Goal: Information Seeking & Learning: Check status

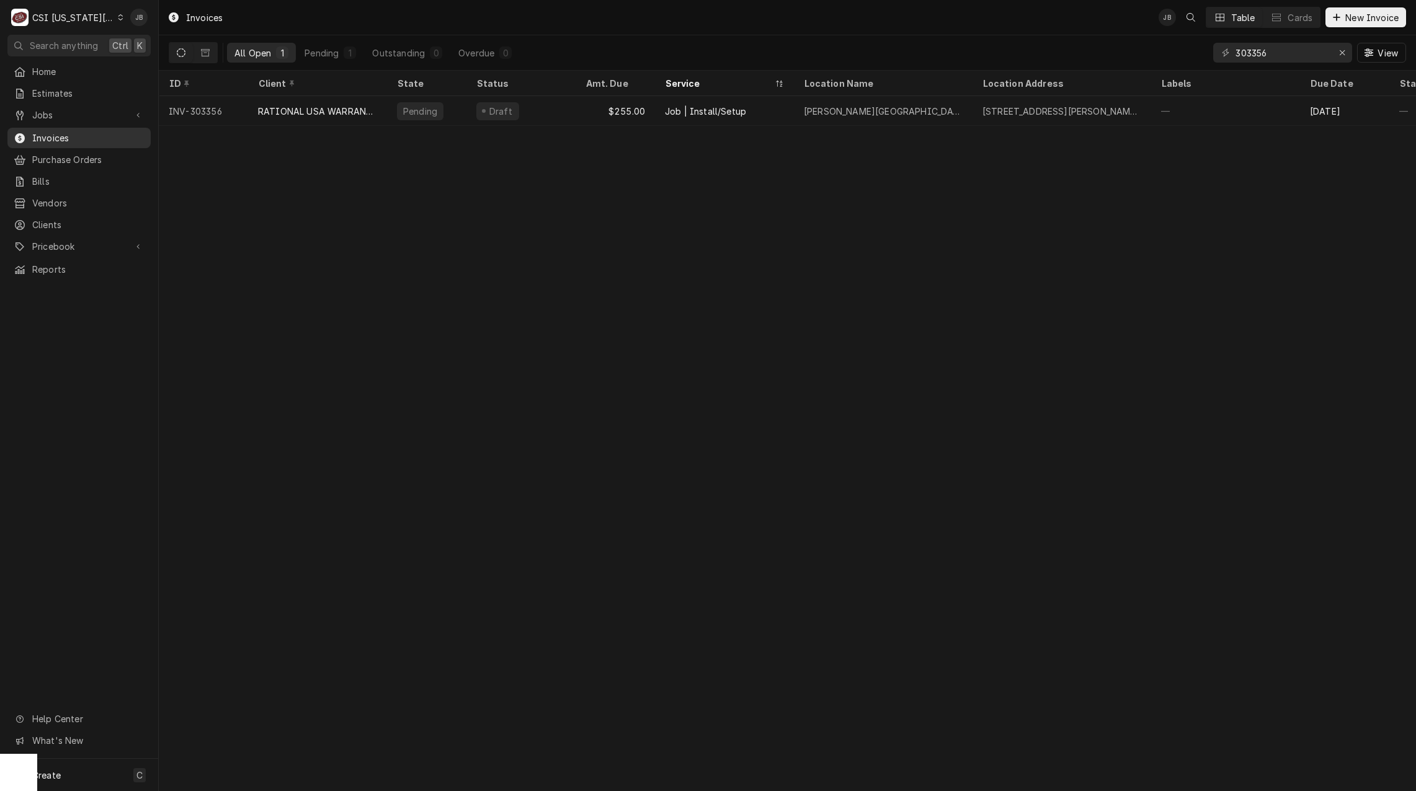
click at [75, 140] on div "Invoices" at bounding box center [79, 138] width 138 height 16
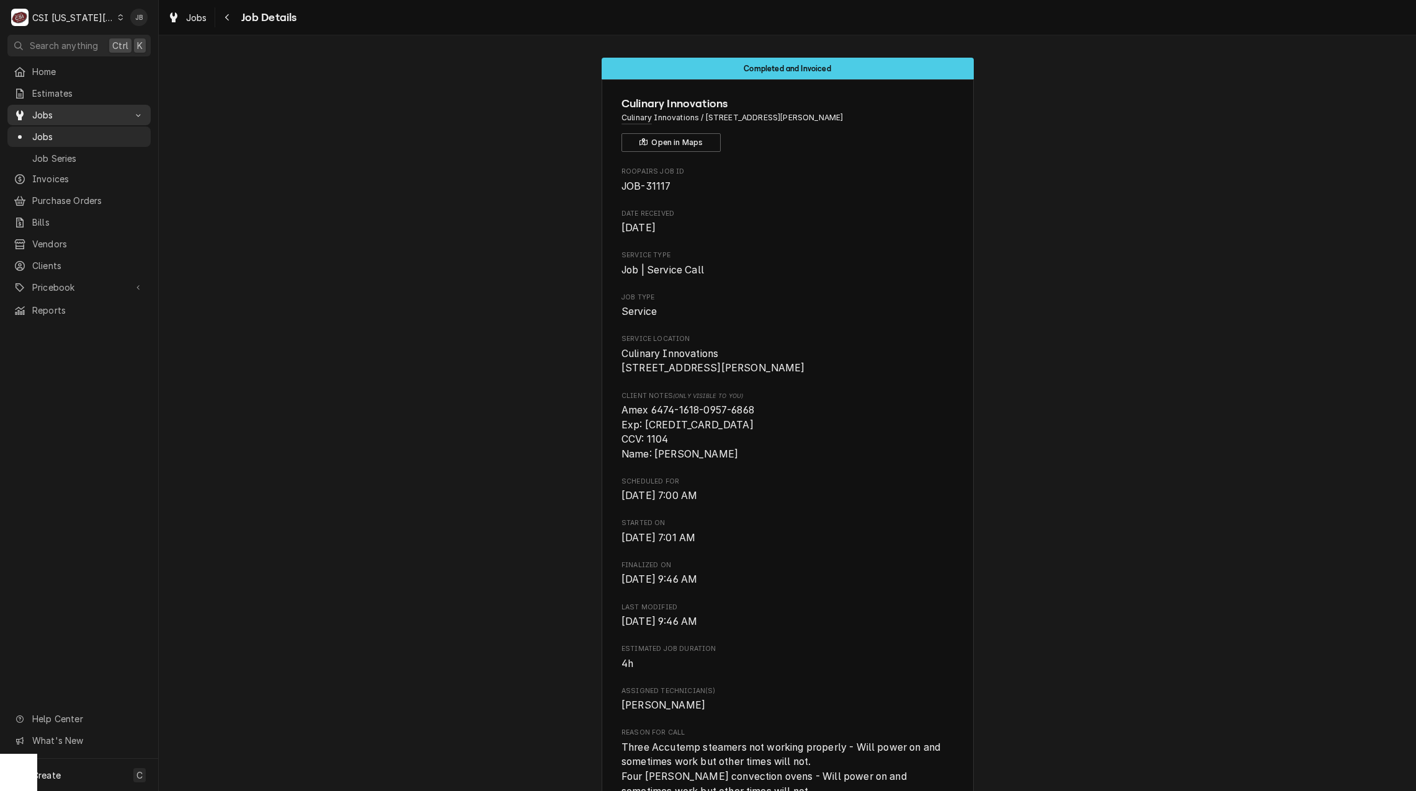
scroll to position [372, 0]
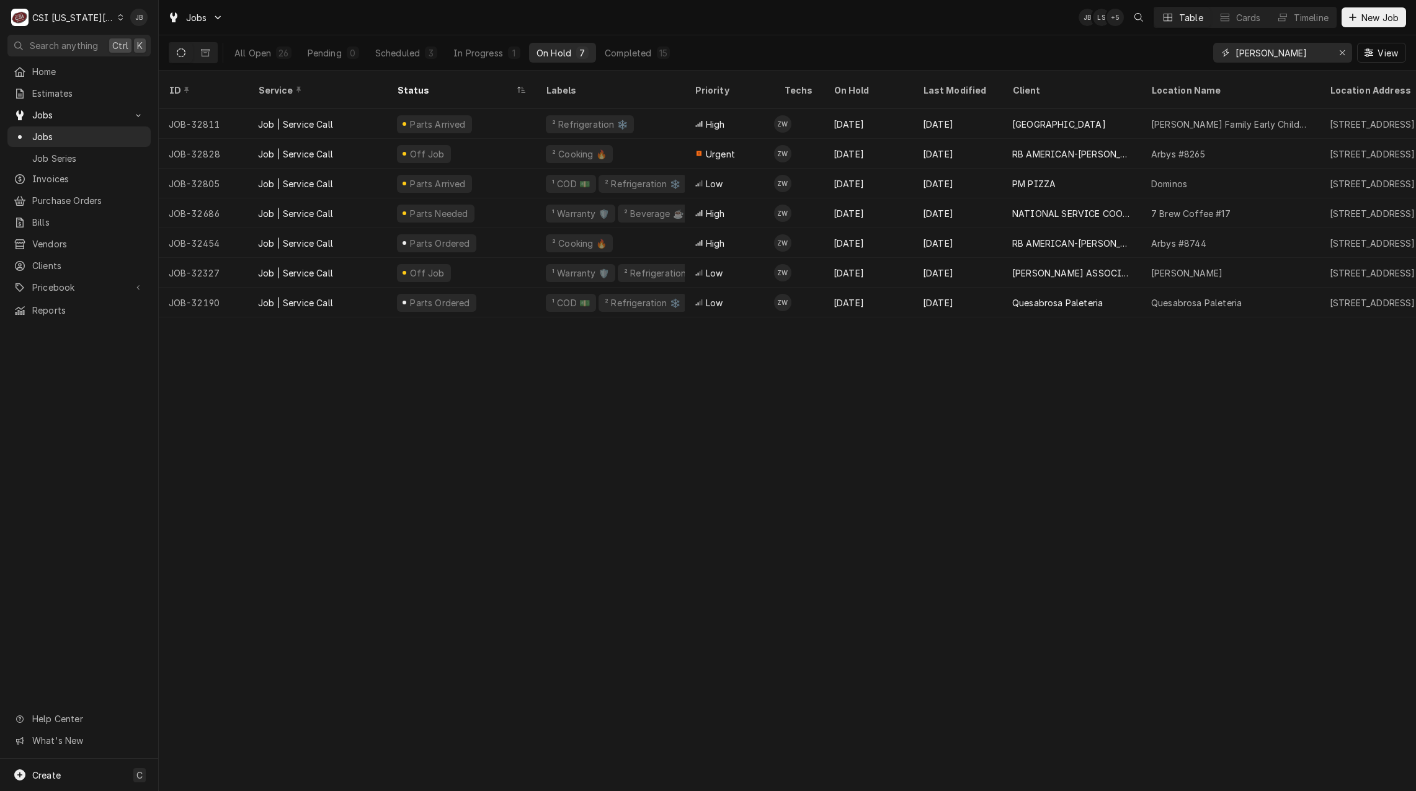
drag, startPoint x: 1307, startPoint y: 49, endPoint x: 1016, endPoint y: 48, distance: 290.2
click at [1019, 49] on div "All Open 26 Pending 0 Scheduled 3 In Progress 1 On Hold 7 Completed 15 [PERSON_…" at bounding box center [787, 52] width 1237 height 35
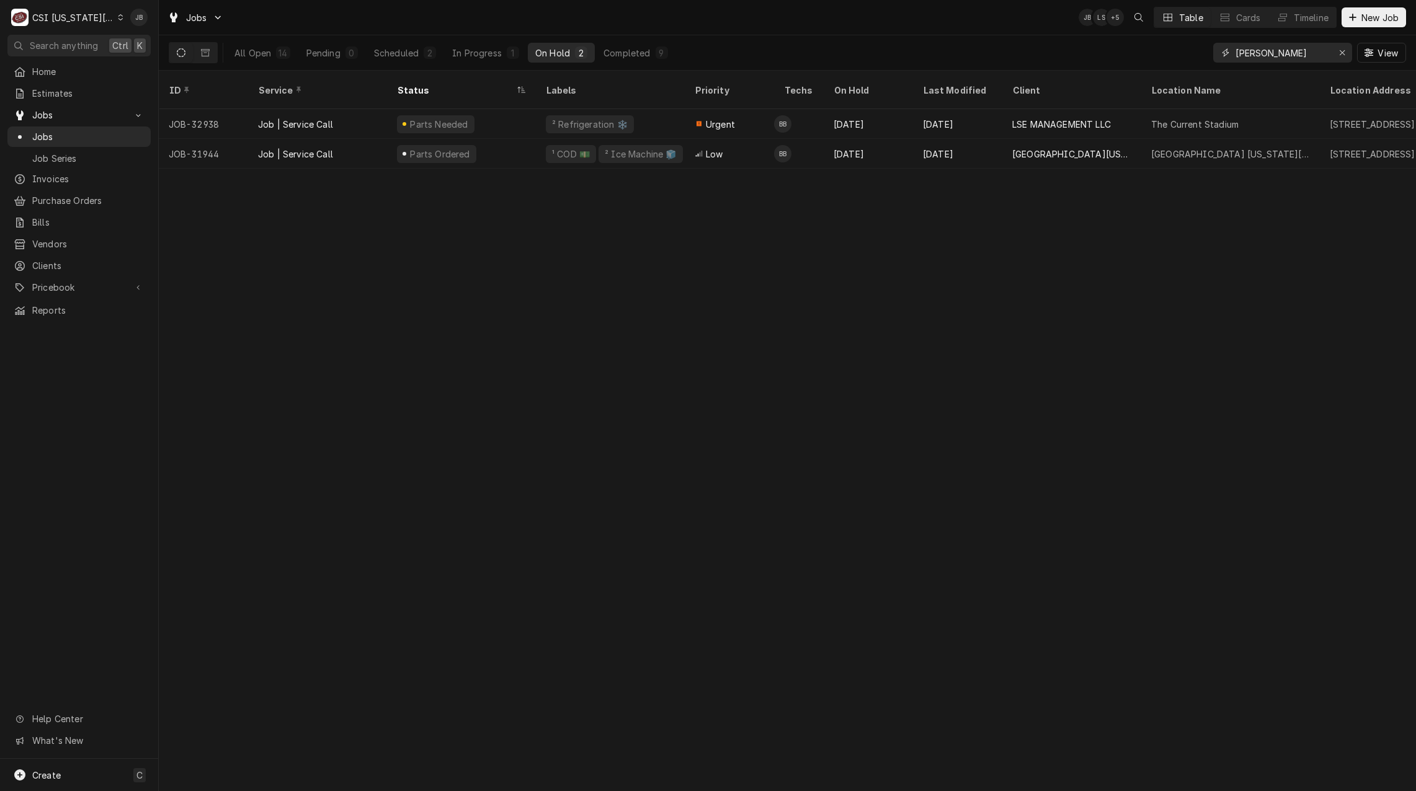
type input "[PERSON_NAME]"
click at [783, 16] on div "Jobs JB LS + 5 Table Cards Timeline New Job" at bounding box center [787, 17] width 1257 height 35
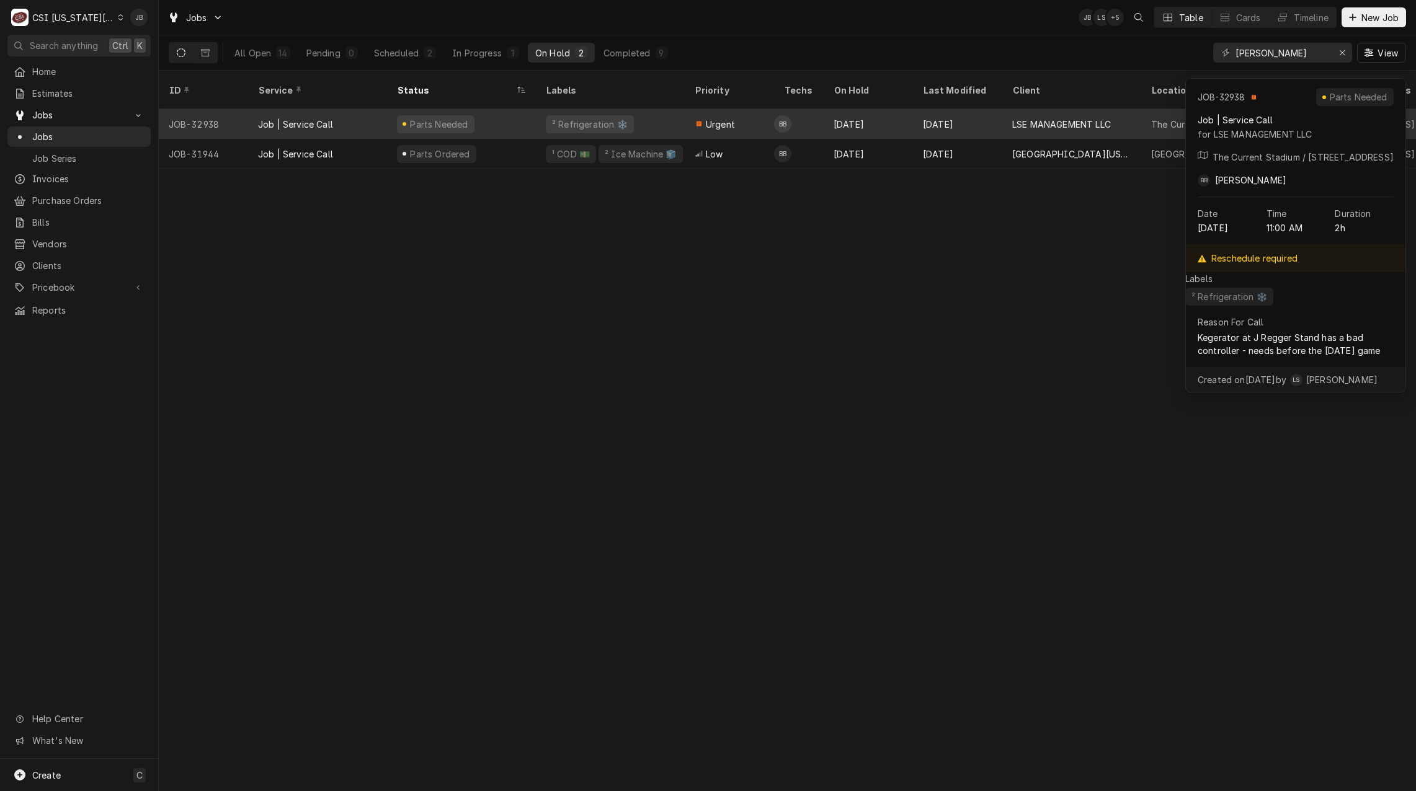
click at [729, 118] on span "Urgent" at bounding box center [720, 124] width 29 height 13
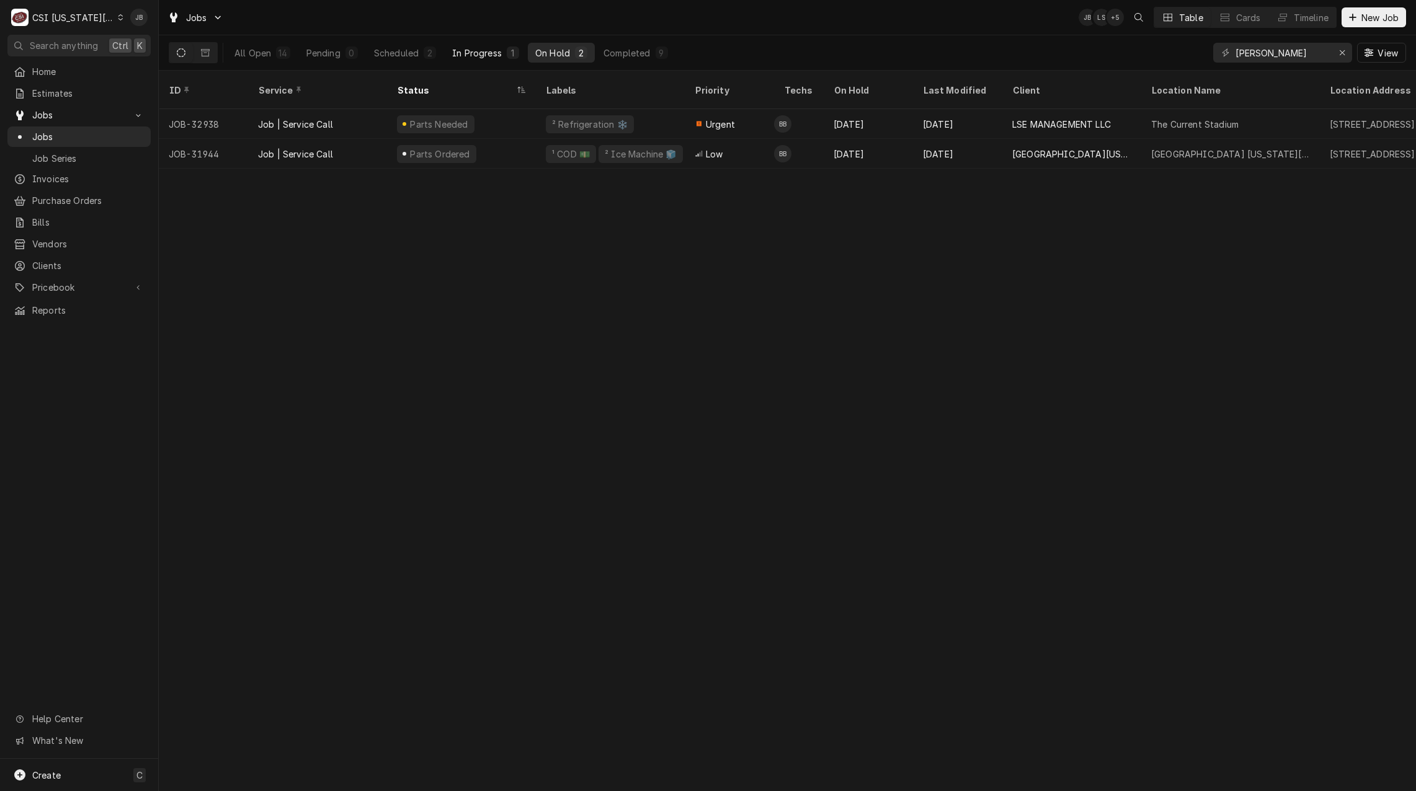
click at [468, 58] on div "In Progress" at bounding box center [477, 53] width 50 height 13
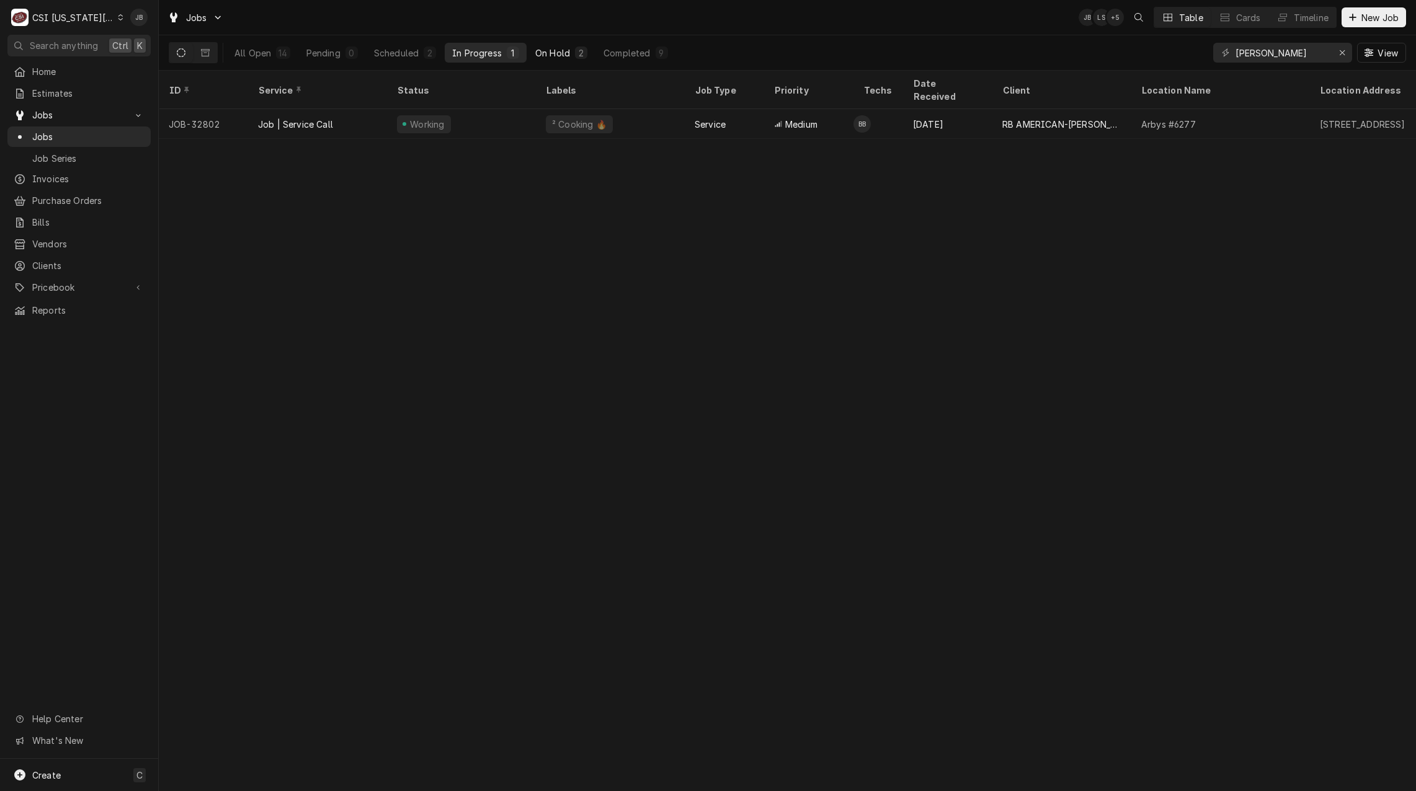
click at [564, 50] on div "On Hold" at bounding box center [552, 53] width 35 height 13
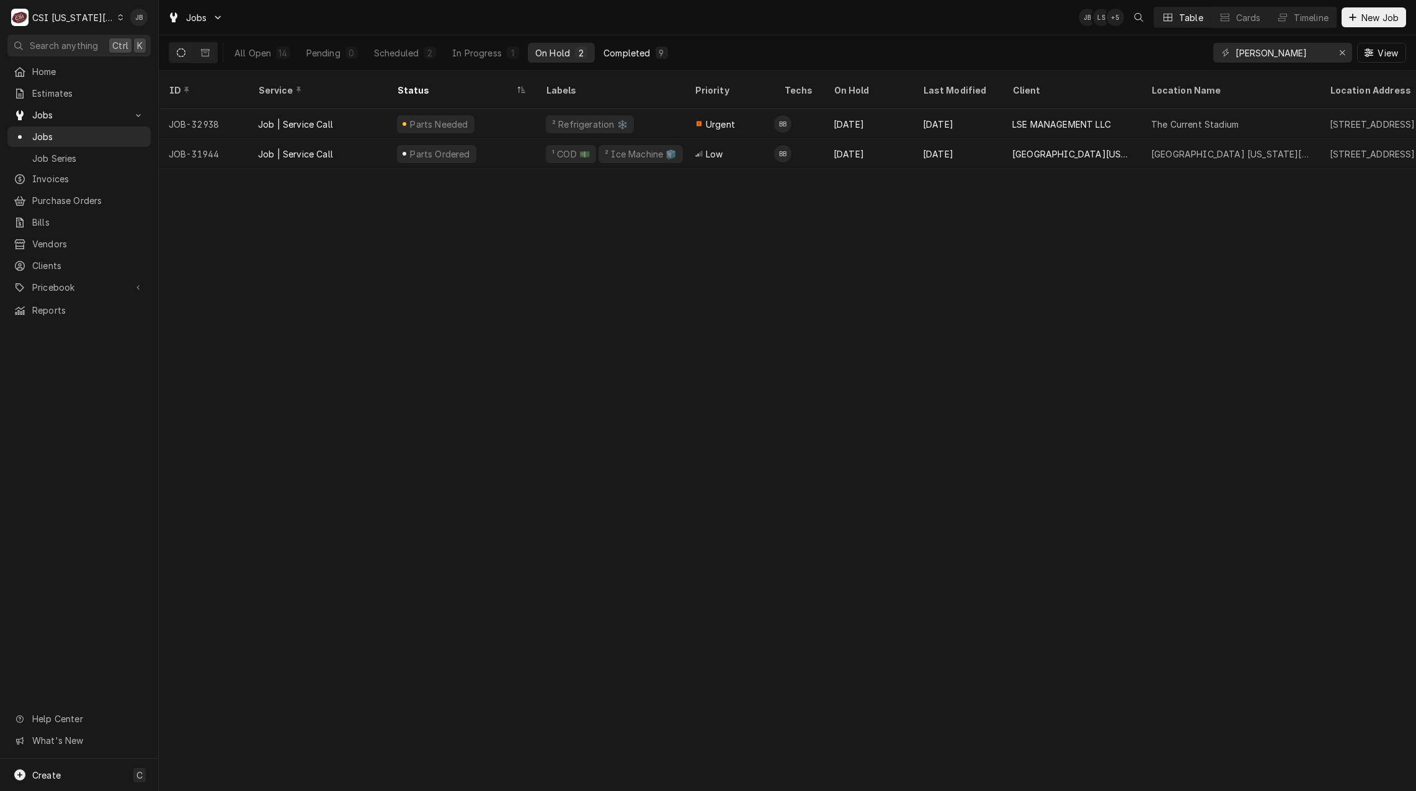
click at [652, 48] on button "Completed 9" at bounding box center [635, 53] width 79 height 20
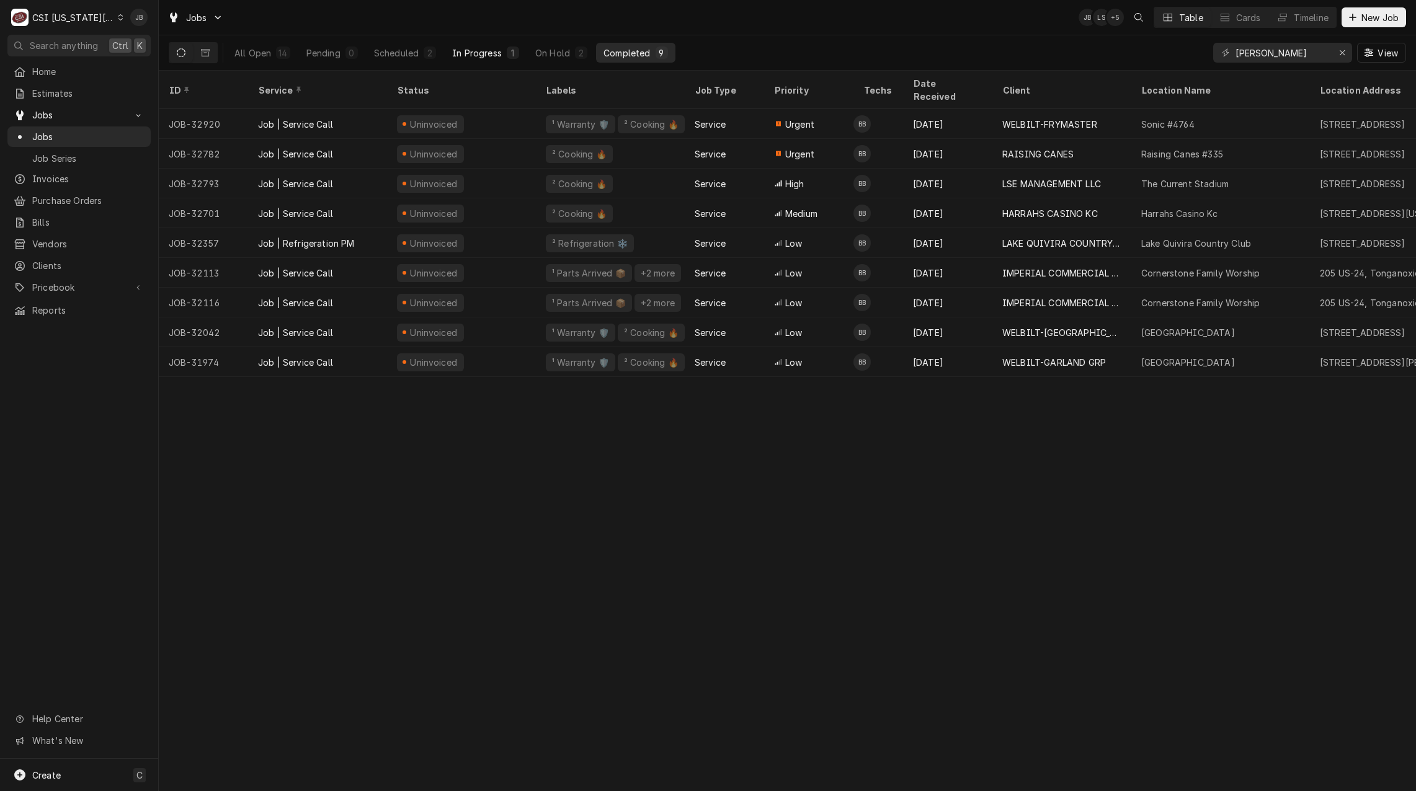
click at [482, 57] on div "In Progress" at bounding box center [477, 53] width 50 height 13
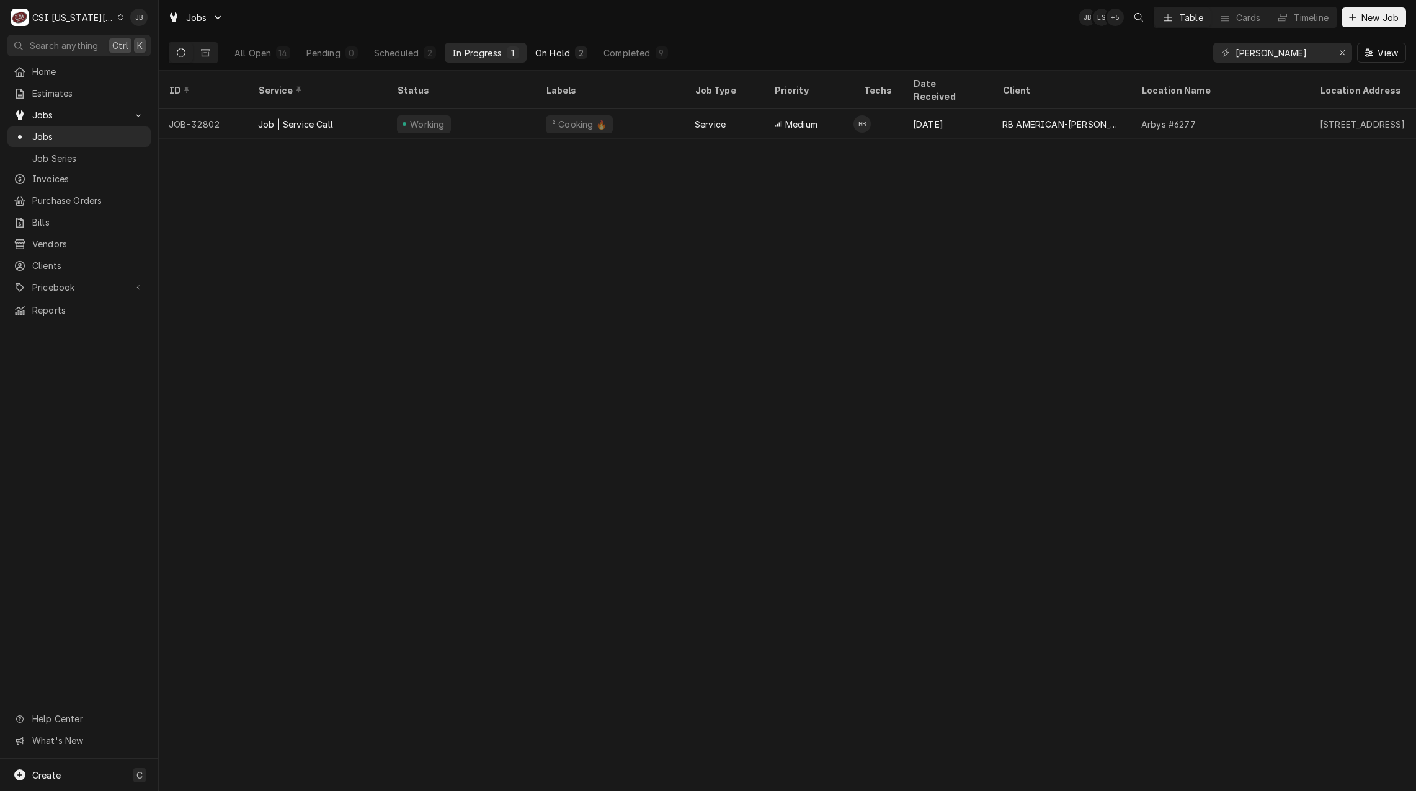
click at [537, 49] on div "On Hold" at bounding box center [552, 53] width 35 height 13
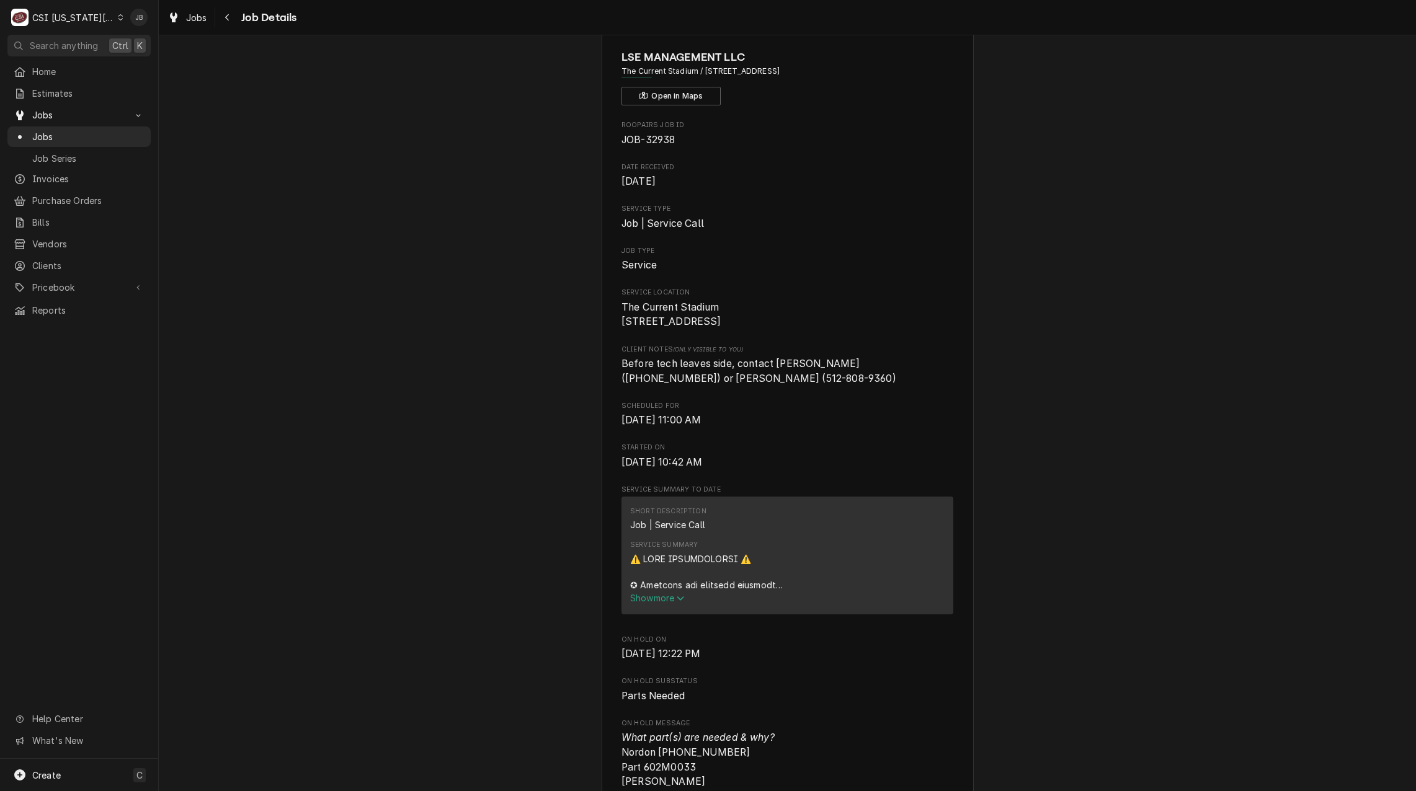
scroll to position [186, 0]
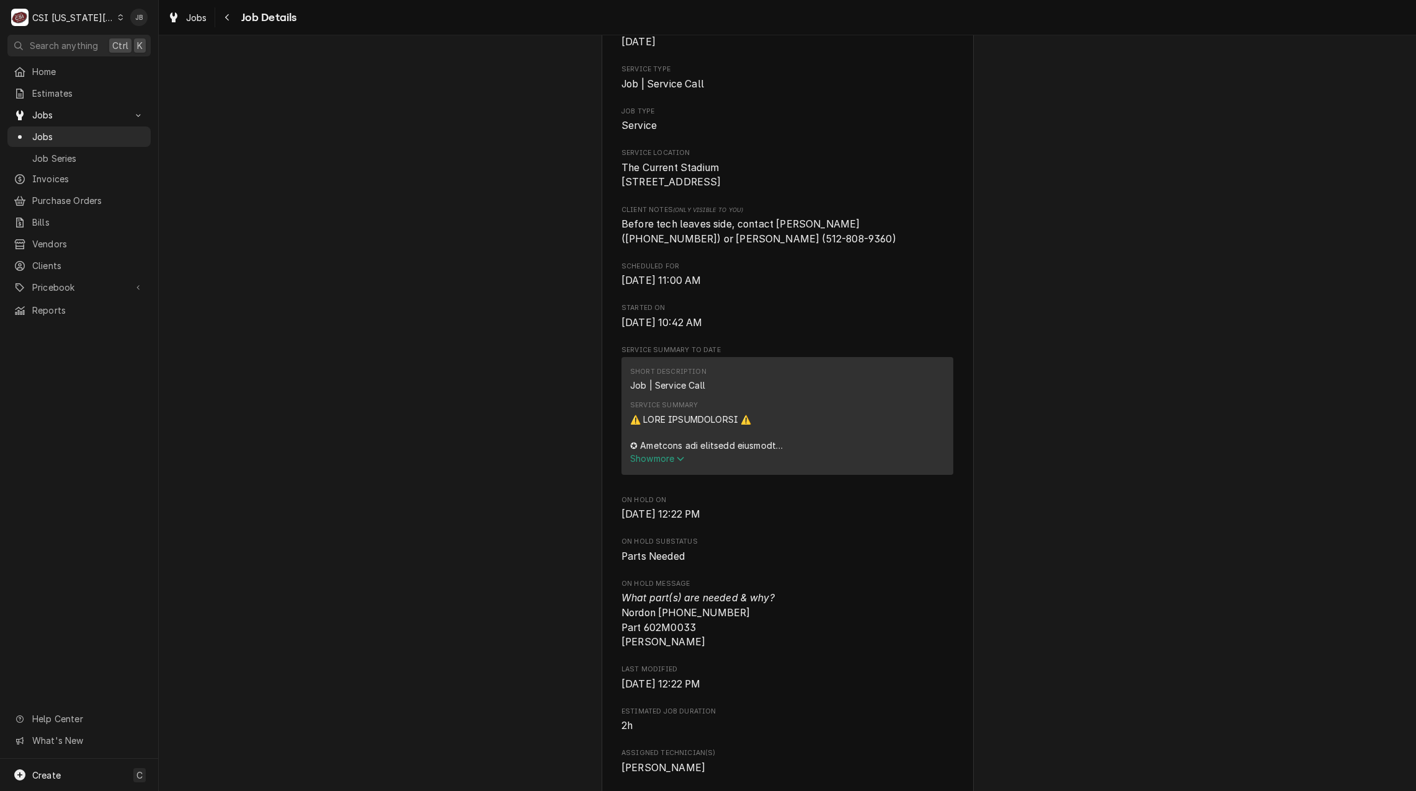
click at [662, 464] on span "Show more" at bounding box center [657, 458] width 55 height 11
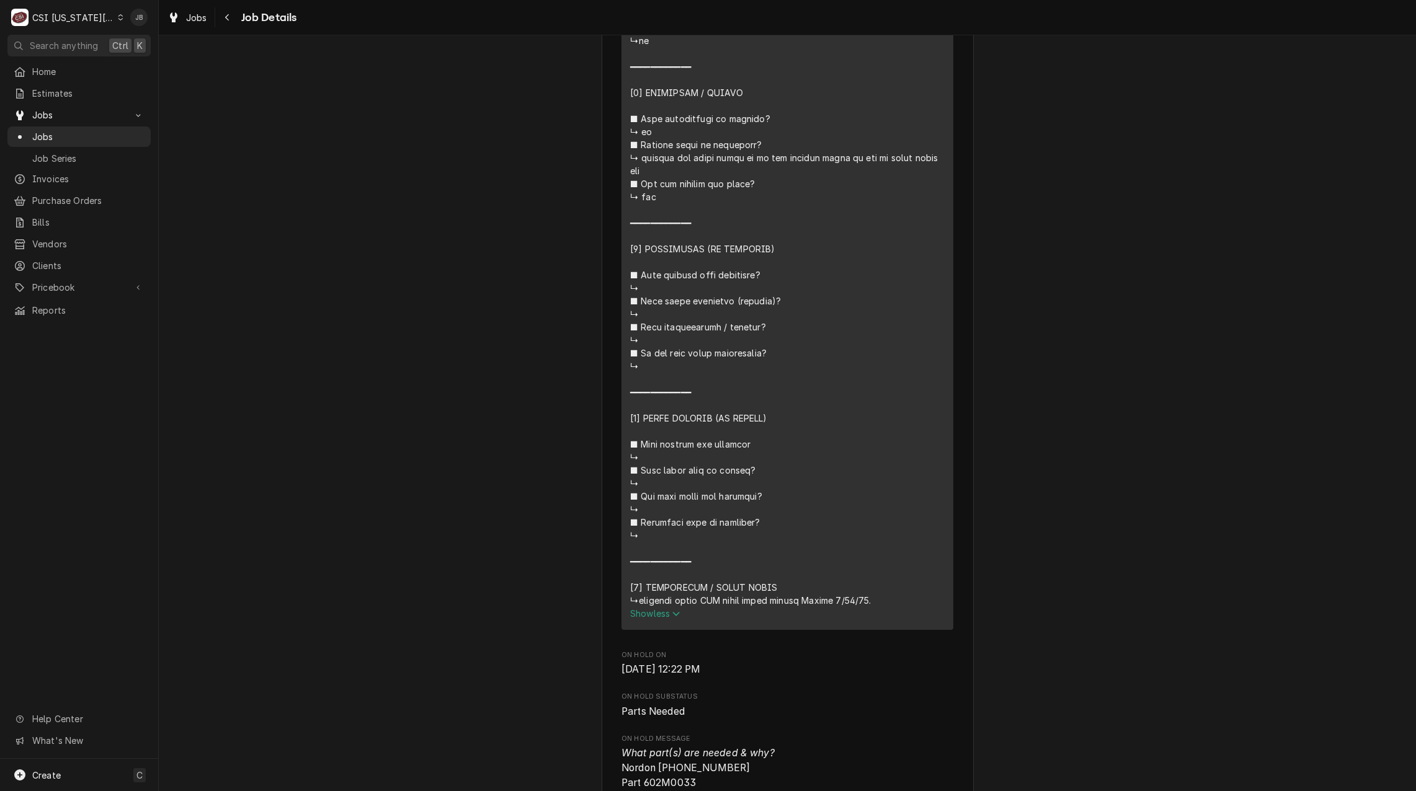
scroll to position [1054, 0]
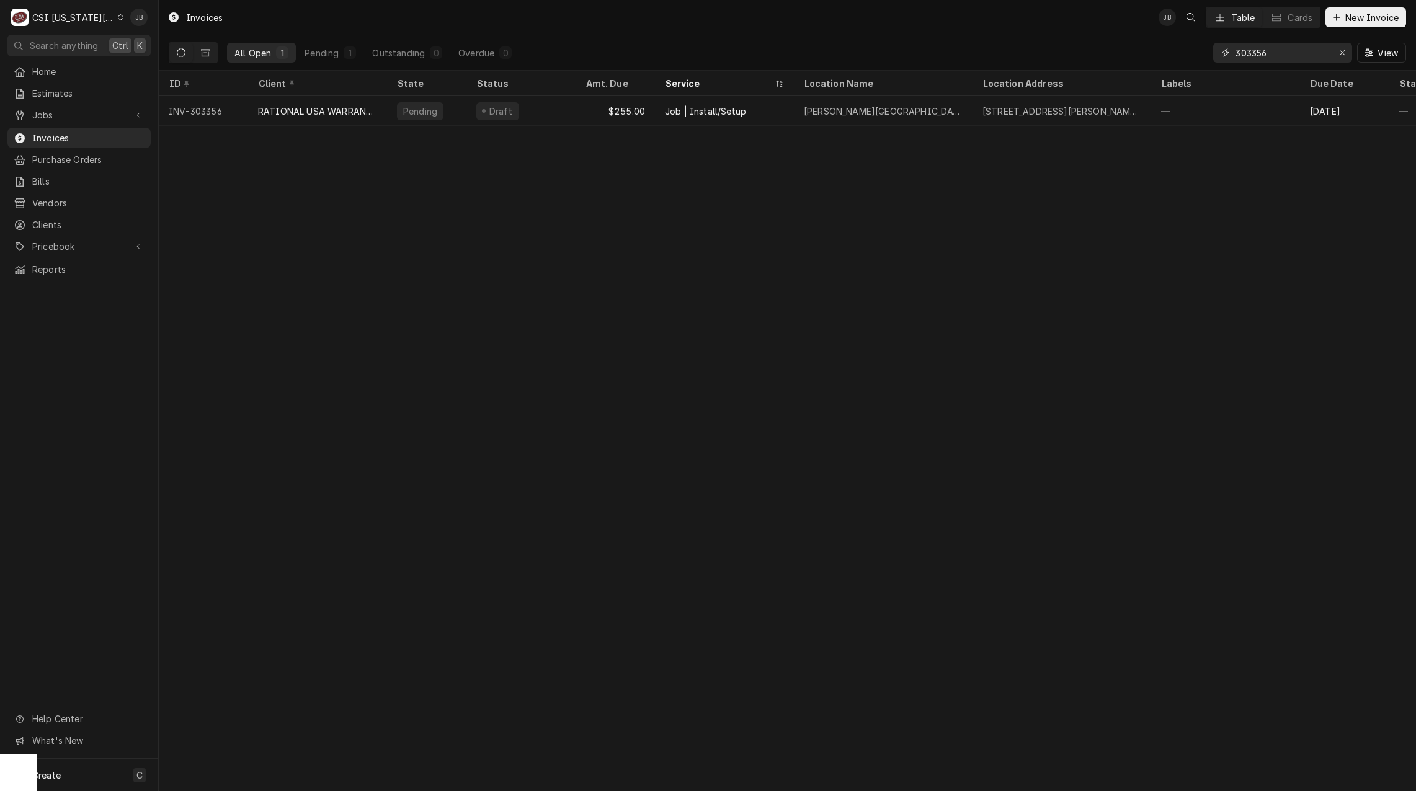
drag, startPoint x: 1284, startPoint y: 51, endPoint x: 1015, endPoint y: 48, distance: 269.2
click at [1017, 48] on div "All Open 1 Pending 1 Outstanding 0 Overdue 0 303356 View" at bounding box center [787, 52] width 1237 height 35
paste input "79"
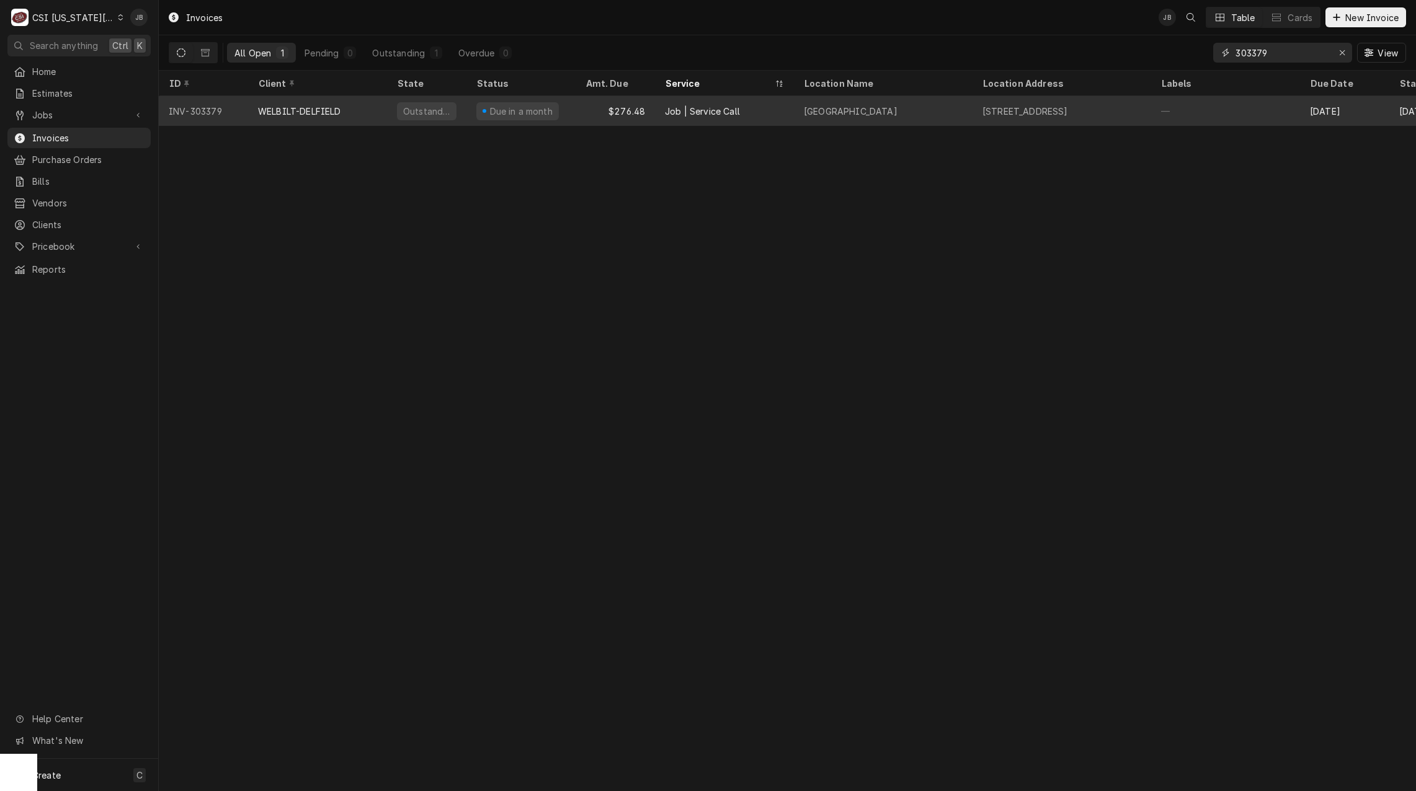
type input "303379"
click at [362, 117] on div "WELBILT-DELFIELD" at bounding box center [317, 111] width 139 height 30
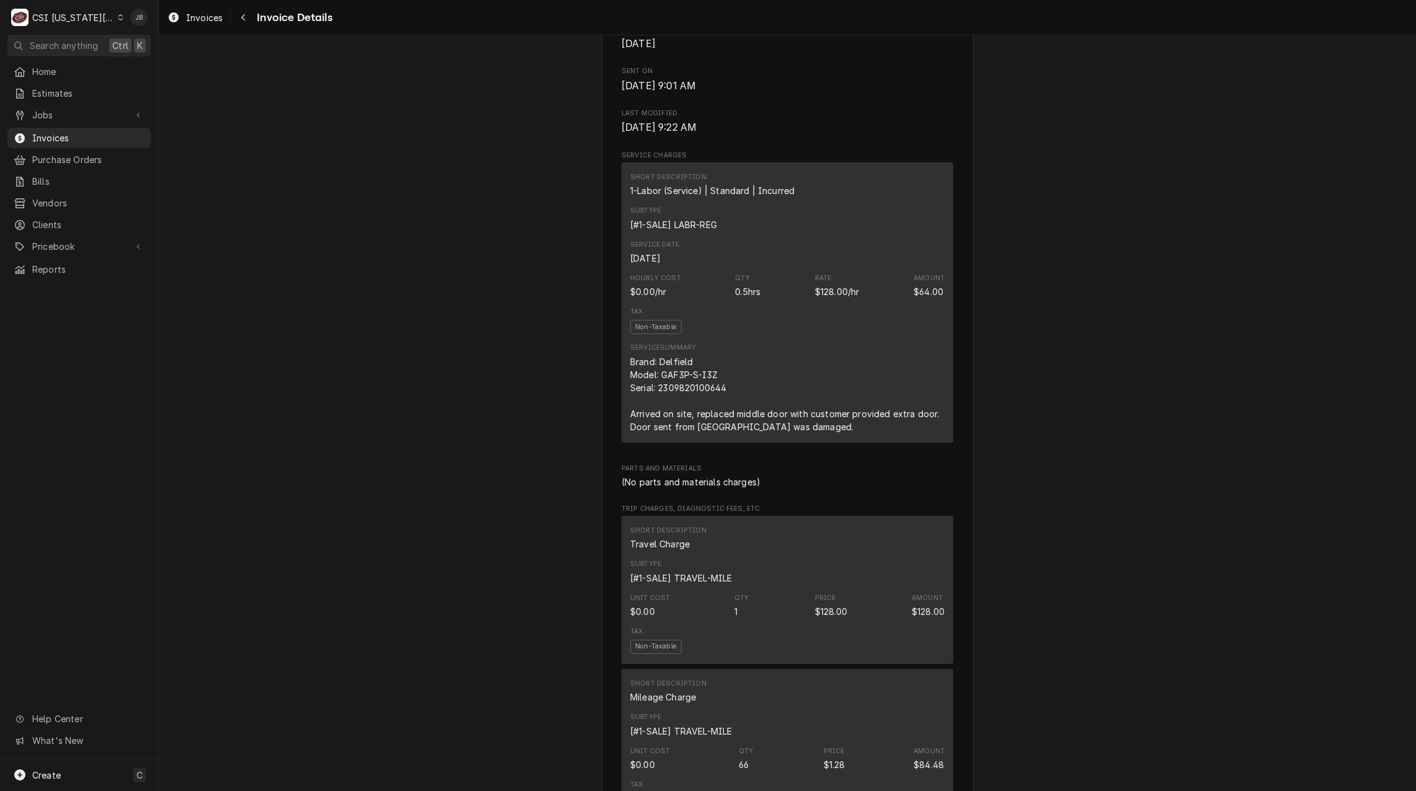
scroll to position [806, 0]
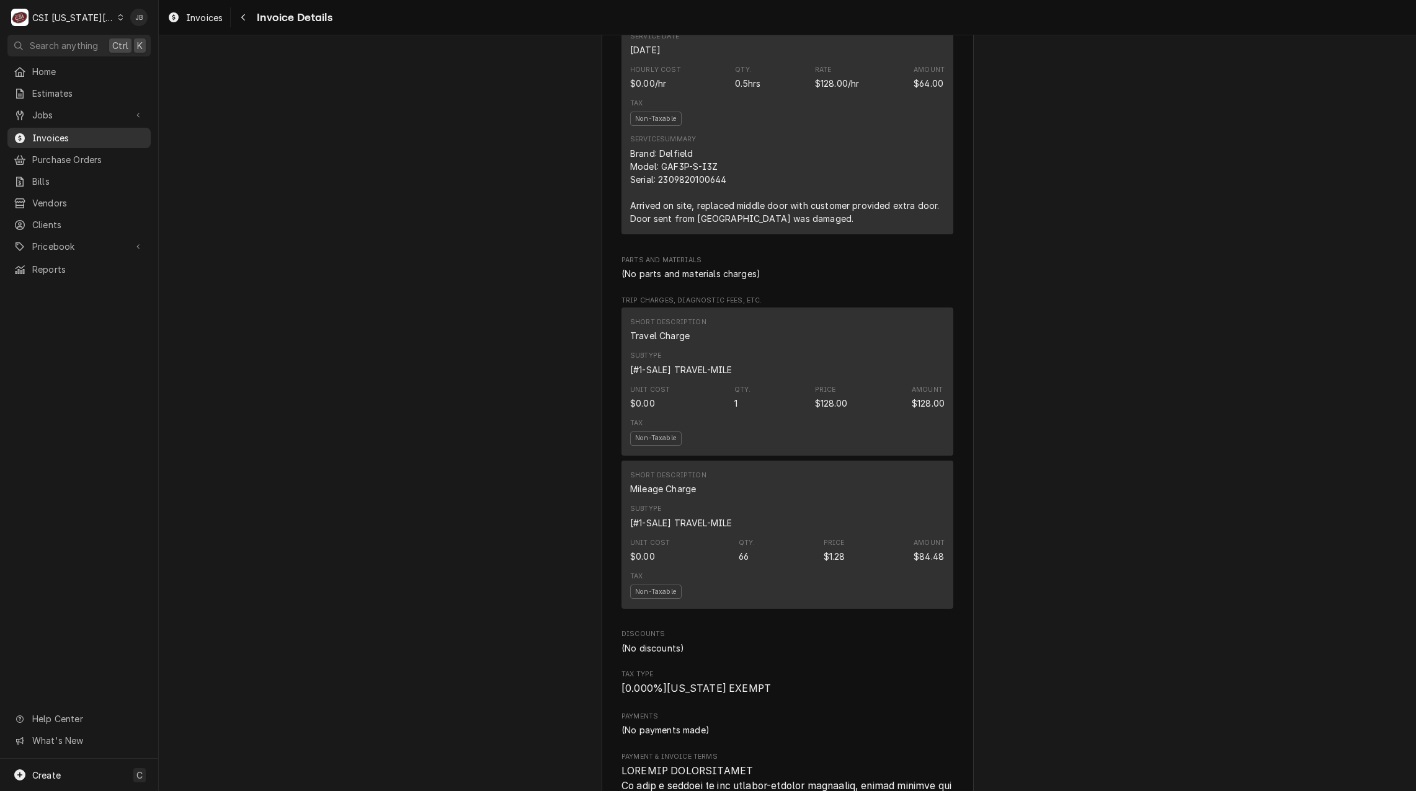
click at [90, 136] on span "Invoices" at bounding box center [88, 137] width 112 height 13
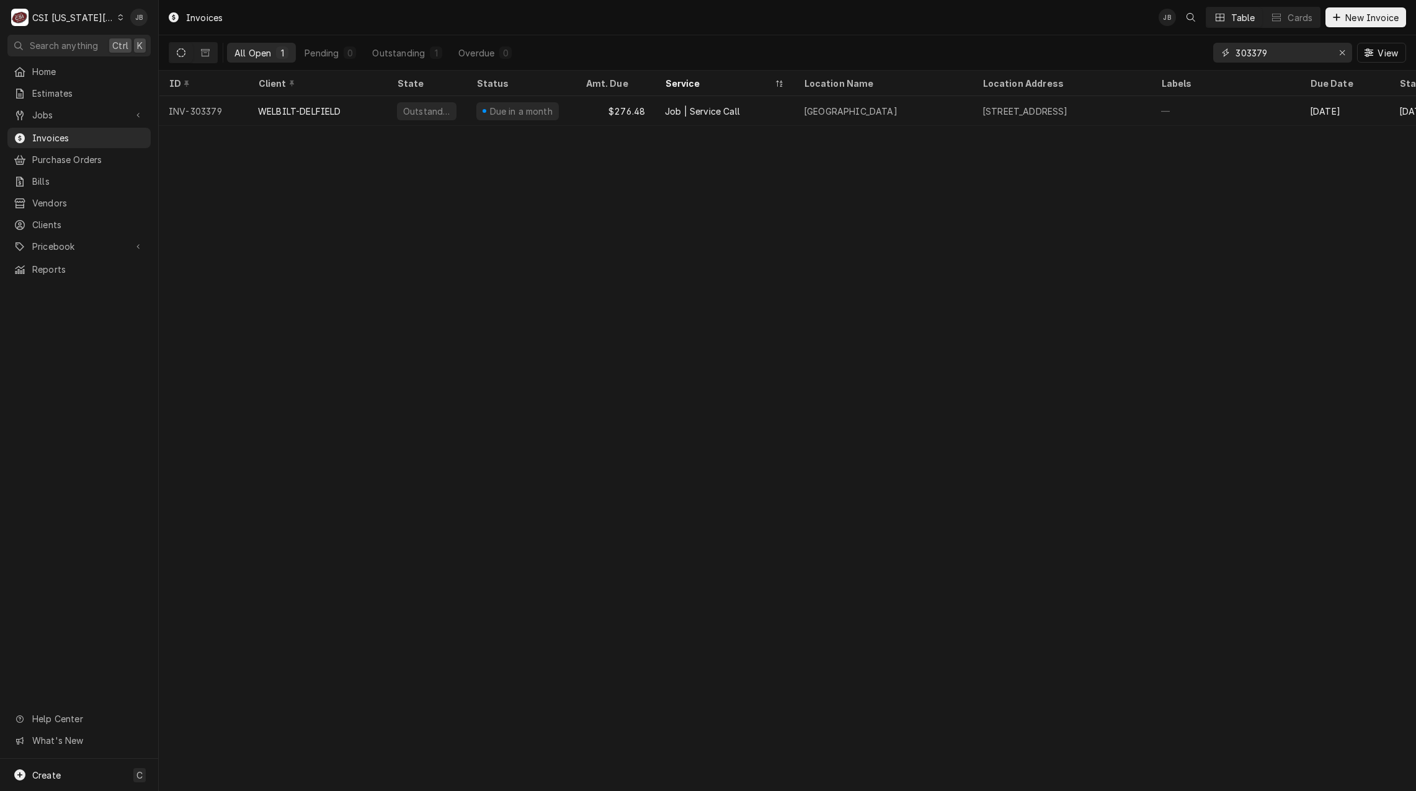
drag, startPoint x: 1201, startPoint y: 61, endPoint x: 1037, endPoint y: 49, distance: 164.8
click at [1037, 49] on div "All Open 1 Pending 0 Outstanding 1 Overdue 0 303379 View" at bounding box center [787, 52] width 1237 height 35
paste input "263"
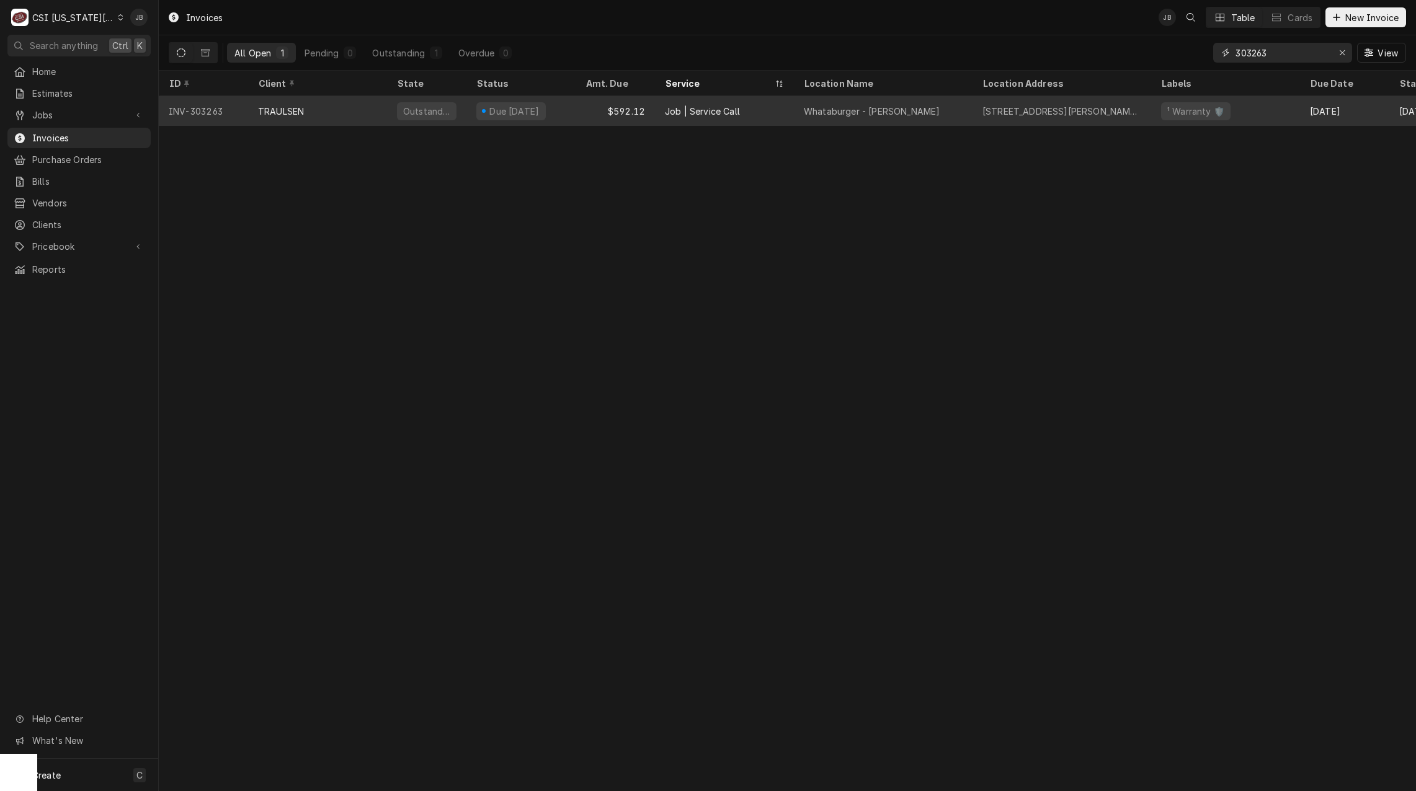
type input "303263"
click at [431, 118] on div "Outstanding" at bounding box center [426, 111] width 79 height 30
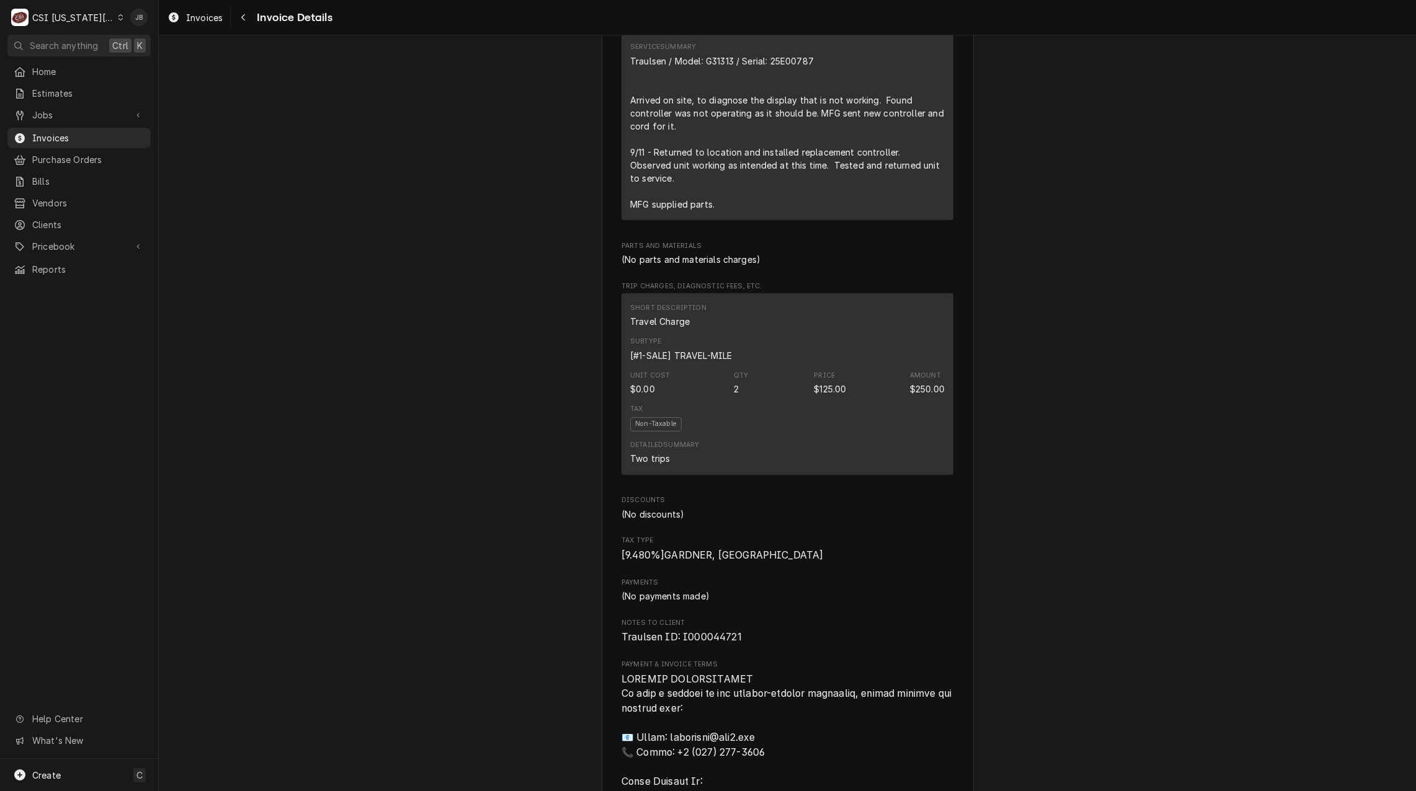
scroll to position [992, 0]
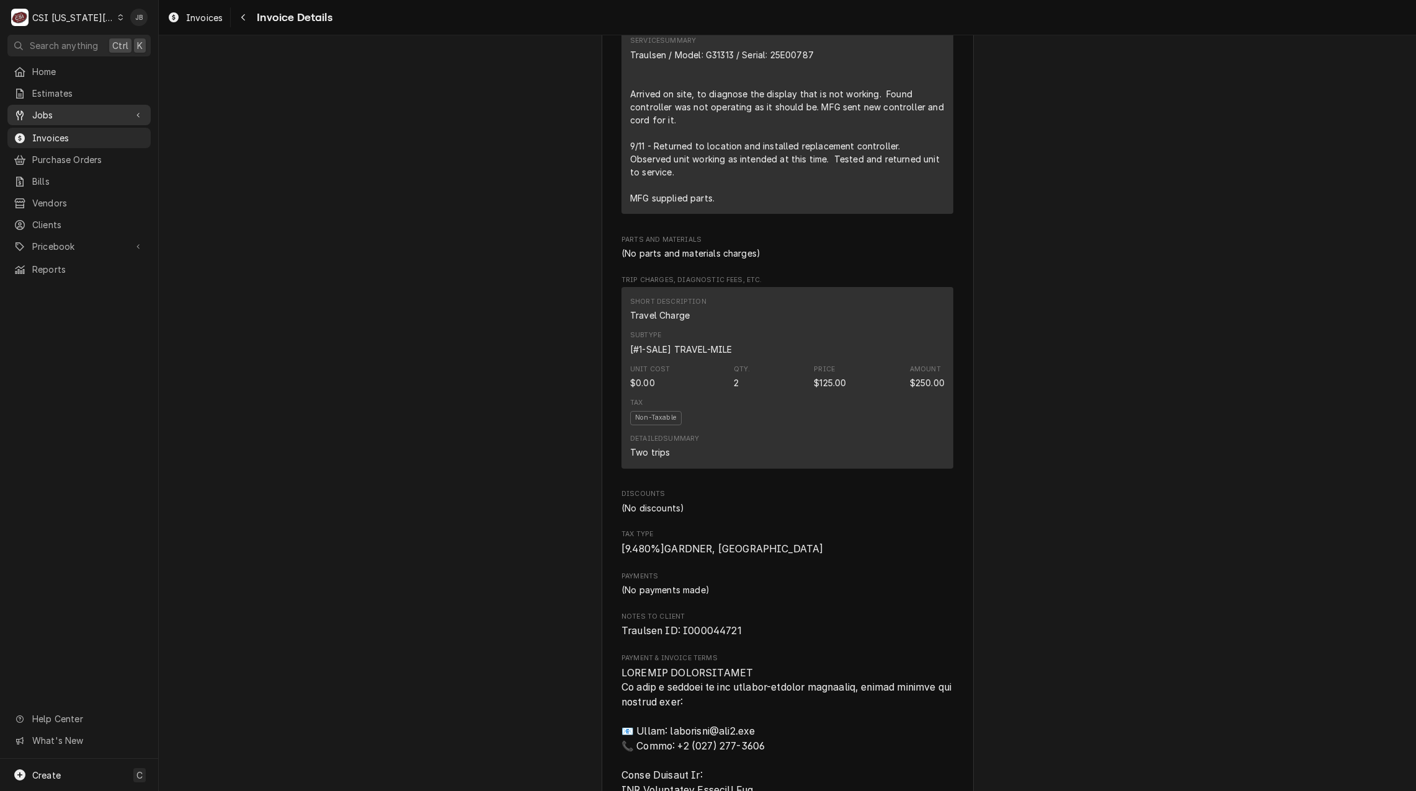
click at [97, 115] on span "Jobs" at bounding box center [79, 115] width 94 height 13
click at [86, 139] on div "Jobs" at bounding box center [79, 137] width 138 height 16
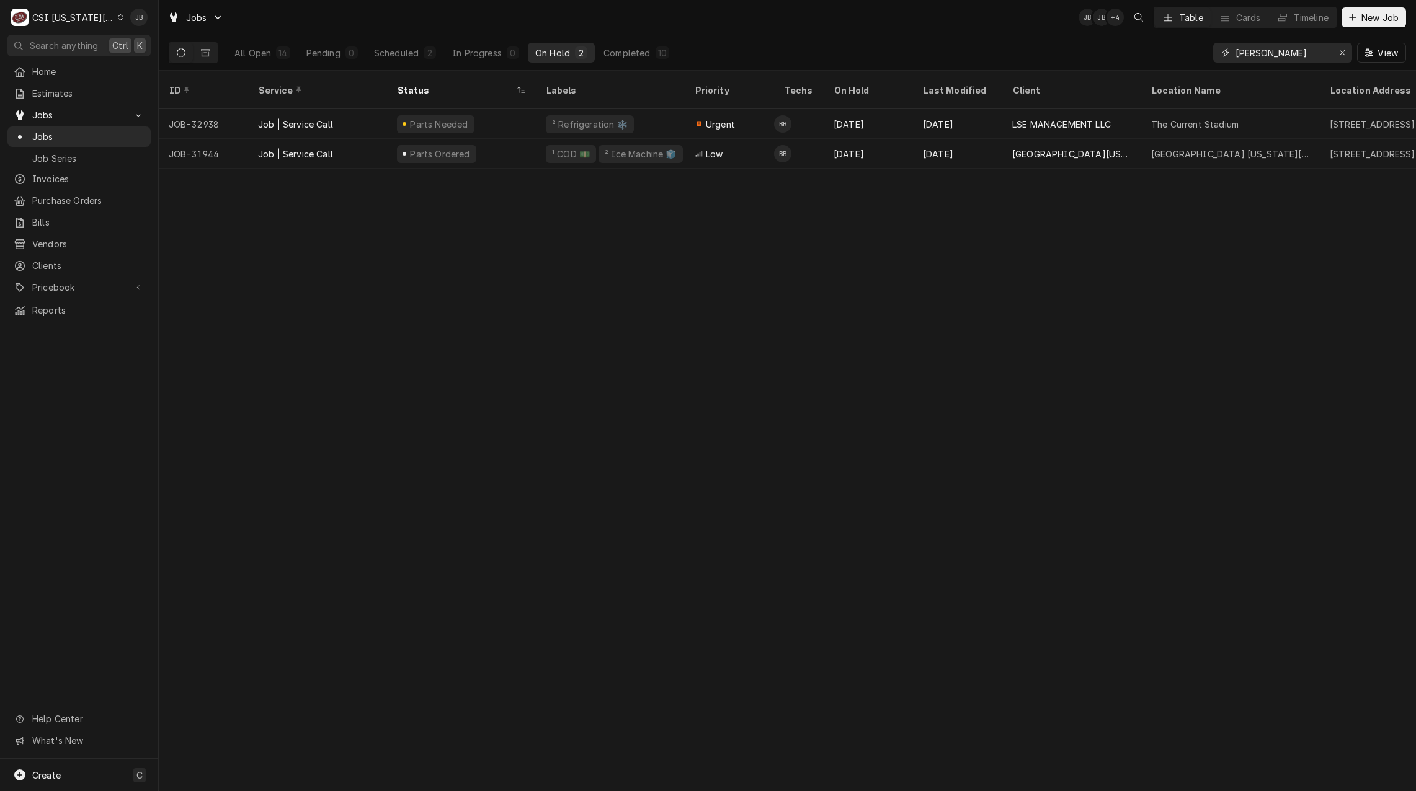
drag, startPoint x: 1303, startPoint y: 60, endPoint x: 1145, endPoint y: 58, distance: 157.5
click at [1145, 58] on div "All Open 14 Pending 0 Scheduled 2 In Progress 0 On Hold 2 Completed 10 [PERSON_…" at bounding box center [787, 52] width 1237 height 35
paste input "32329"
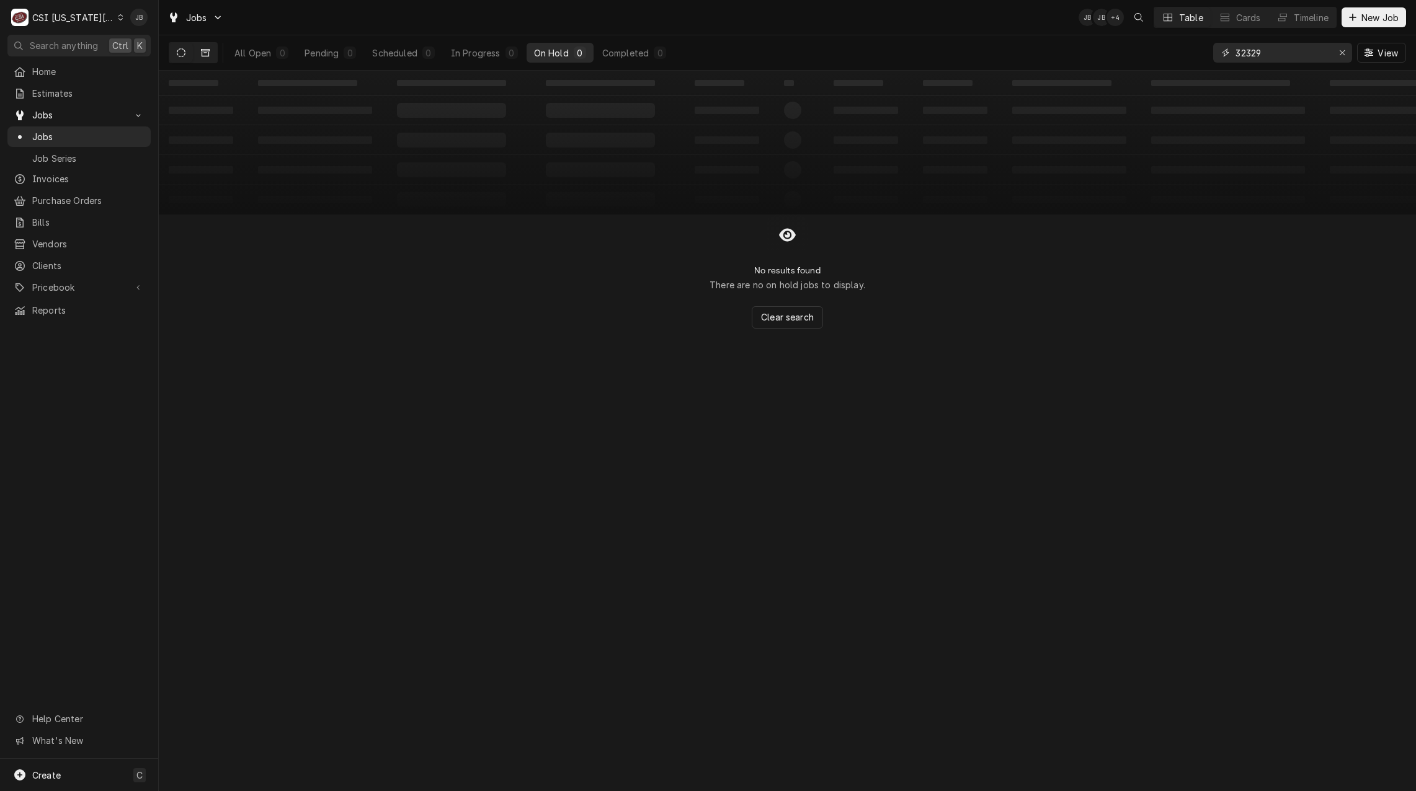
type input "32329"
click at [211, 54] on button "Dynamic Content Wrapper" at bounding box center [205, 53] width 24 height 20
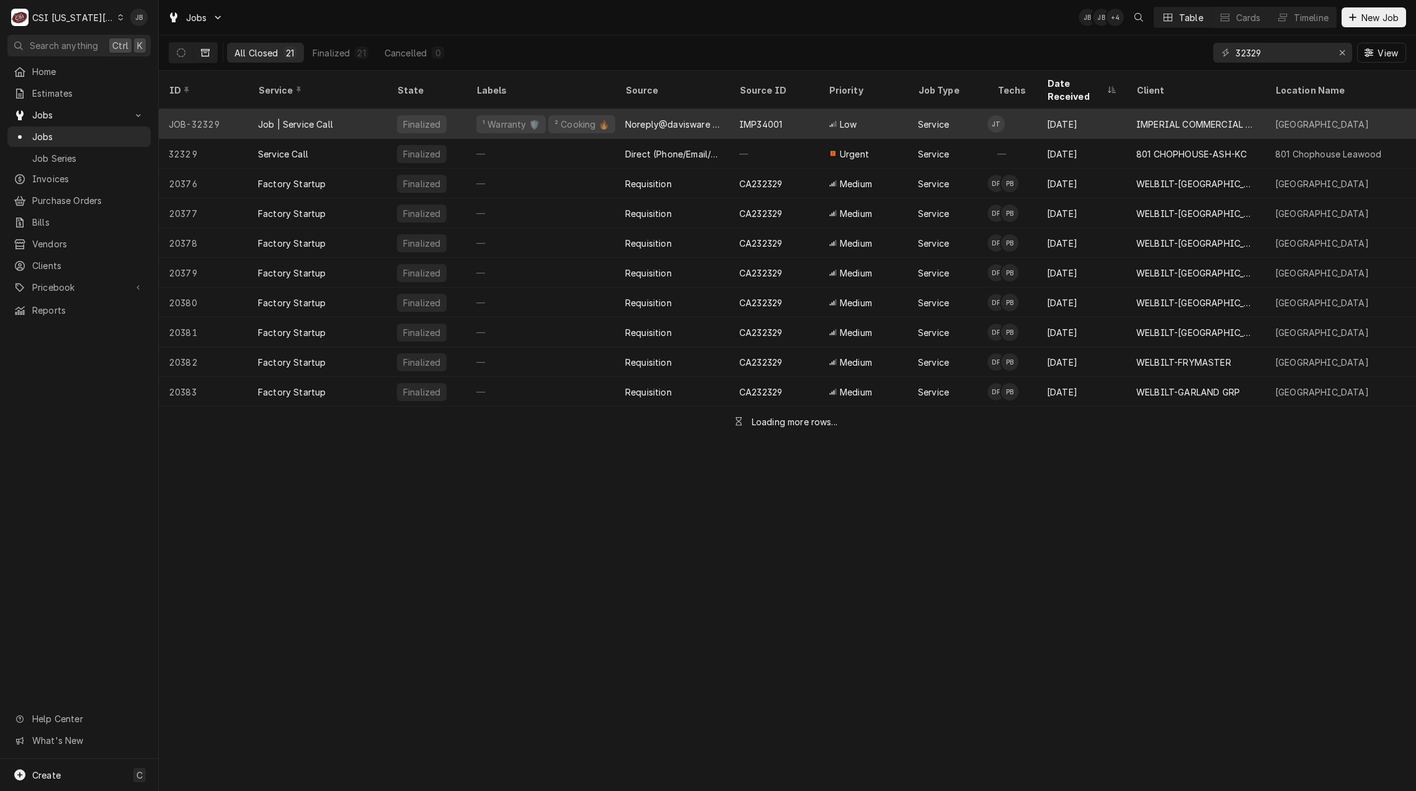
click at [377, 110] on div "Job | Service Call" at bounding box center [317, 124] width 139 height 30
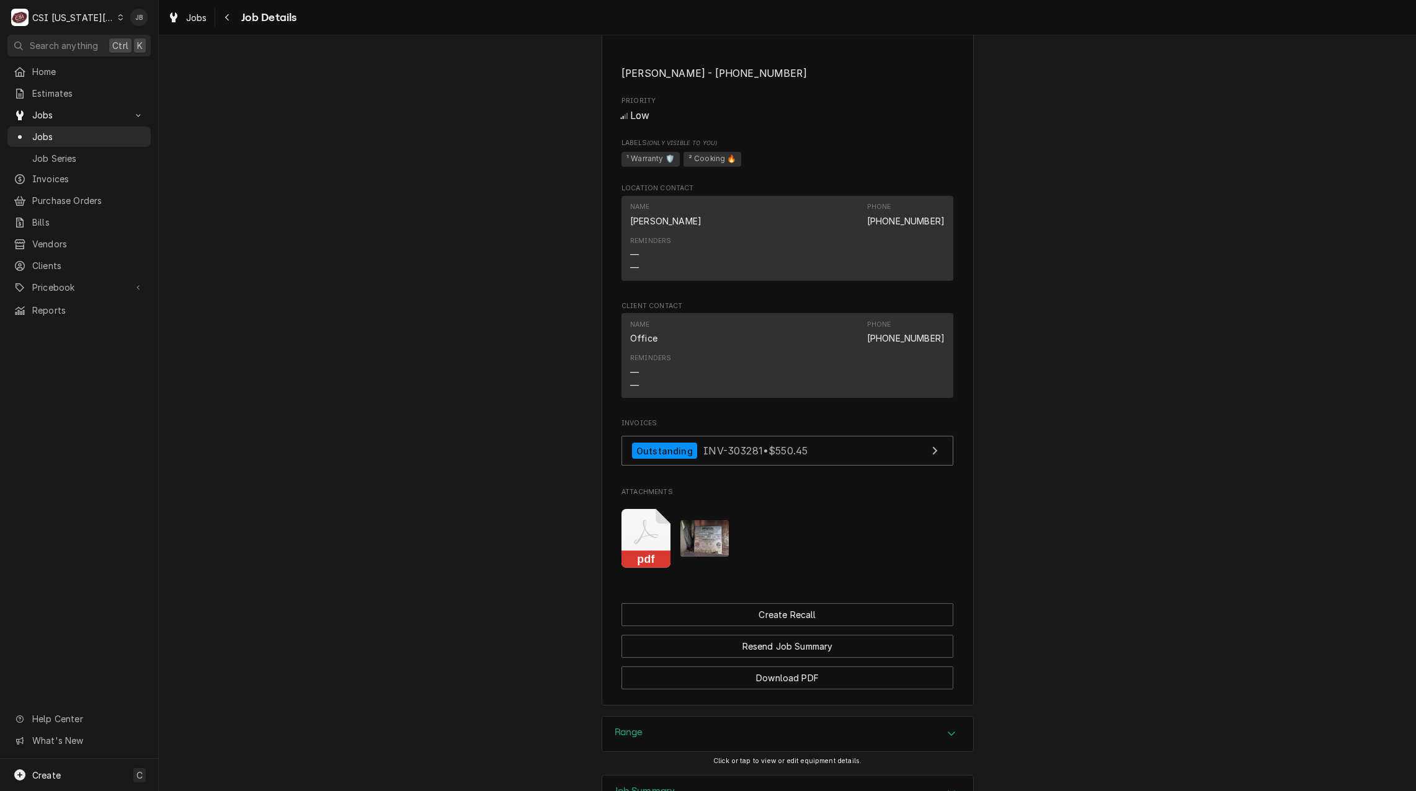
scroll to position [1706, 0]
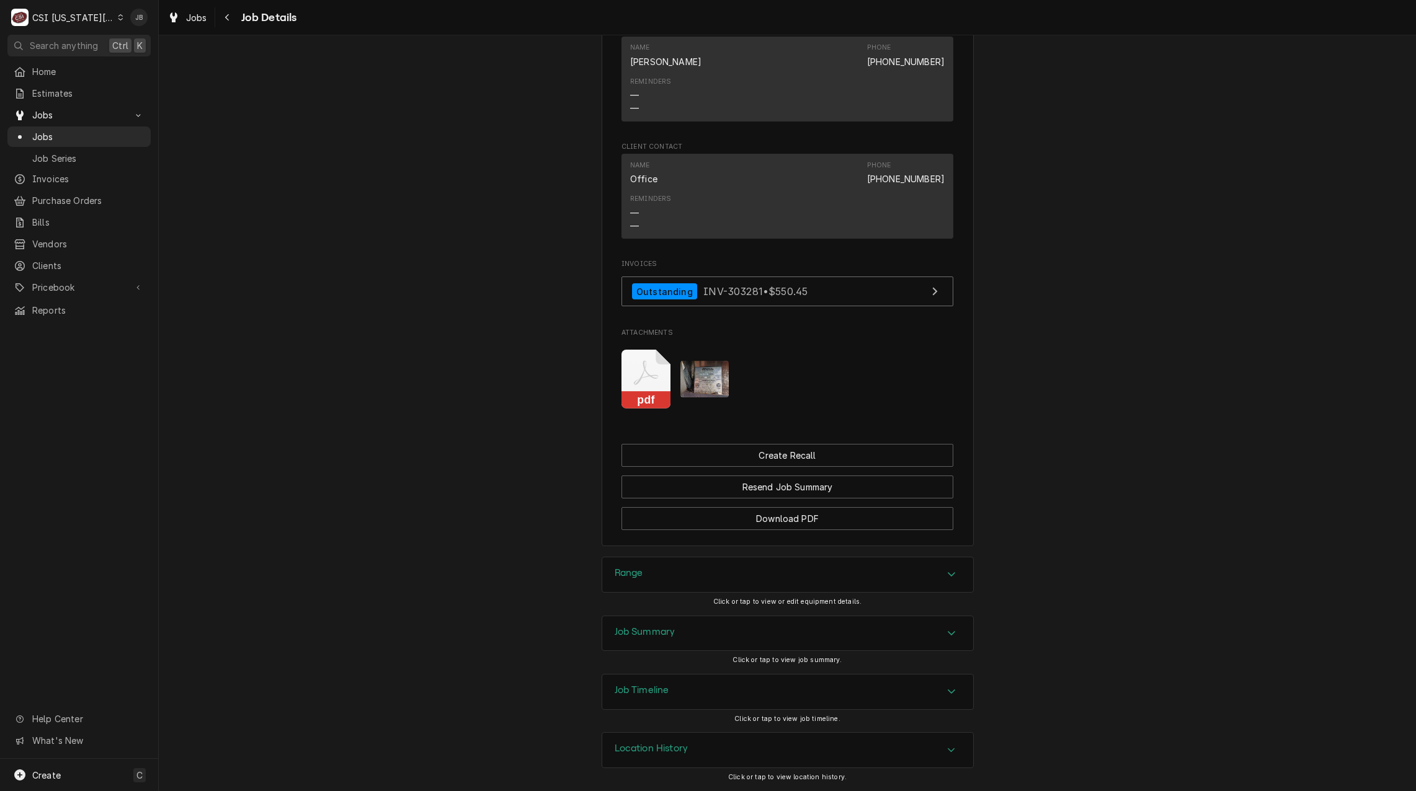
click at [698, 626] on div "Job Summary" at bounding box center [787, 633] width 371 height 35
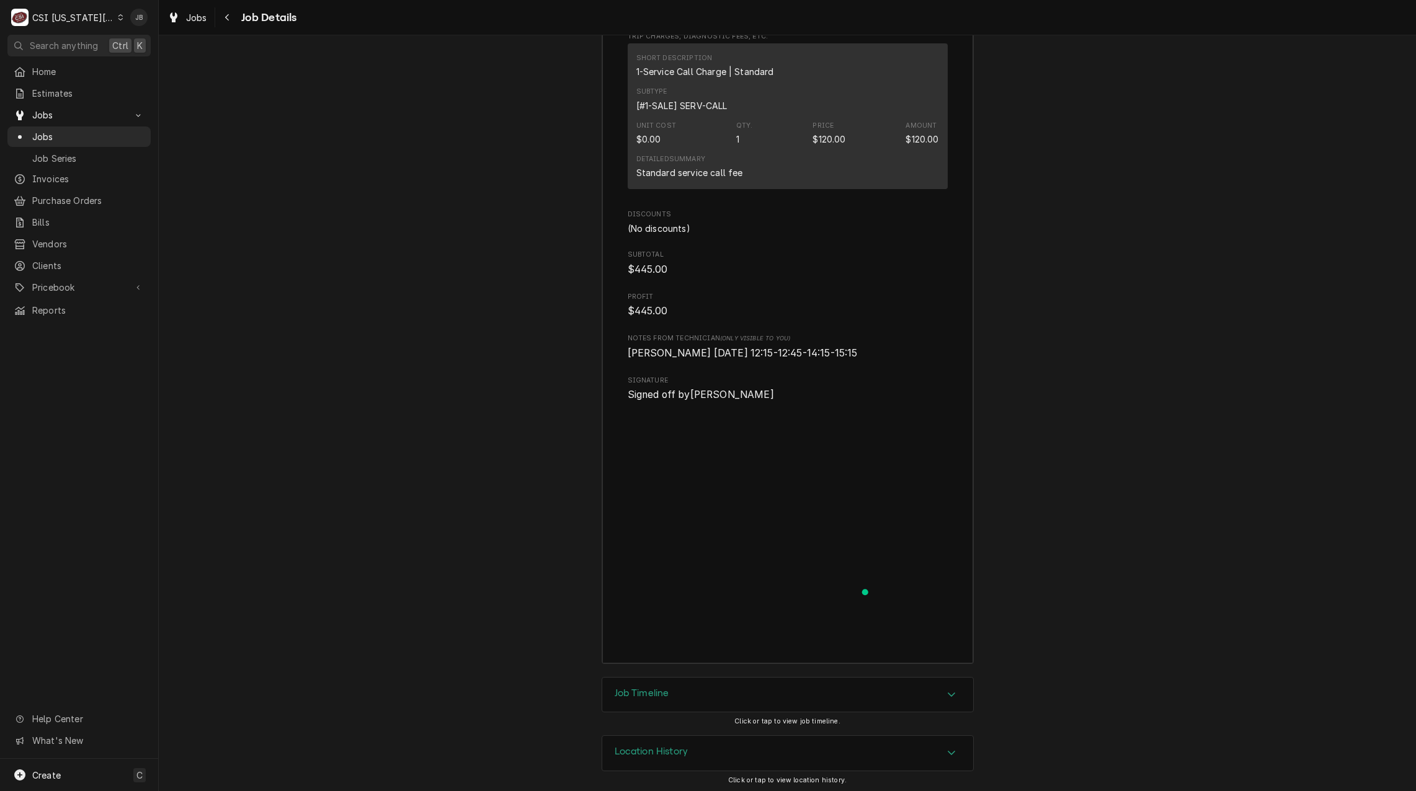
scroll to position [3966, 0]
drag, startPoint x: 773, startPoint y: 350, endPoint x: 720, endPoint y: 357, distance: 53.2
click at [720, 357] on span "Jimmy 9.11.25 12:15-12:45-14:15-15:15" at bounding box center [788, 350] width 320 height 15
drag, startPoint x: 720, startPoint y: 357, endPoint x: 811, endPoint y: 349, distance: 91.6
click at [811, 349] on span "Jimmy 9.11.25 12:15-12:45-14:15-15:15" at bounding box center [788, 350] width 320 height 15
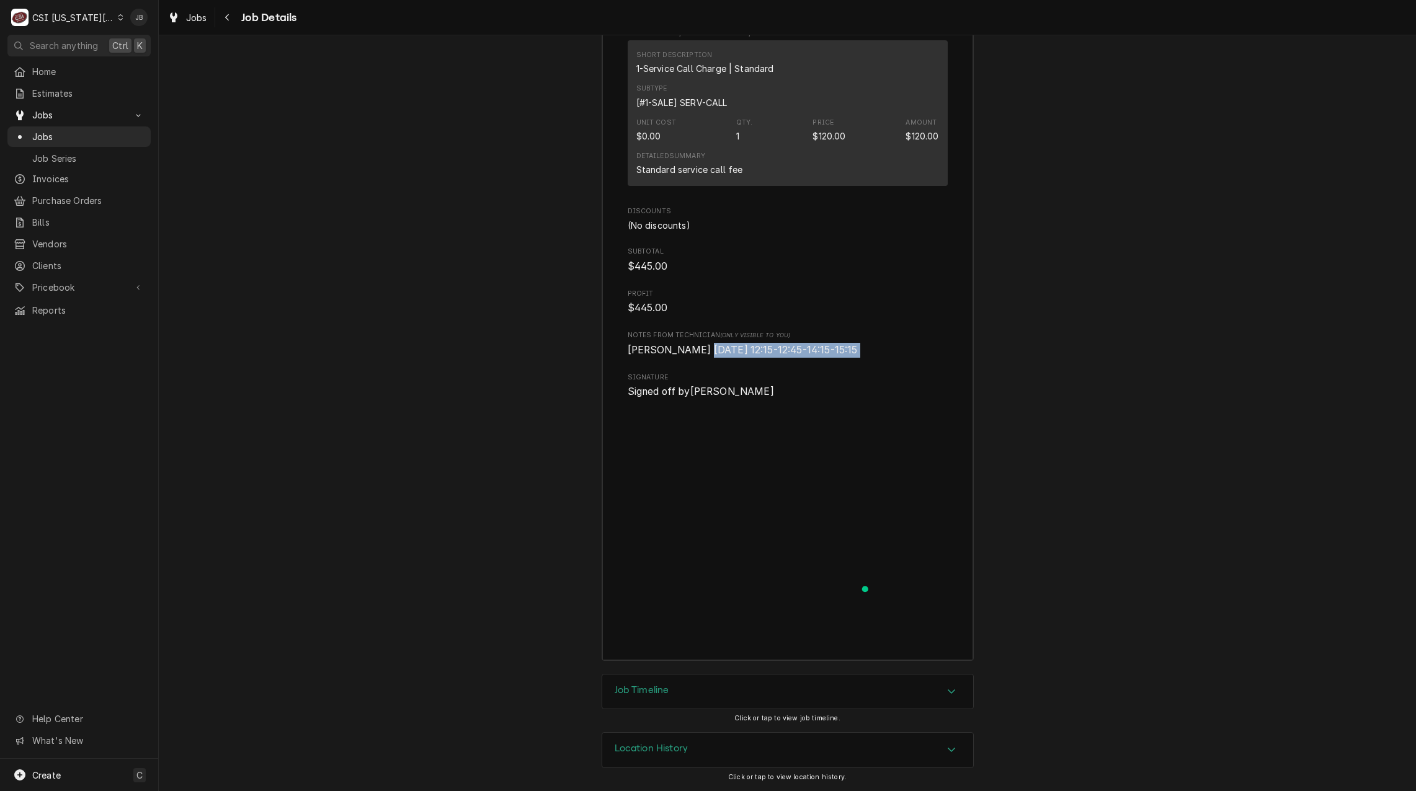
drag, startPoint x: 811, startPoint y: 349, endPoint x: 688, endPoint y: 352, distance: 122.8
click at [688, 352] on span "Jimmy 9.11.25 12:15-12:45-14:15-15:15" at bounding box center [788, 350] width 320 height 15
copy span "12:15-12:45-14:15-15:15"
click at [79, 130] on span "Jobs" at bounding box center [88, 136] width 112 height 13
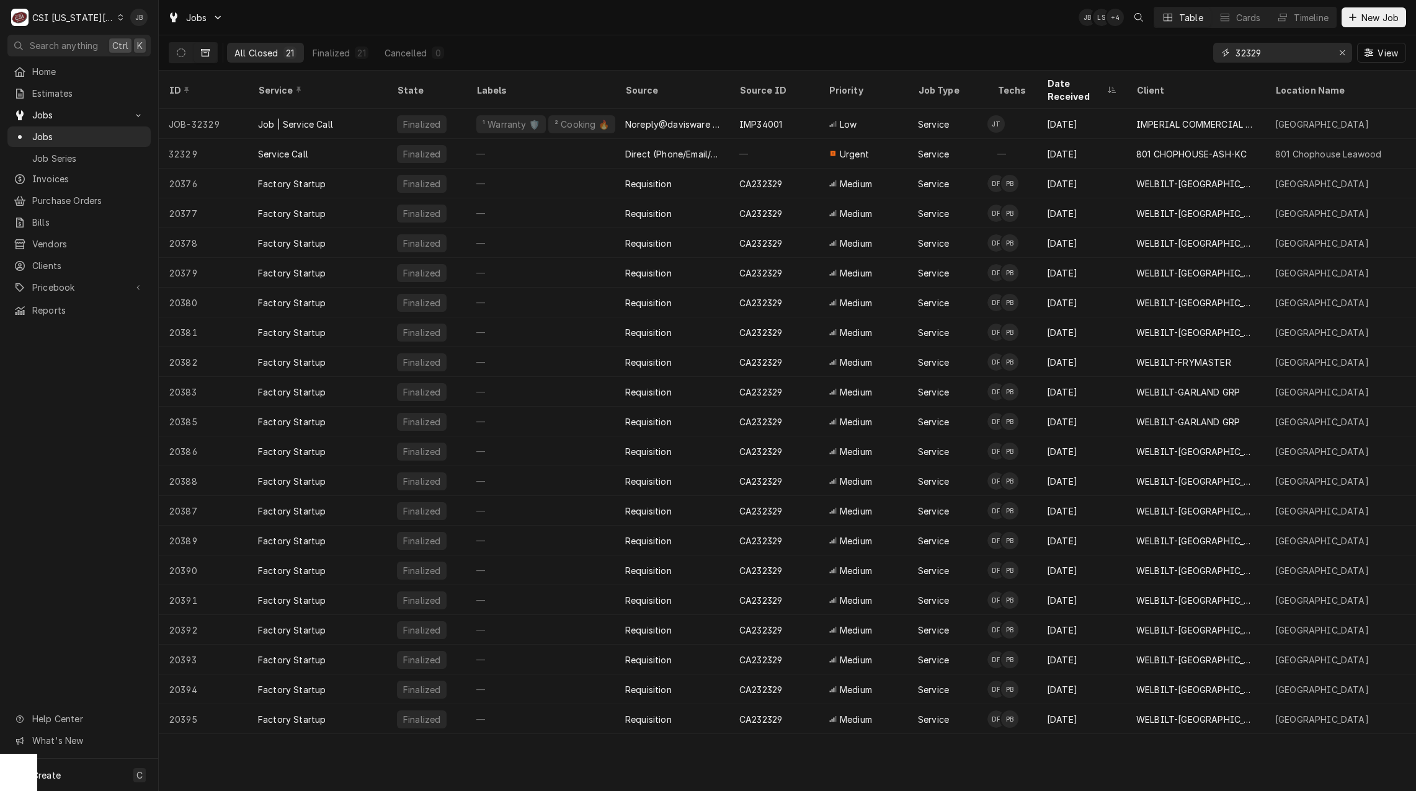
drag, startPoint x: 1303, startPoint y: 60, endPoint x: 1123, endPoint y: 54, distance: 180.6
click at [1126, 54] on div "All Closed 21 Finalized 21 Cancelled 0 32329 View" at bounding box center [787, 52] width 1237 height 35
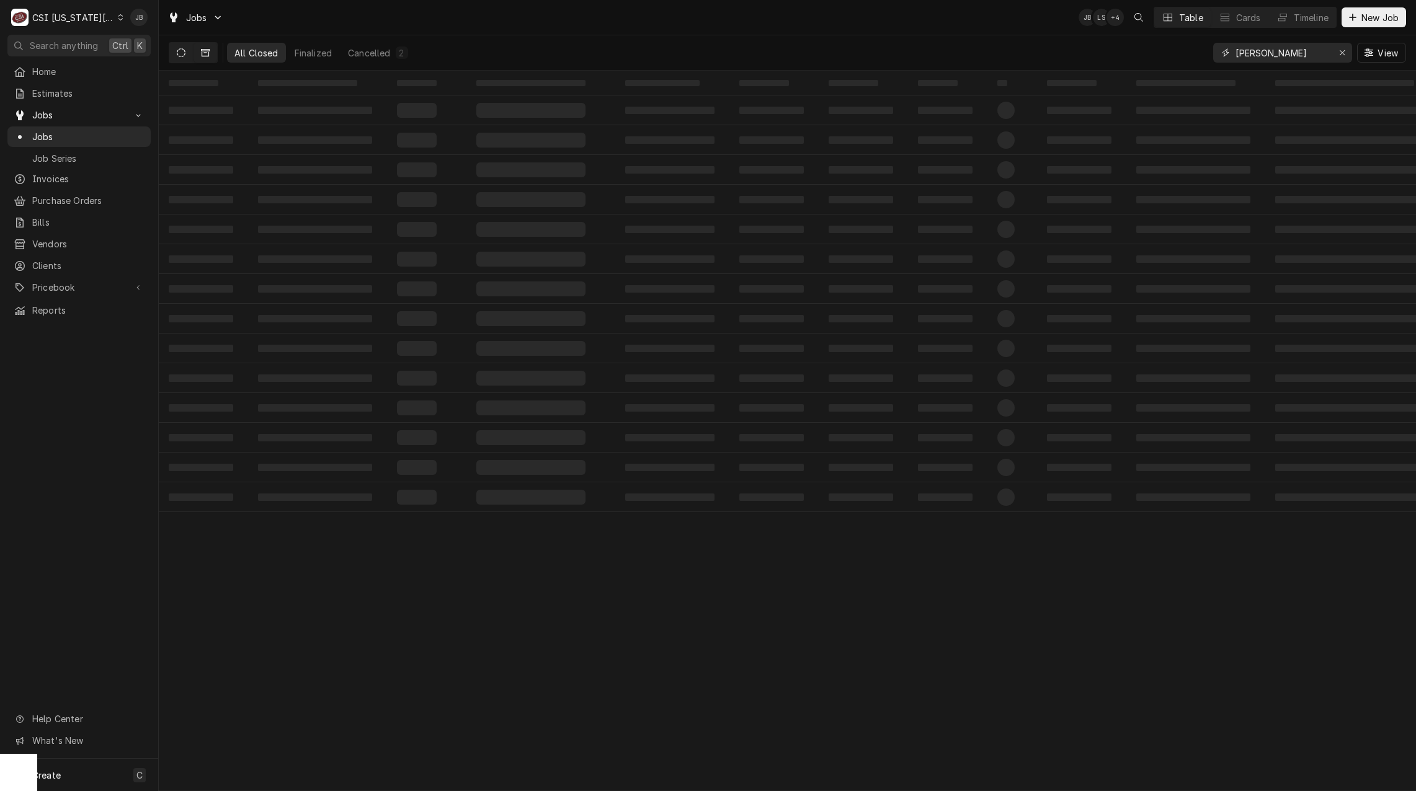
type input "brian breazier"
click at [184, 57] on button "Dynamic Content Wrapper" at bounding box center [181, 53] width 24 height 20
click at [592, 55] on button "On Hold 2" at bounding box center [561, 53] width 67 height 20
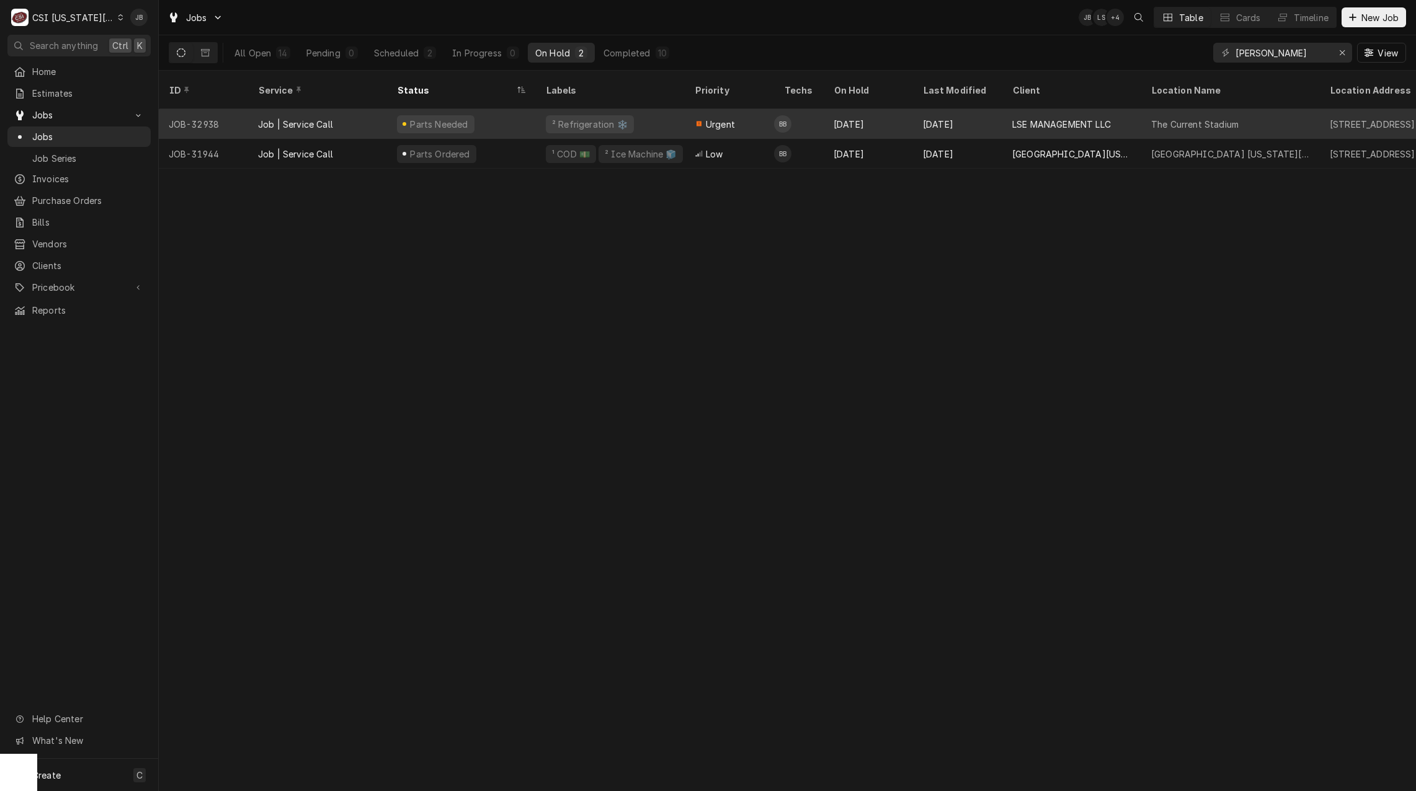
click at [750, 113] on div "Urgent" at bounding box center [729, 124] width 89 height 30
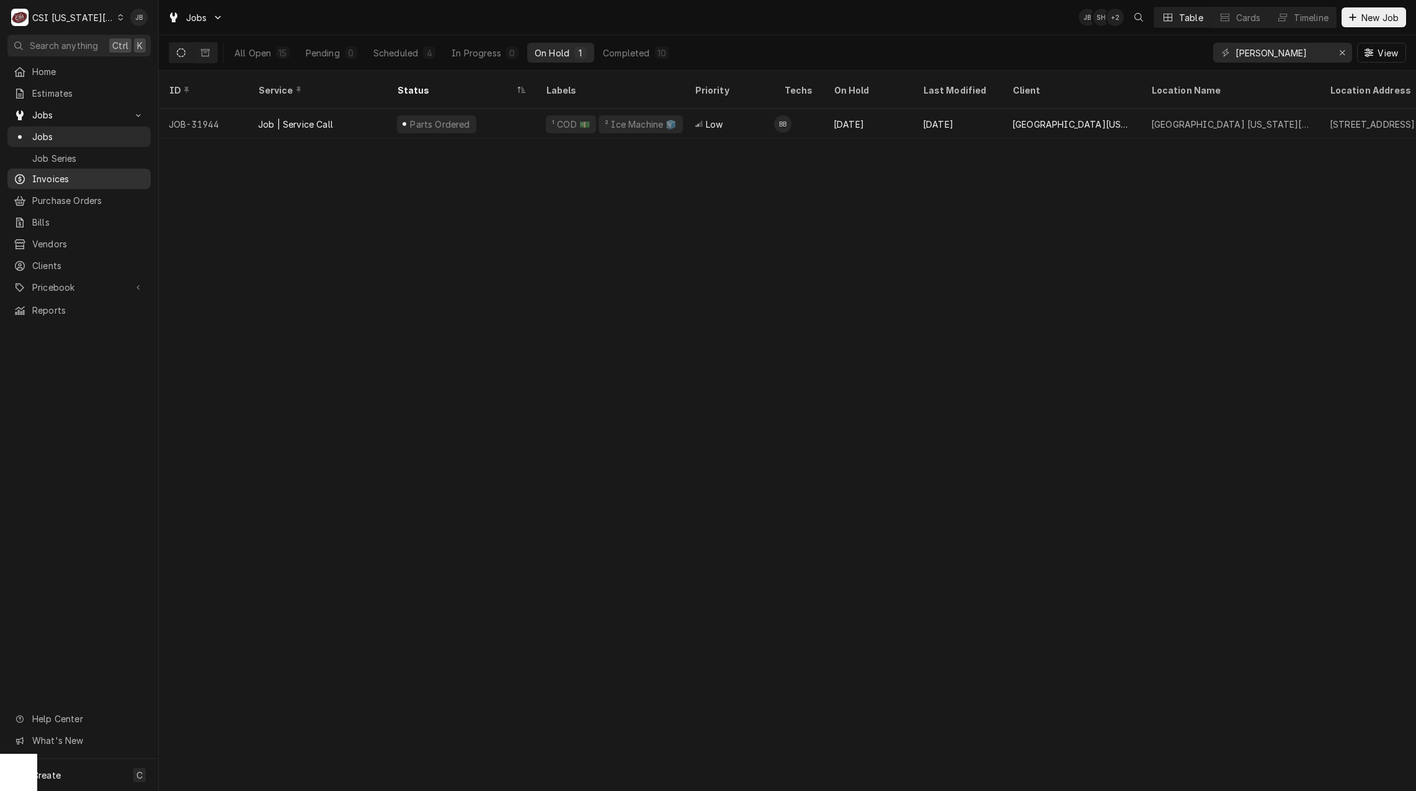
click at [69, 173] on span "Invoices" at bounding box center [88, 178] width 112 height 13
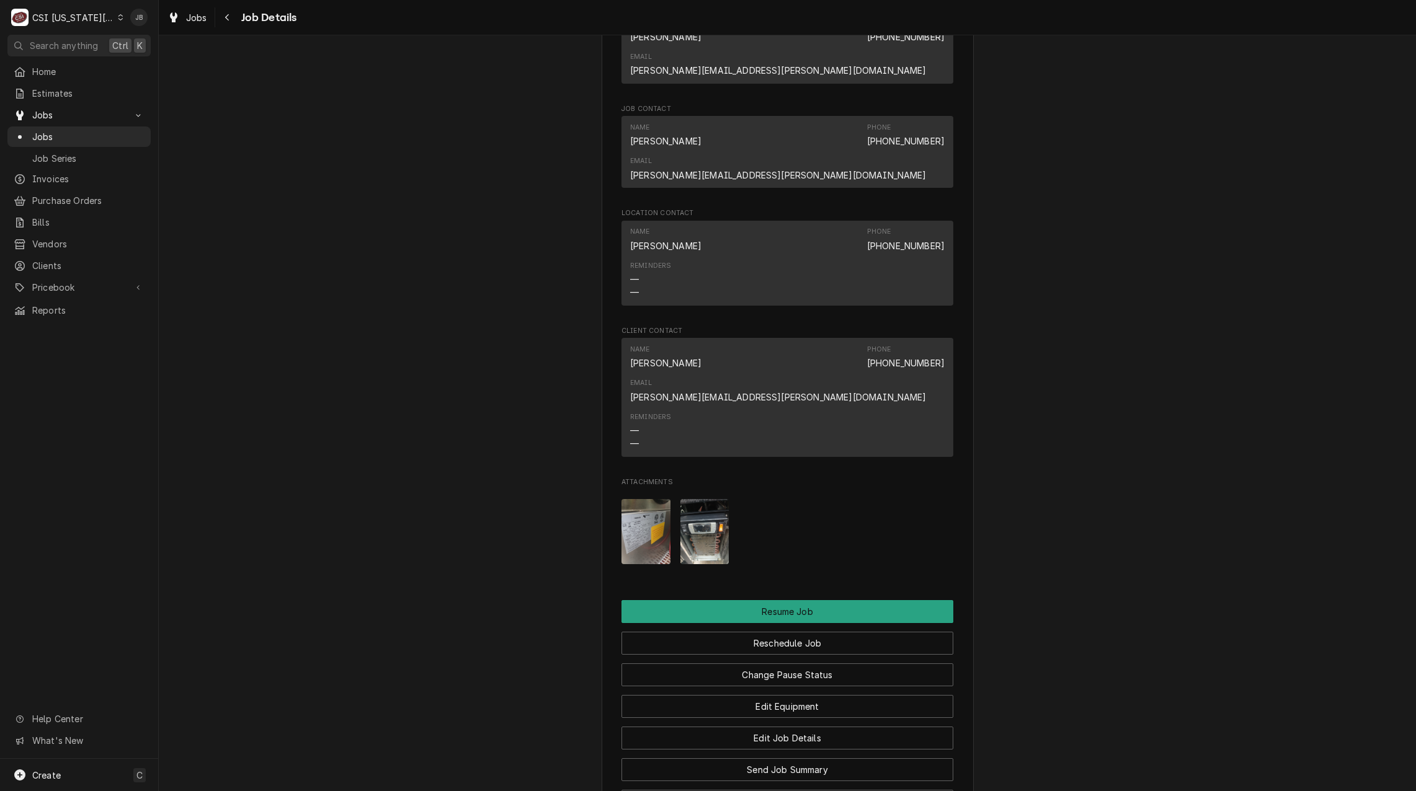
scroll to position [1178, 0]
click at [637, 499] on img "Attachments" at bounding box center [645, 531] width 49 height 65
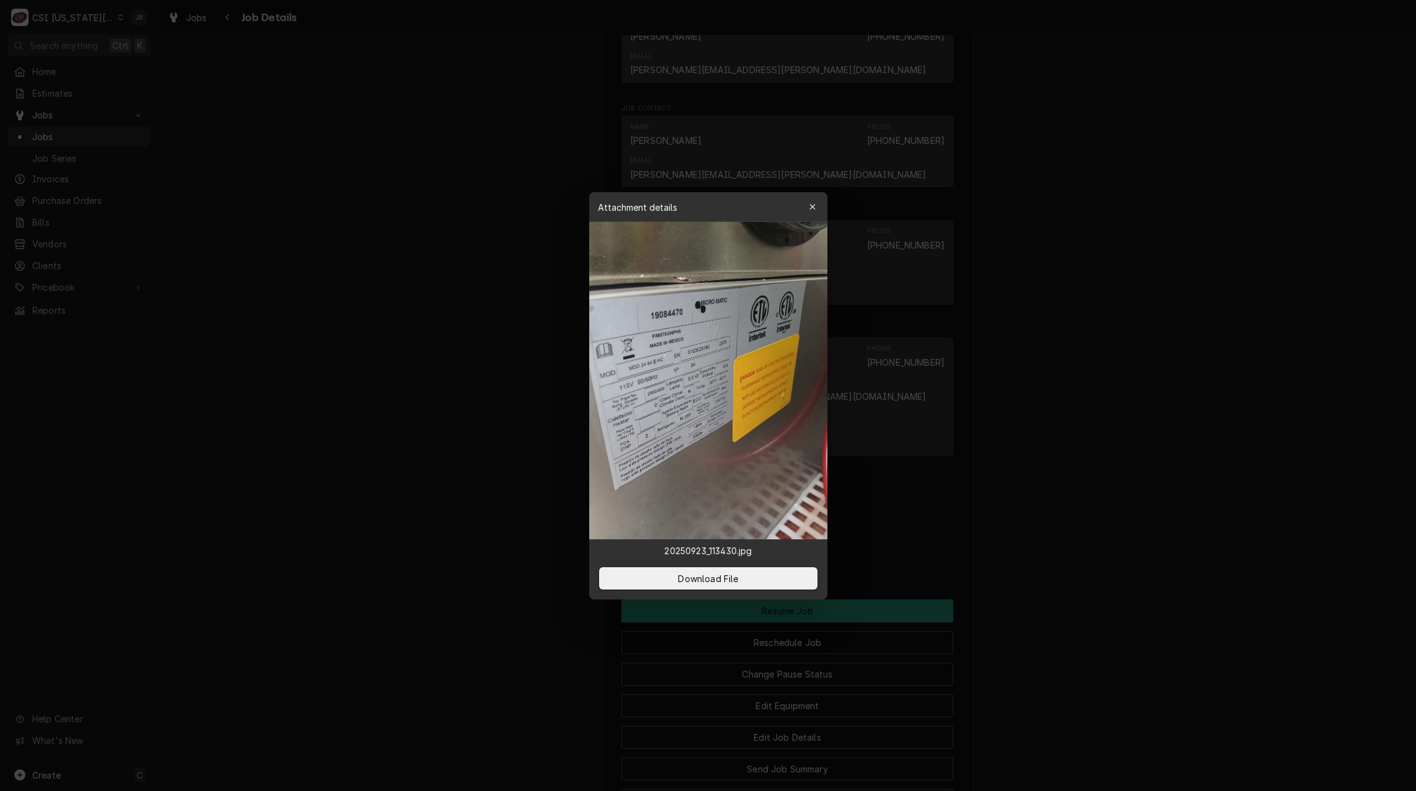
click at [984, 422] on div at bounding box center [708, 395] width 1416 height 791
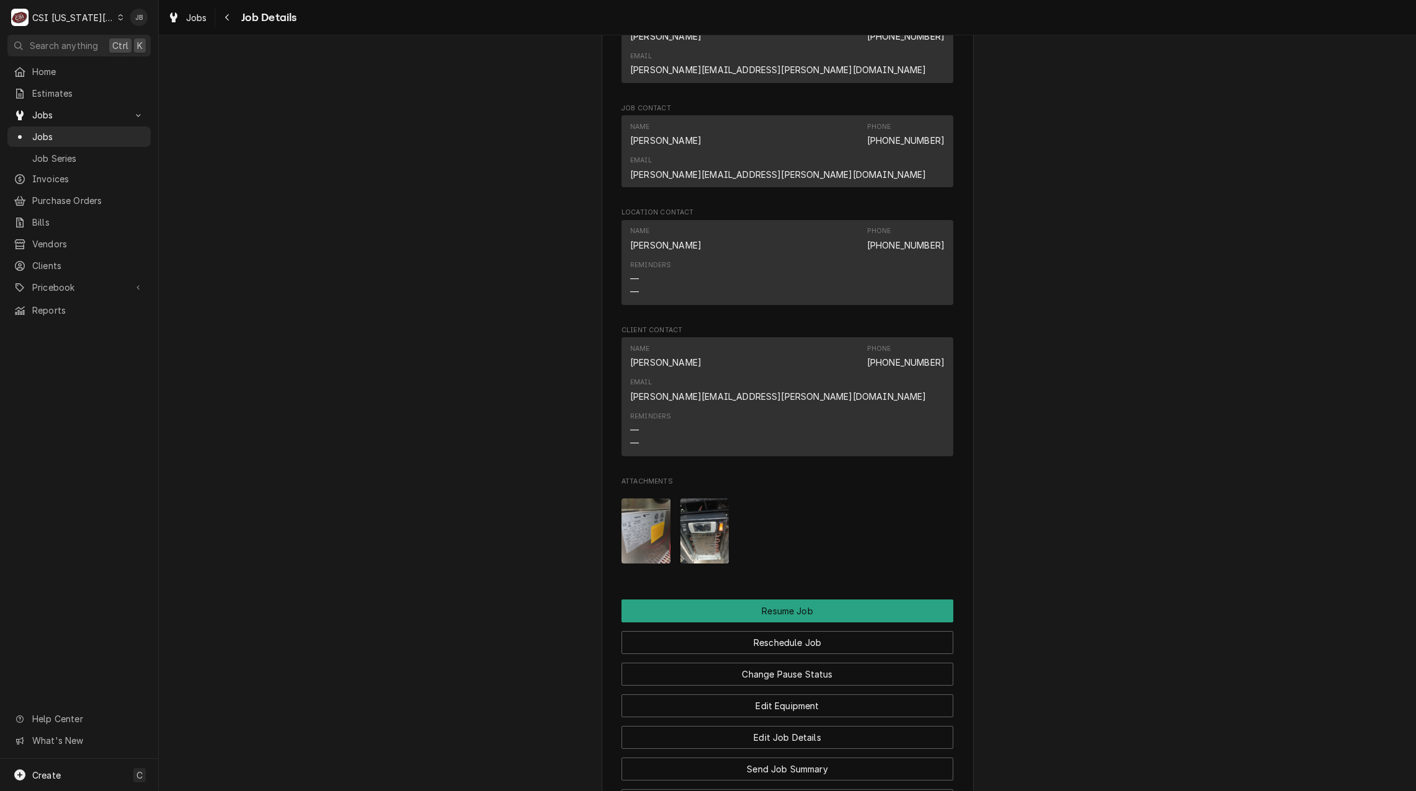
click at [695, 499] on img "Attachments" at bounding box center [704, 531] width 49 height 65
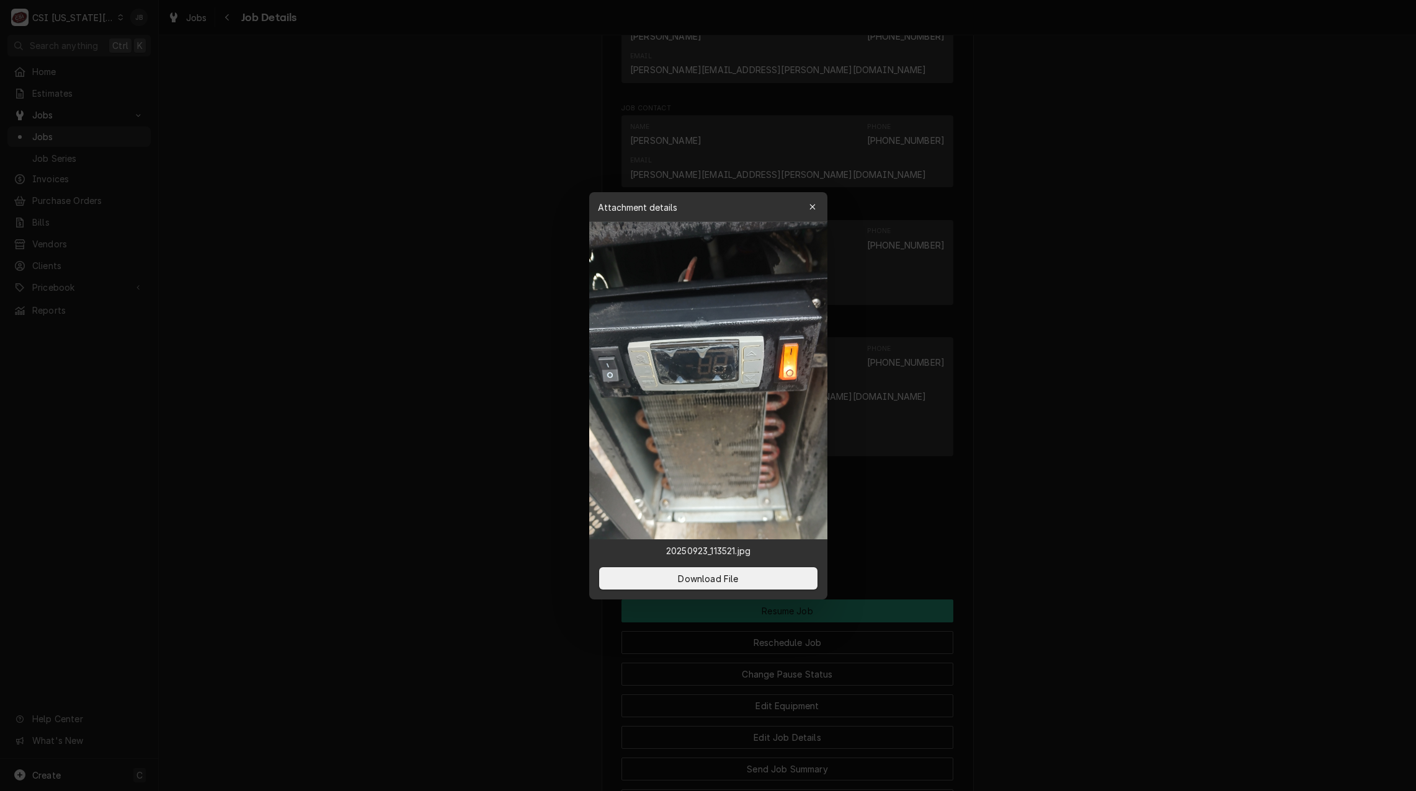
click at [938, 441] on div at bounding box center [708, 395] width 1416 height 791
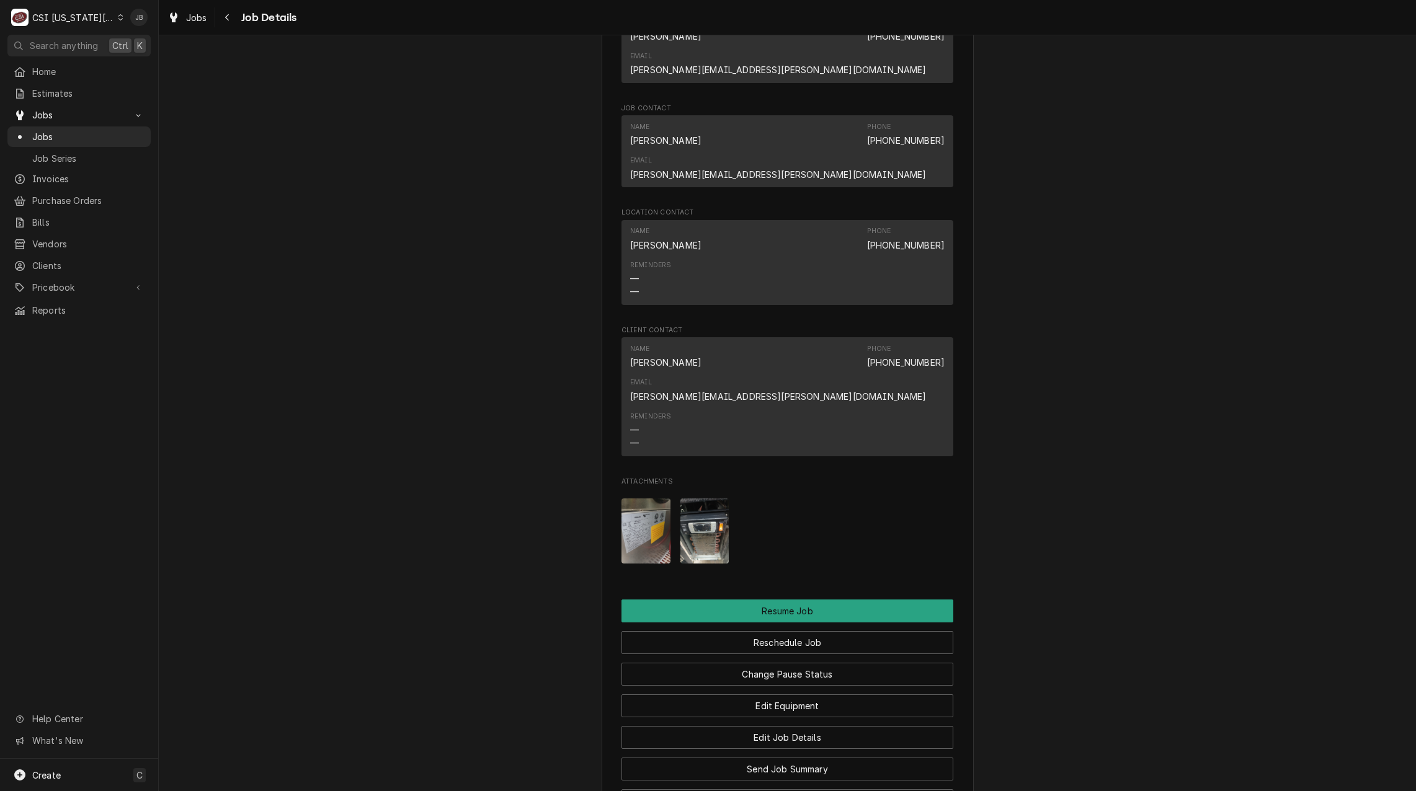
click at [646, 499] on img "Attachments" at bounding box center [645, 531] width 49 height 65
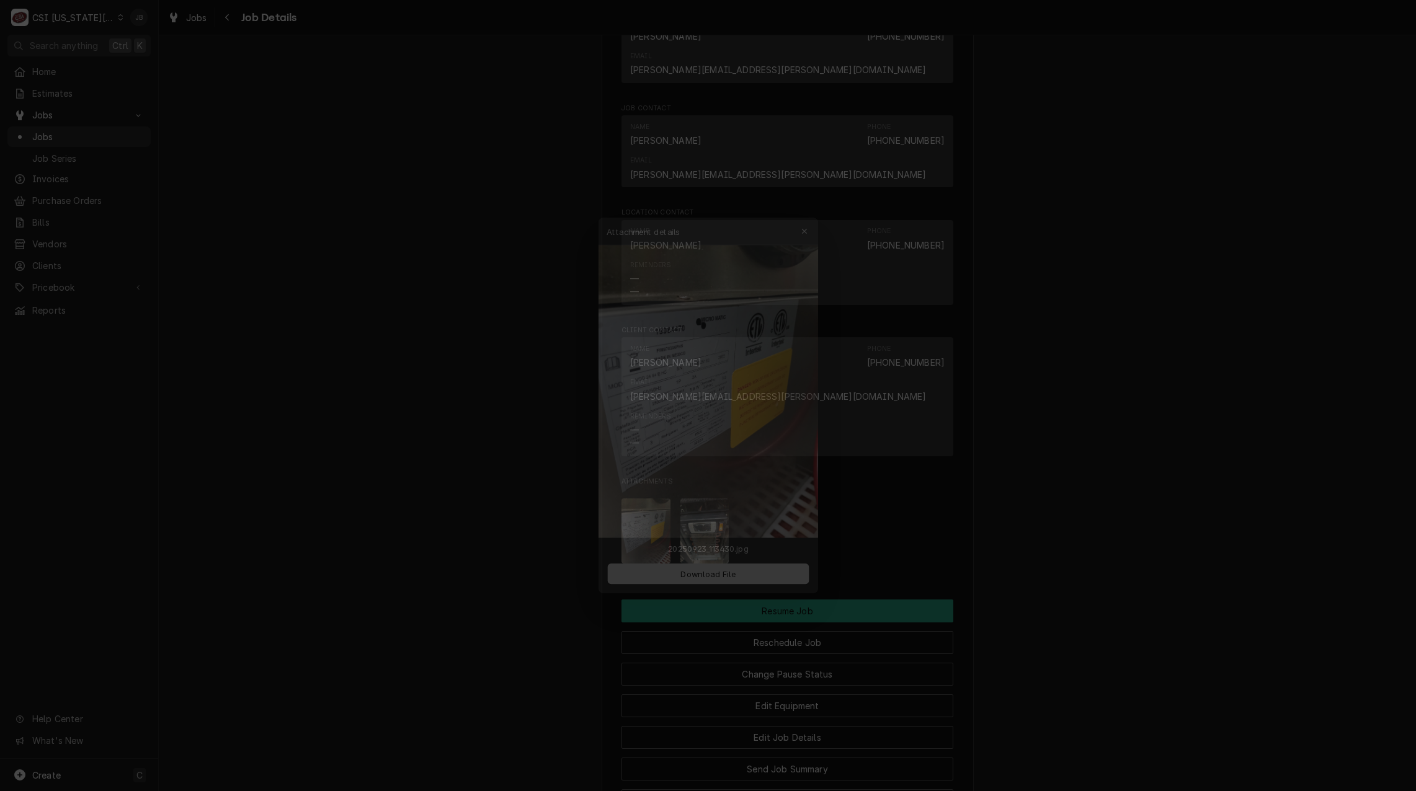
click at [945, 422] on div at bounding box center [708, 395] width 1416 height 791
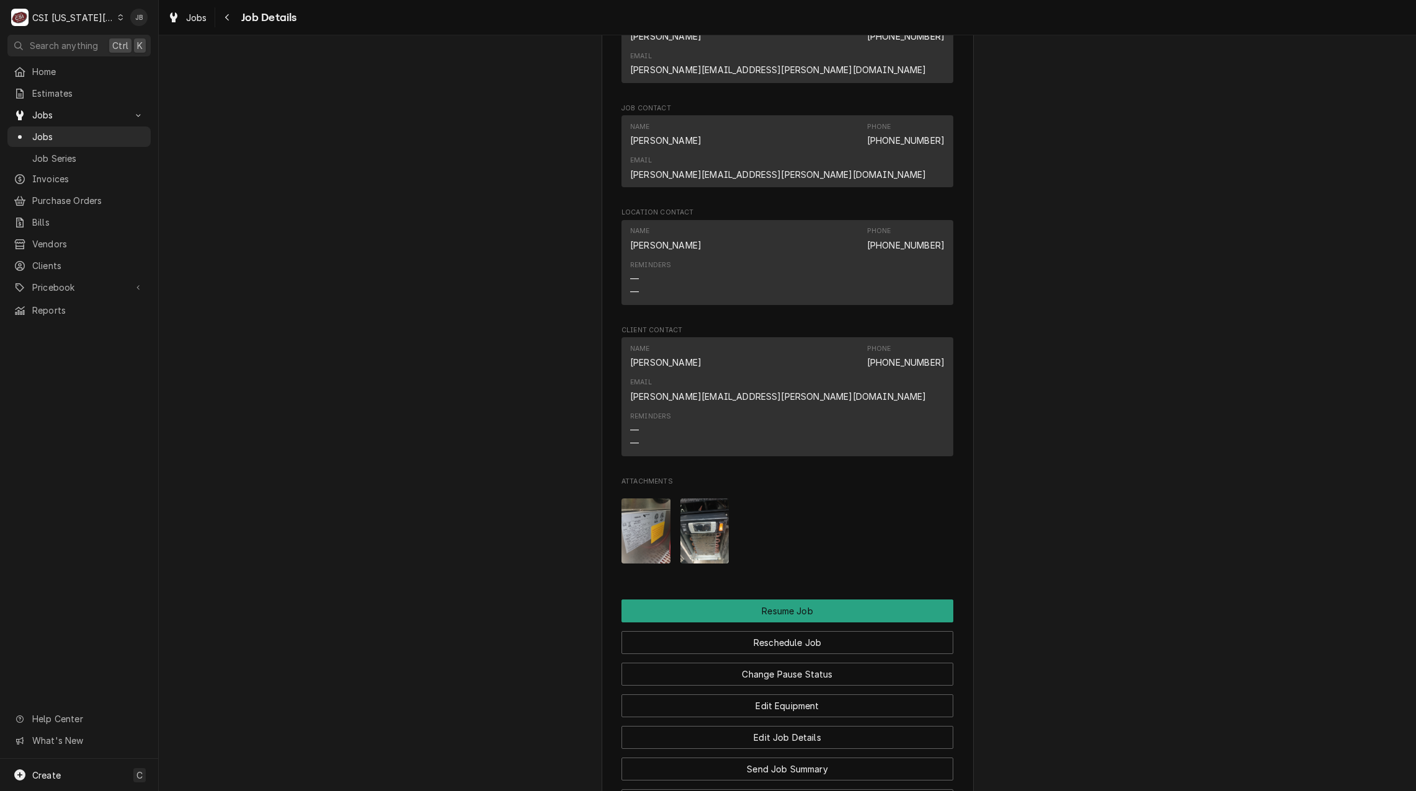
click at [680, 499] on img "Attachments" at bounding box center [704, 531] width 49 height 65
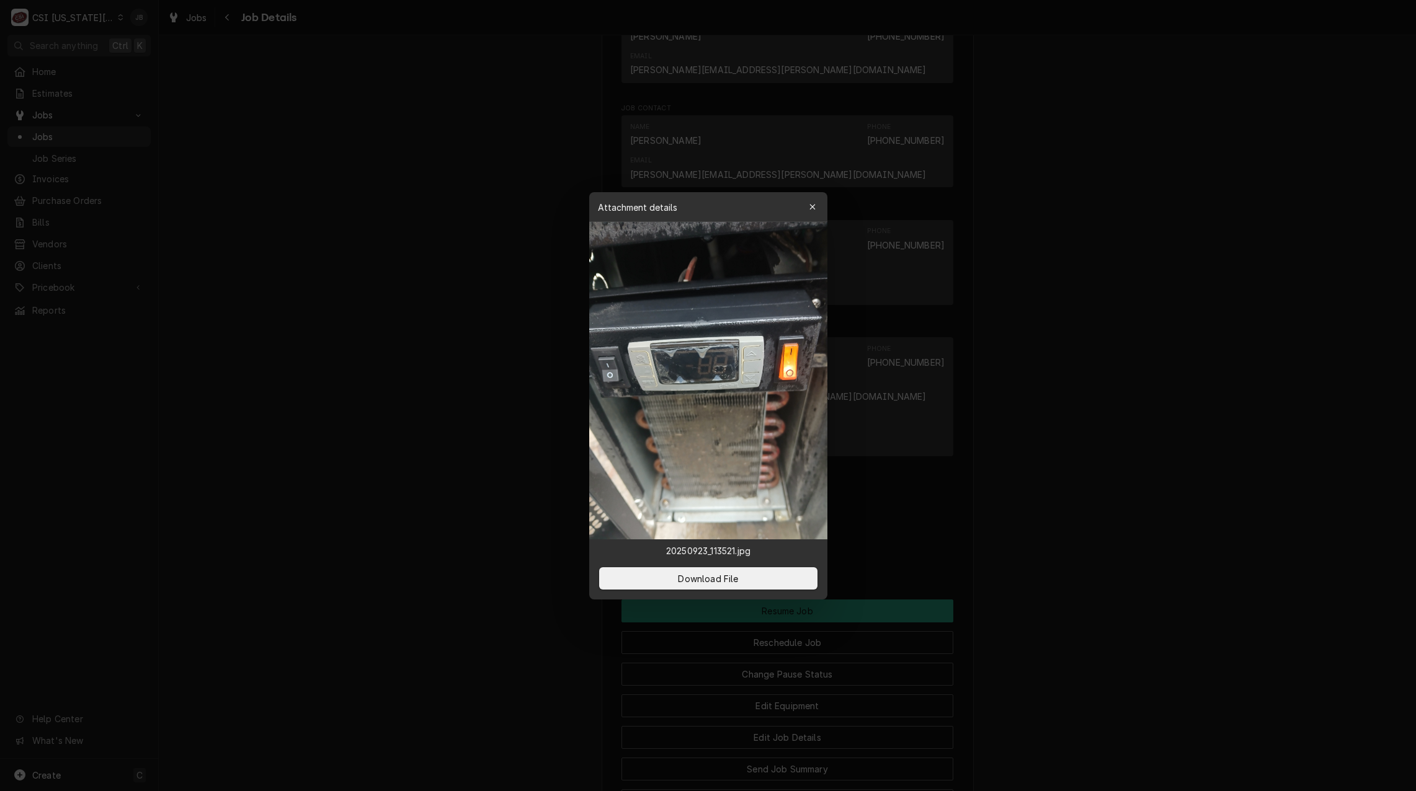
click at [1027, 419] on div at bounding box center [708, 395] width 1416 height 791
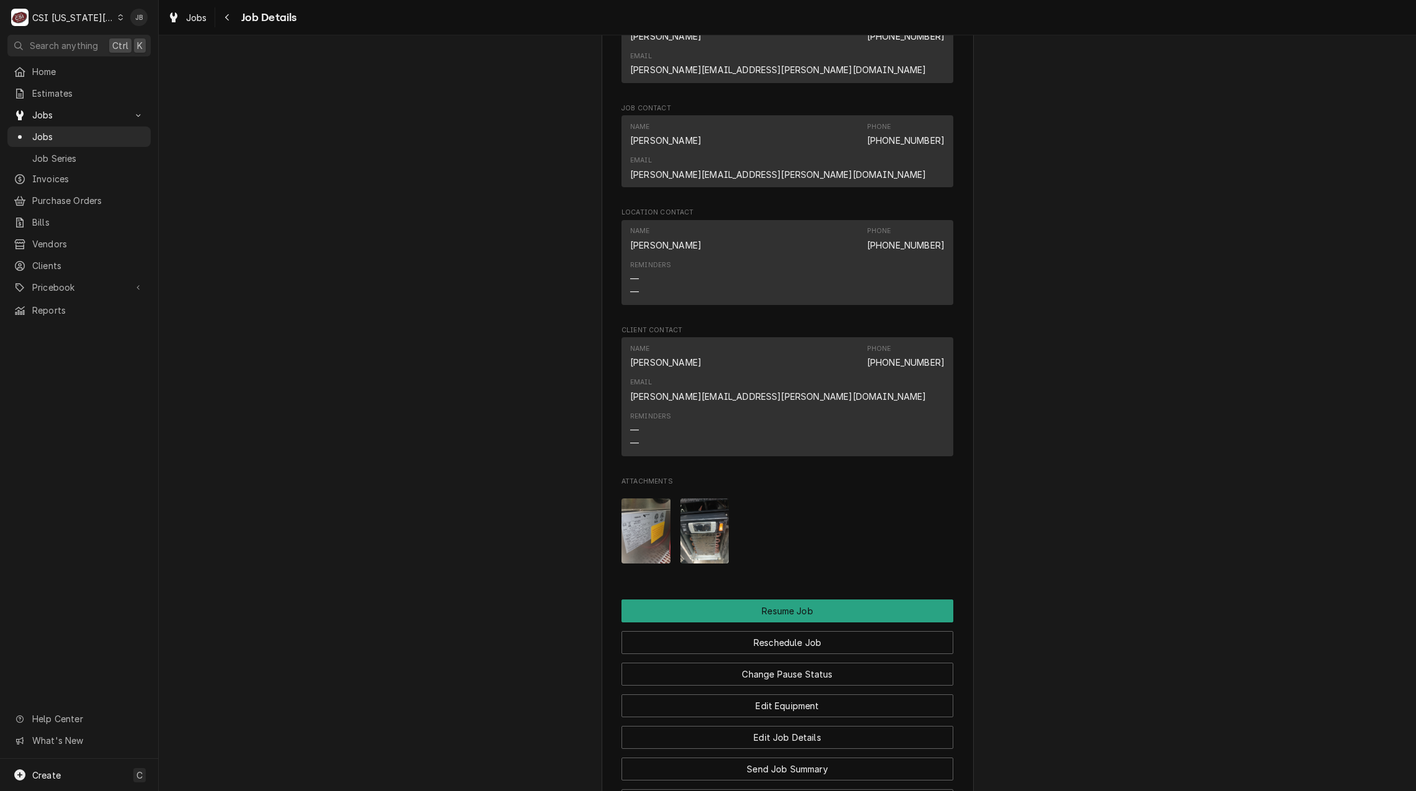
click at [706, 499] on img "Attachments" at bounding box center [704, 531] width 49 height 65
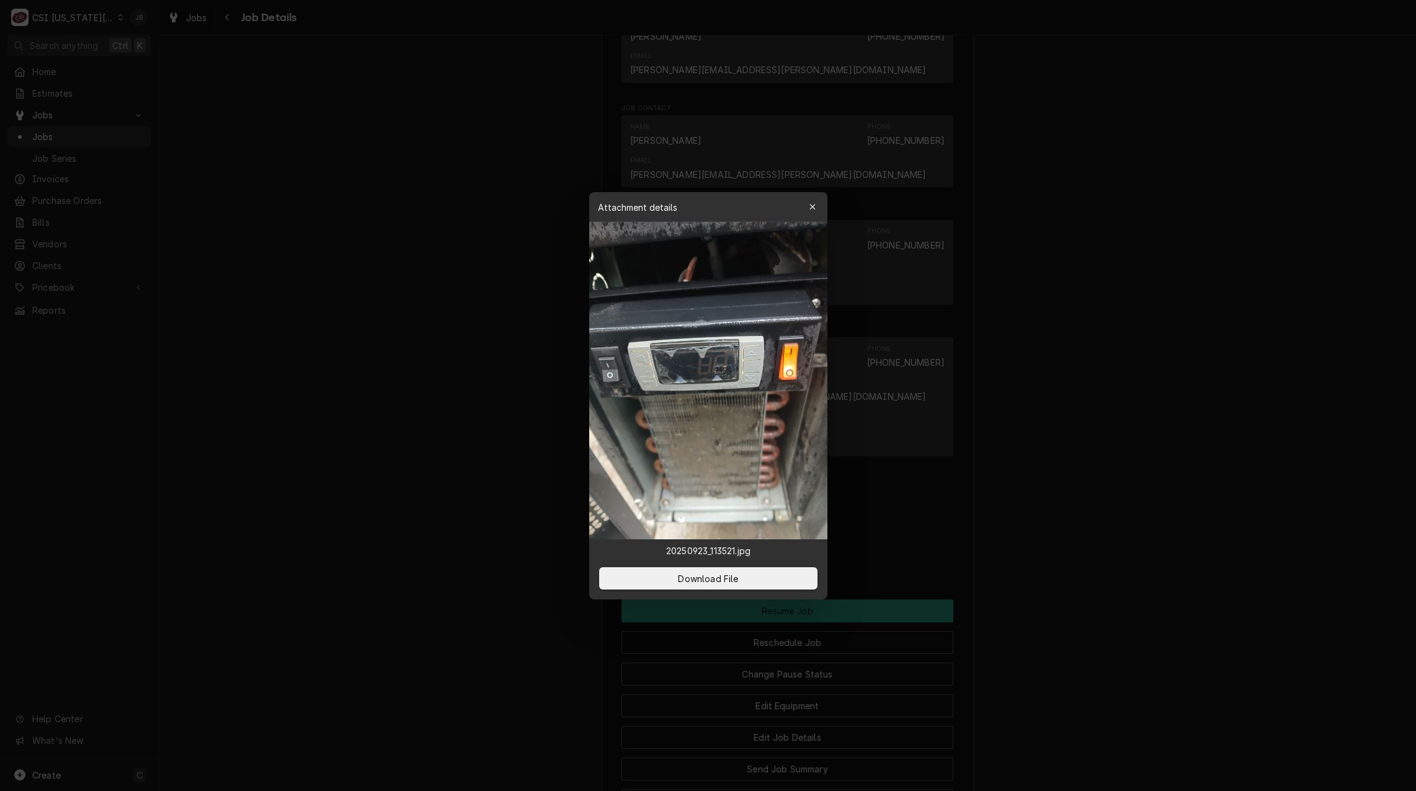
click at [1020, 430] on div at bounding box center [708, 395] width 1416 height 791
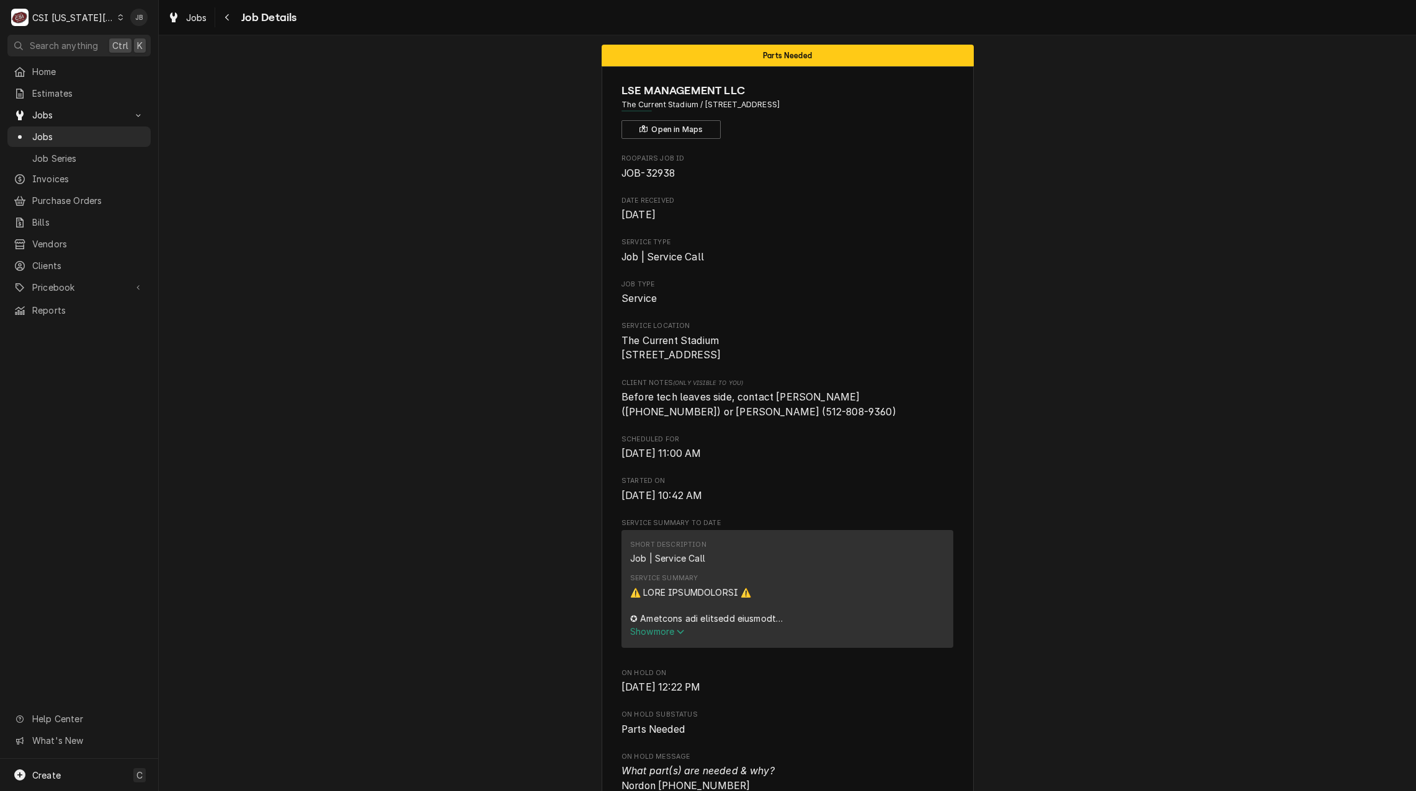
scroll to position [0, 0]
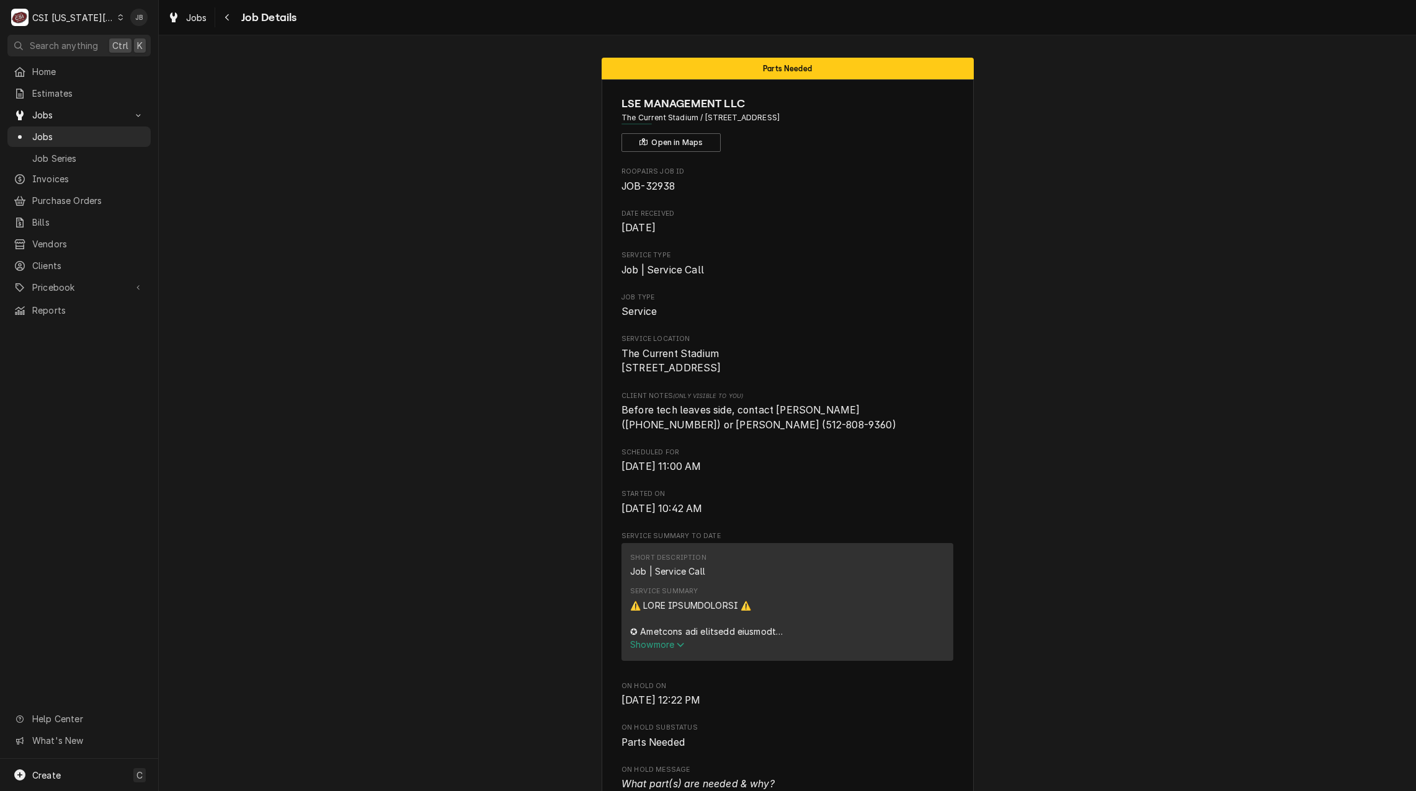
click at [668, 650] on span "Show more" at bounding box center [657, 644] width 55 height 11
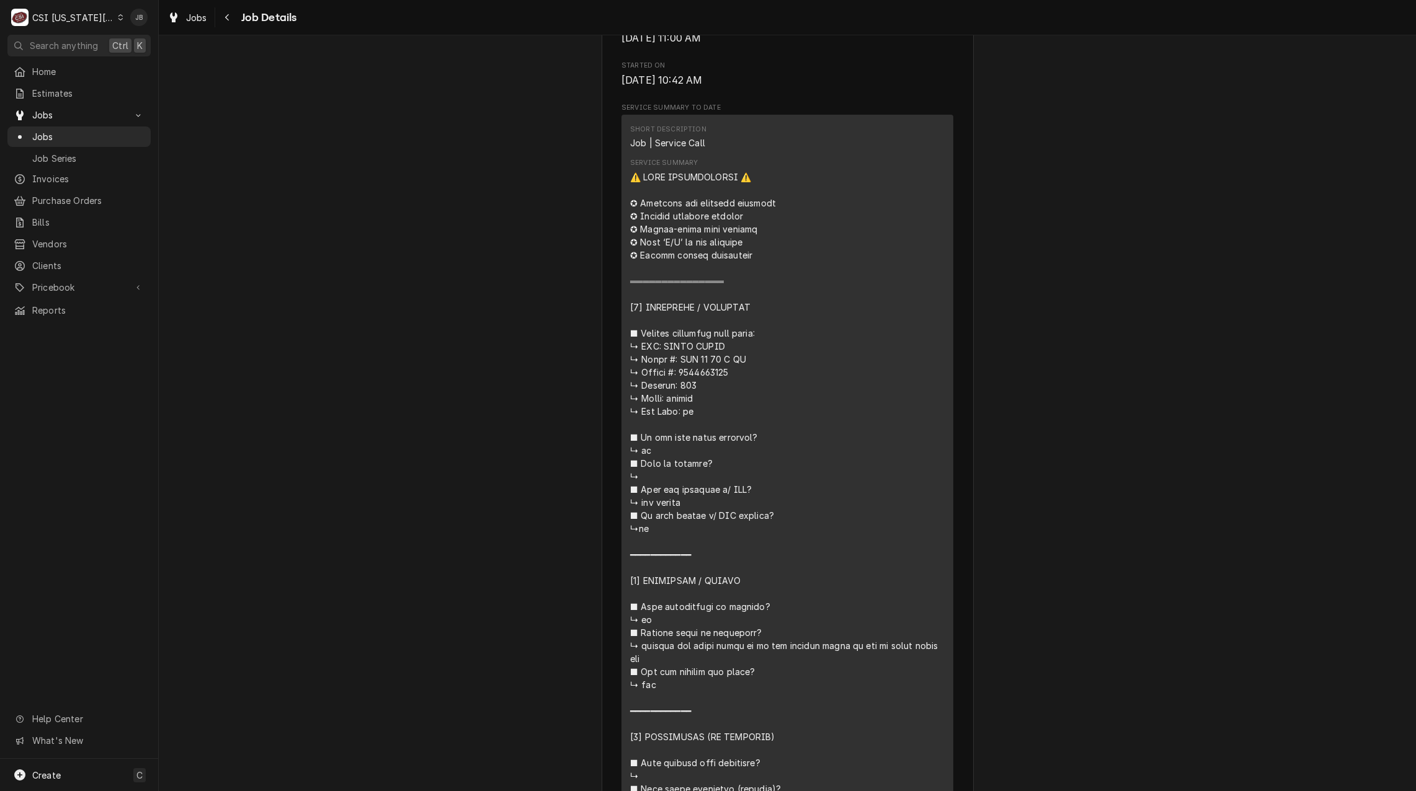
scroll to position [496, 0]
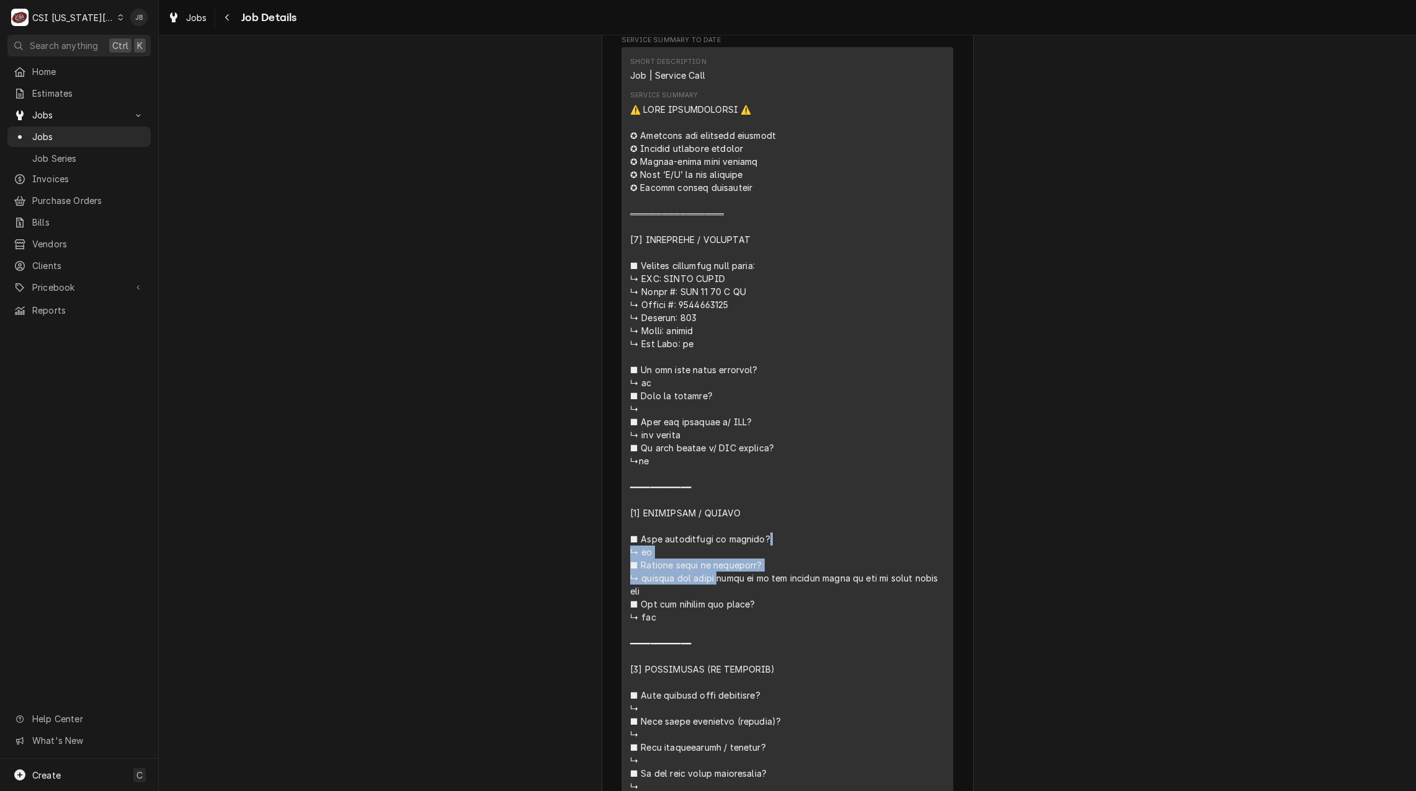
drag, startPoint x: 673, startPoint y: 393, endPoint x: 590, endPoint y: 391, distance: 82.5
drag, startPoint x: 590, startPoint y: 391, endPoint x: 436, endPoint y: 435, distance: 160.7
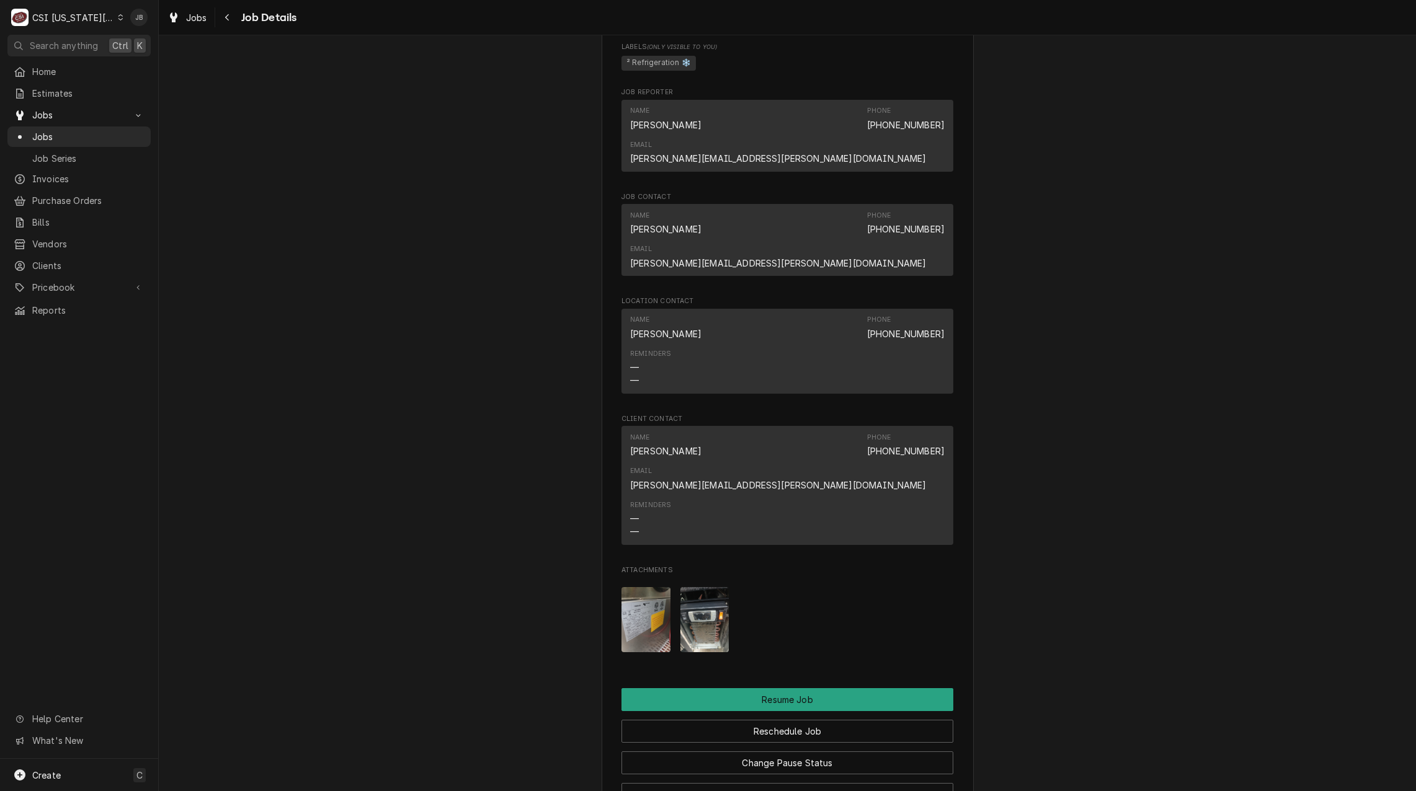
scroll to position [2109, 0]
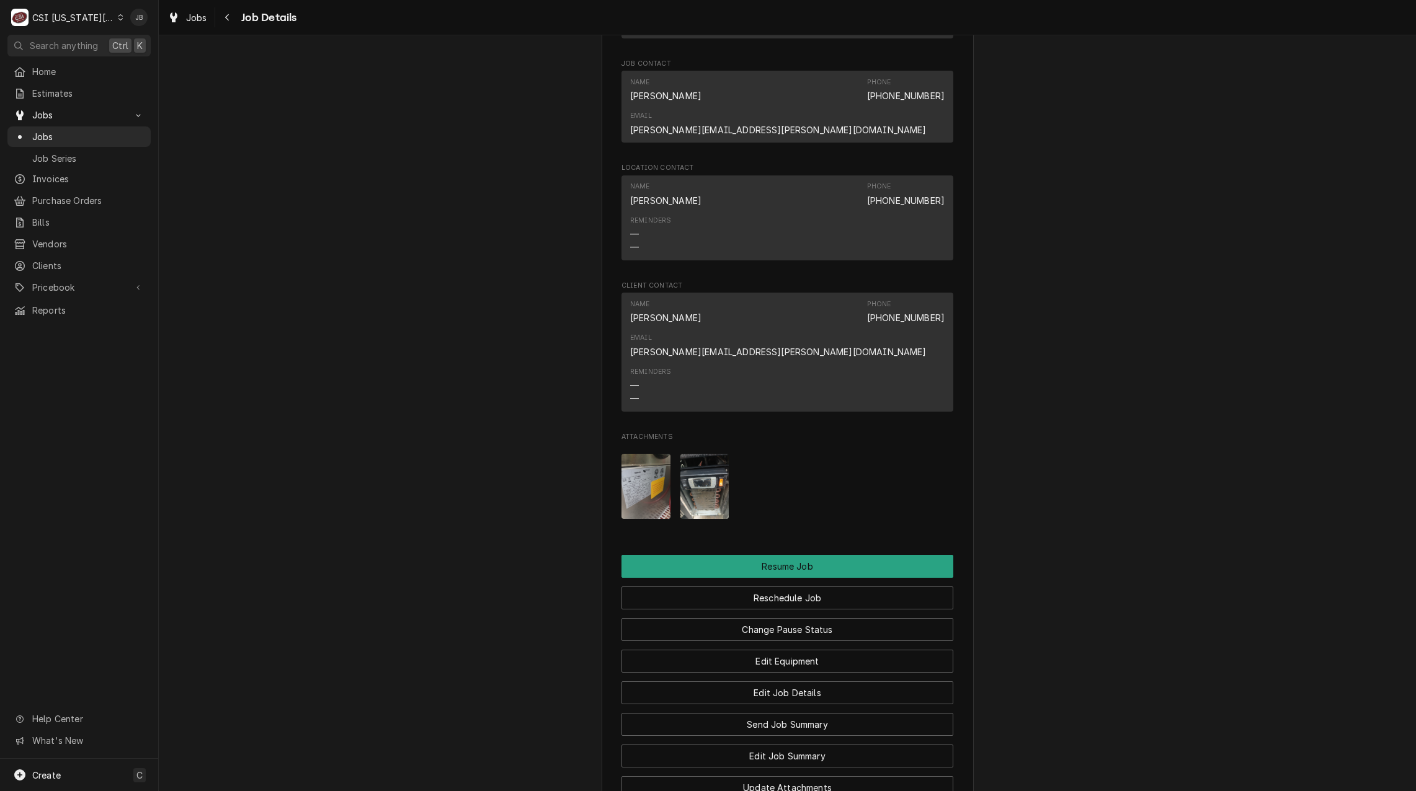
click at [700, 454] on img "Attachments" at bounding box center [704, 486] width 49 height 65
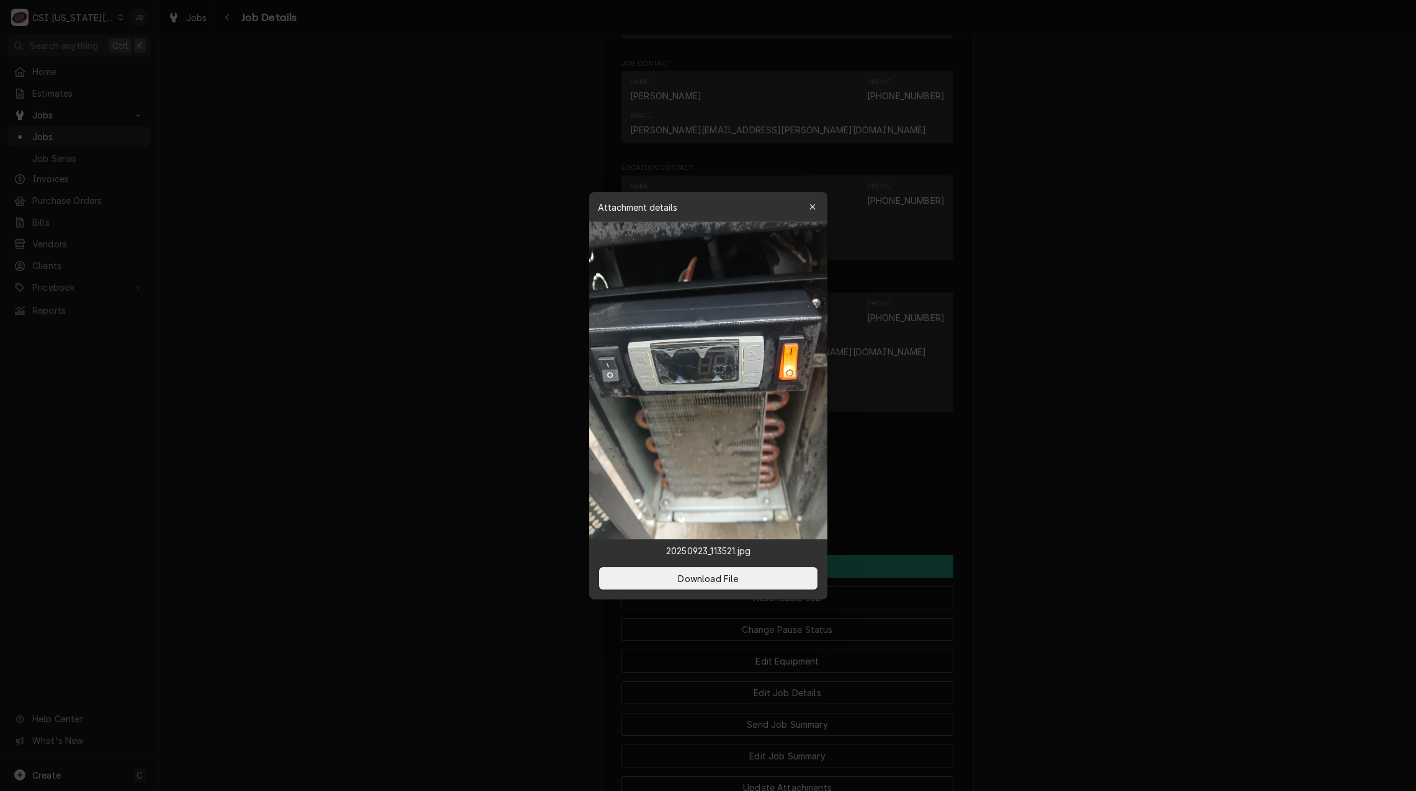
click at [556, 427] on div at bounding box center [708, 395] width 1416 height 791
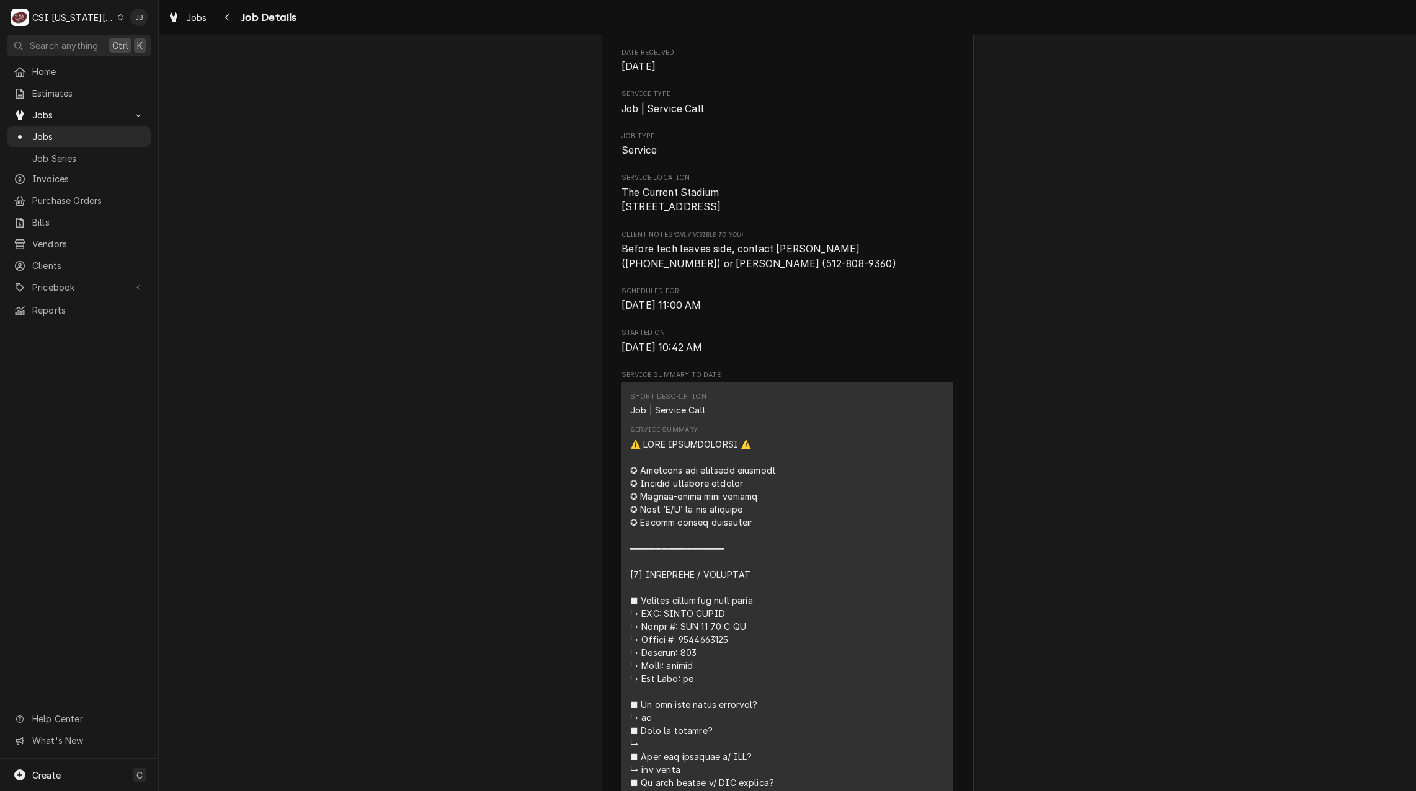
scroll to position [0, 0]
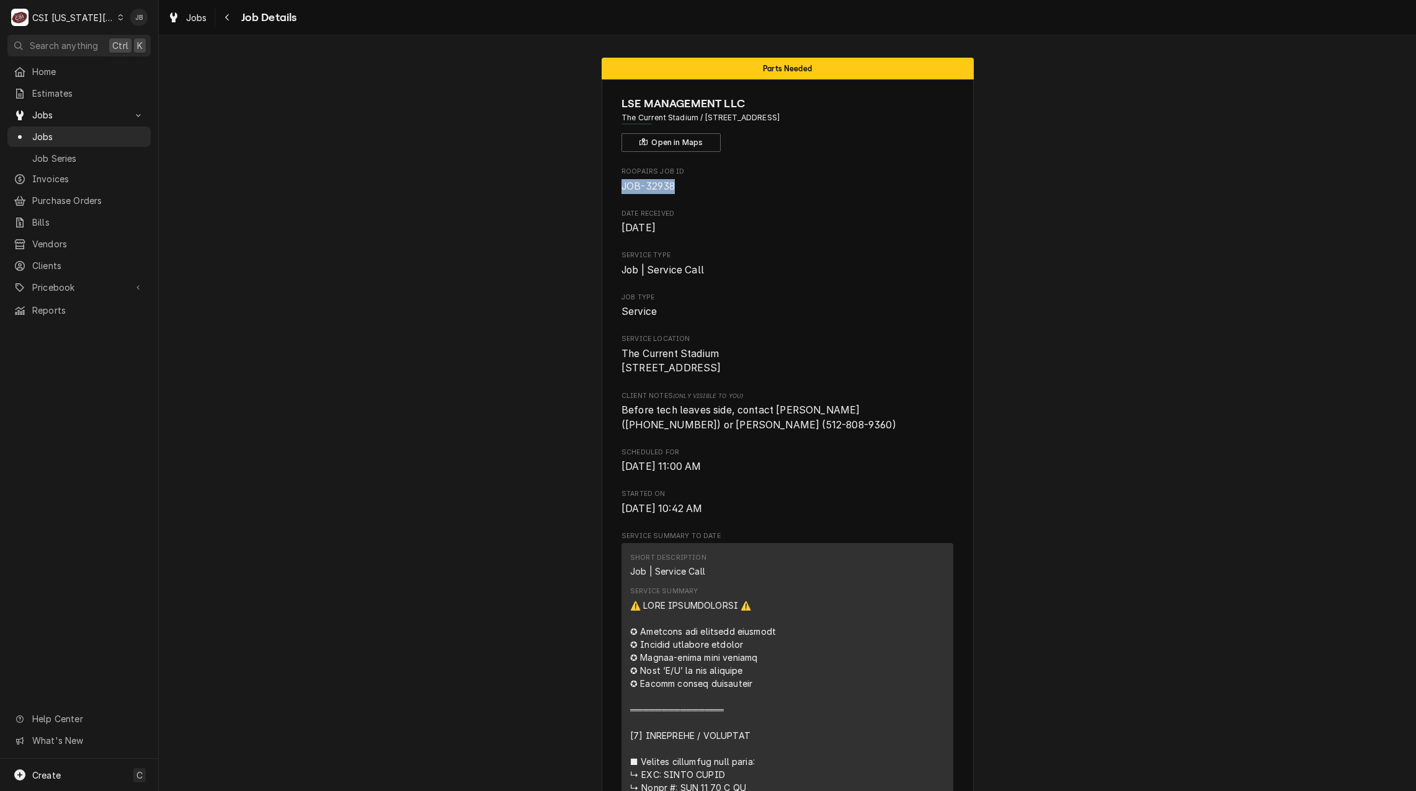
drag, startPoint x: 701, startPoint y: 193, endPoint x: 613, endPoint y: 178, distance: 89.4
copy span "JOB-32938"
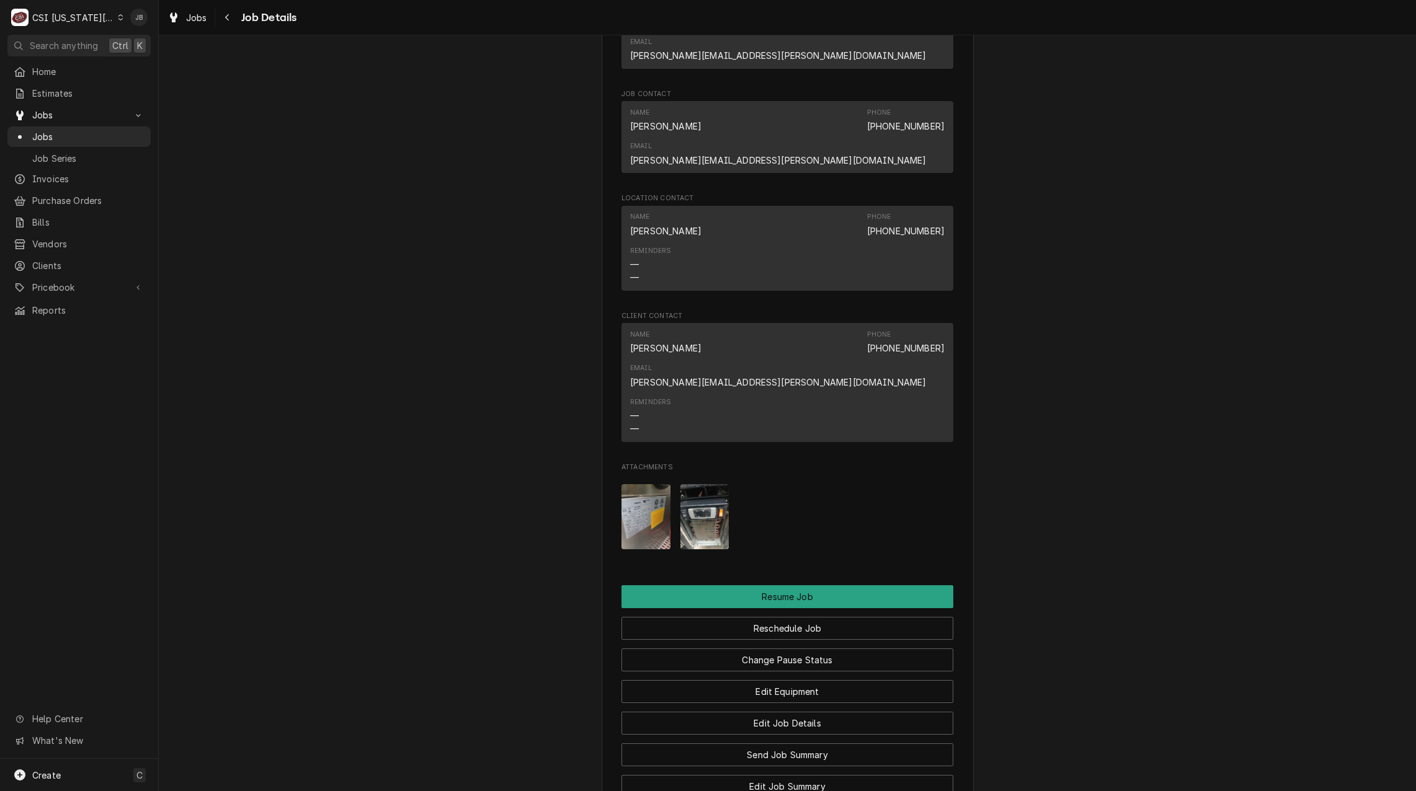
scroll to position [2233, 0]
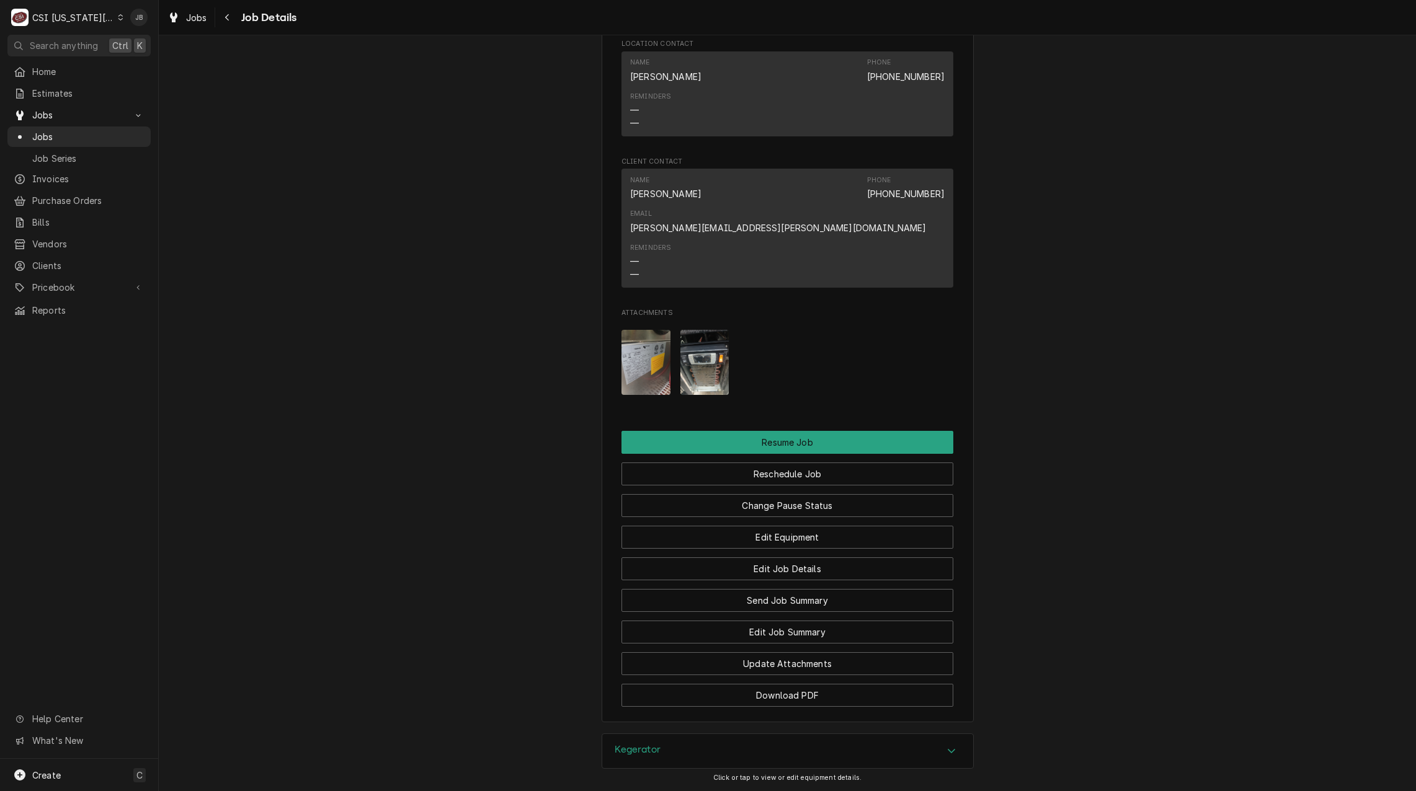
click at [698, 330] on img "Attachments" at bounding box center [704, 362] width 49 height 65
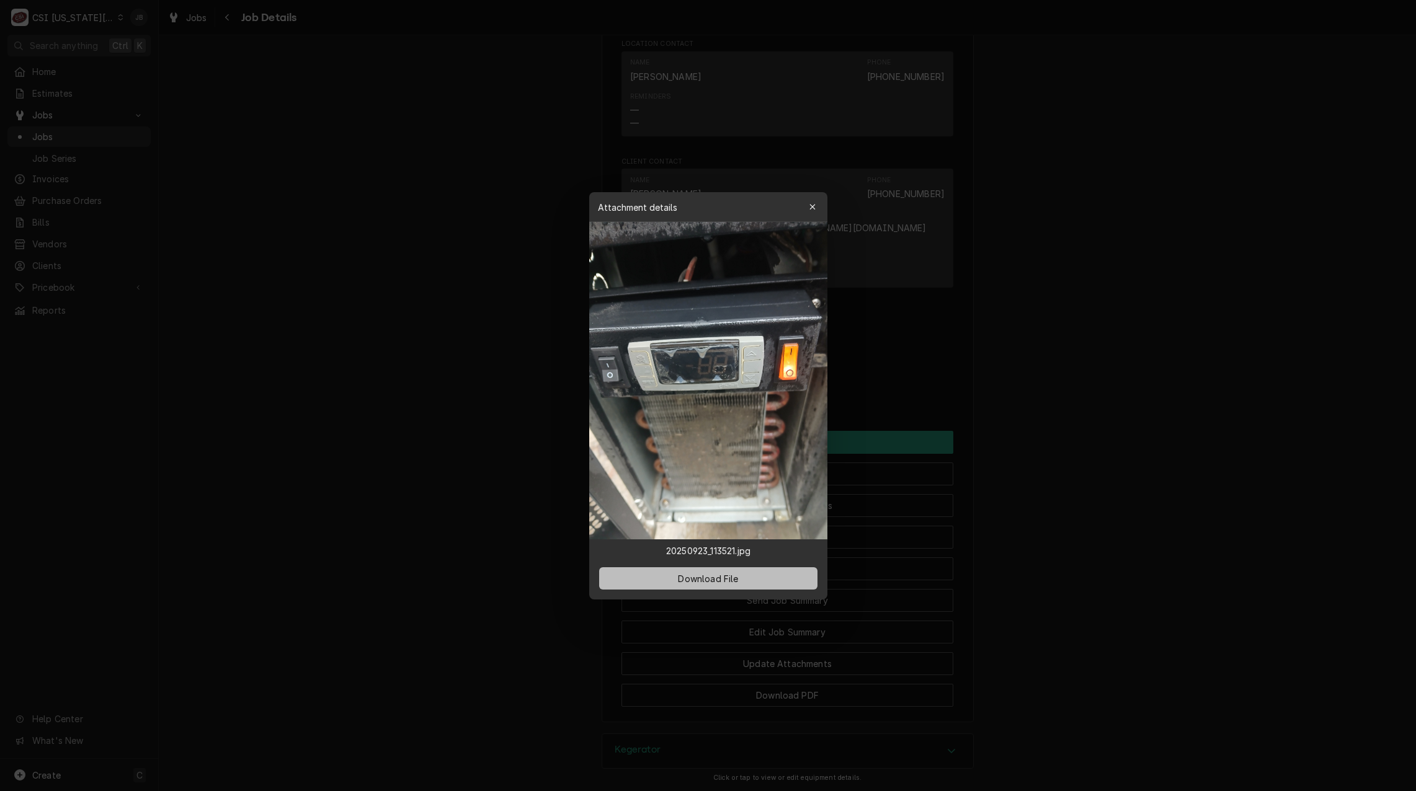
click at [696, 579] on span "Download File" at bounding box center [707, 578] width 65 height 13
click at [1059, 234] on div at bounding box center [708, 395] width 1416 height 791
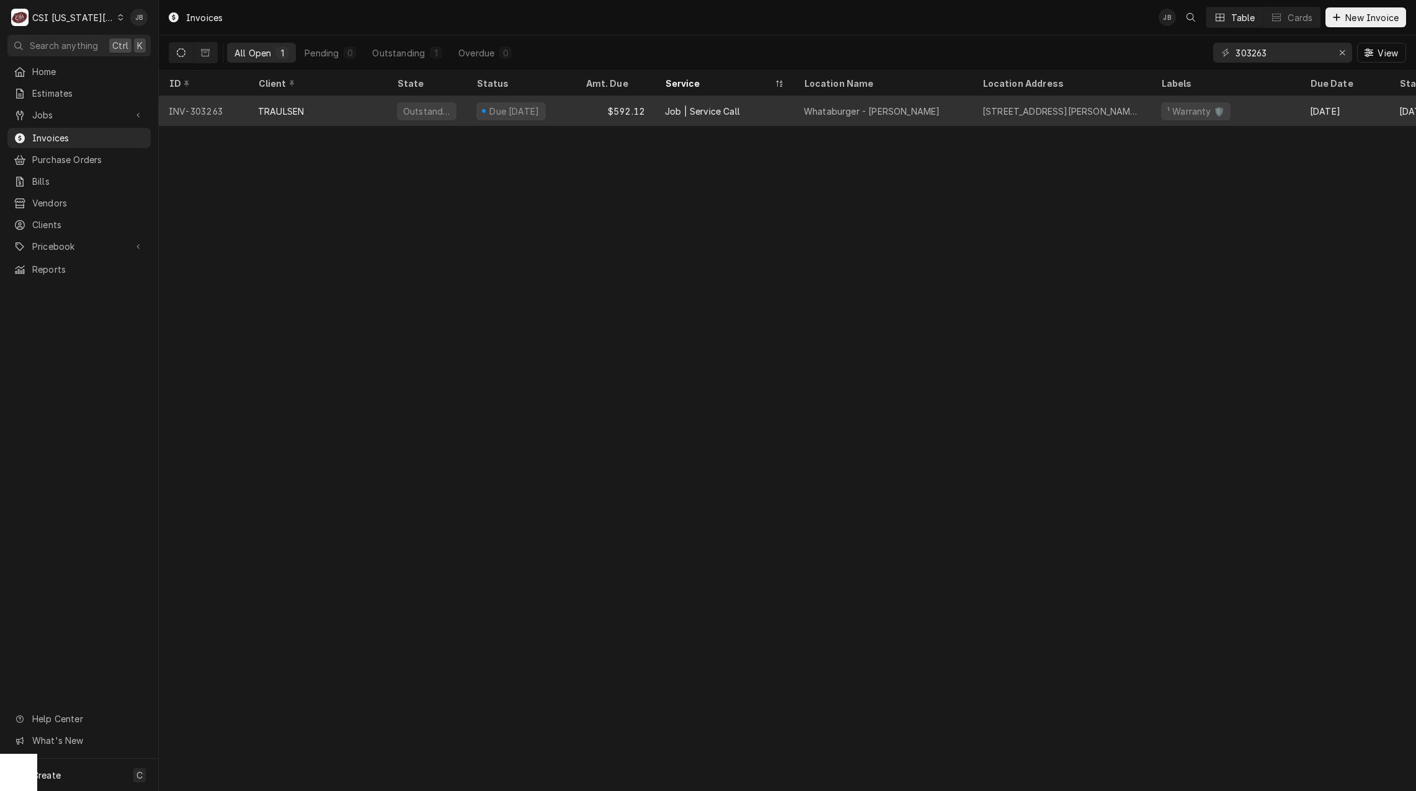
click at [667, 114] on div "Job | Service Call" at bounding box center [702, 111] width 75 height 13
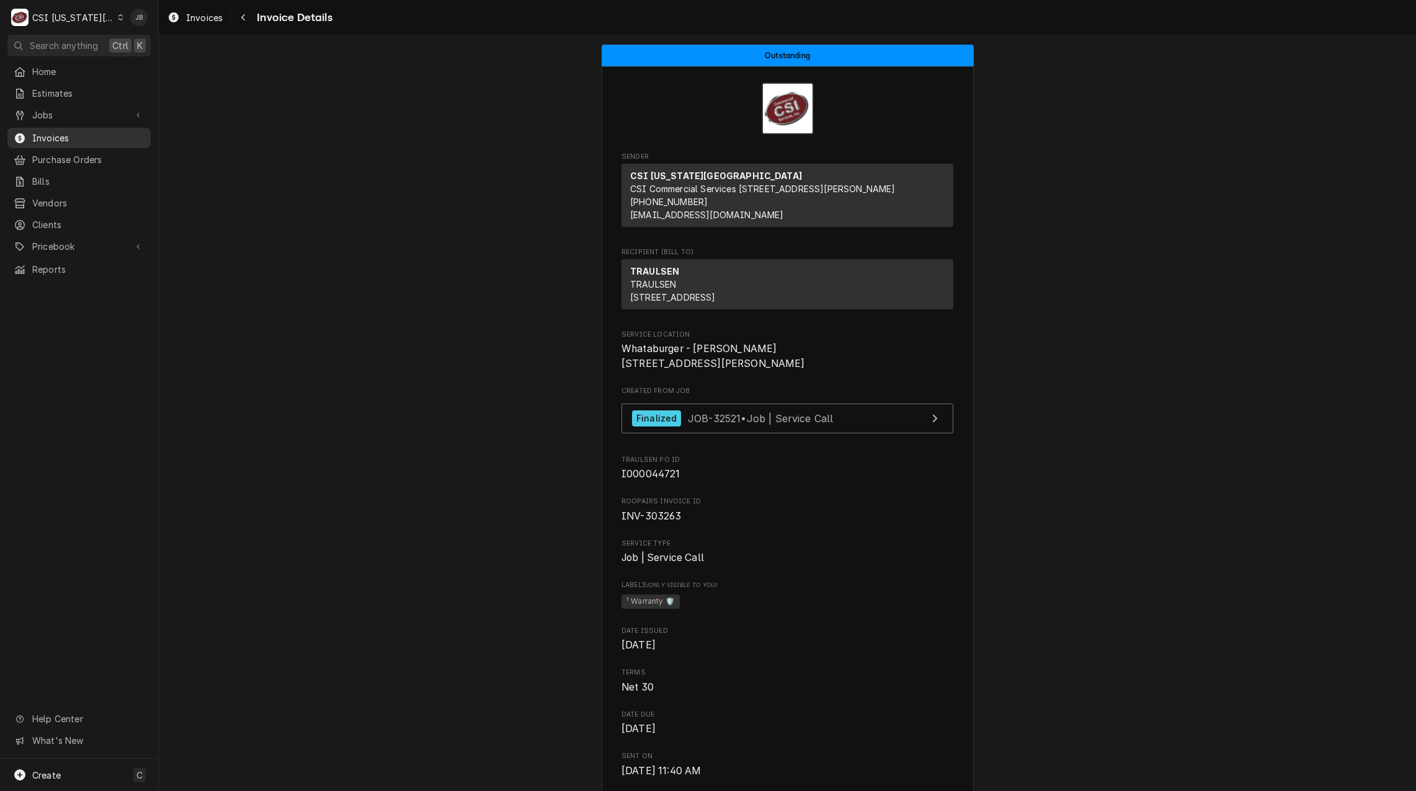
click at [78, 135] on span "Invoices" at bounding box center [88, 137] width 112 height 13
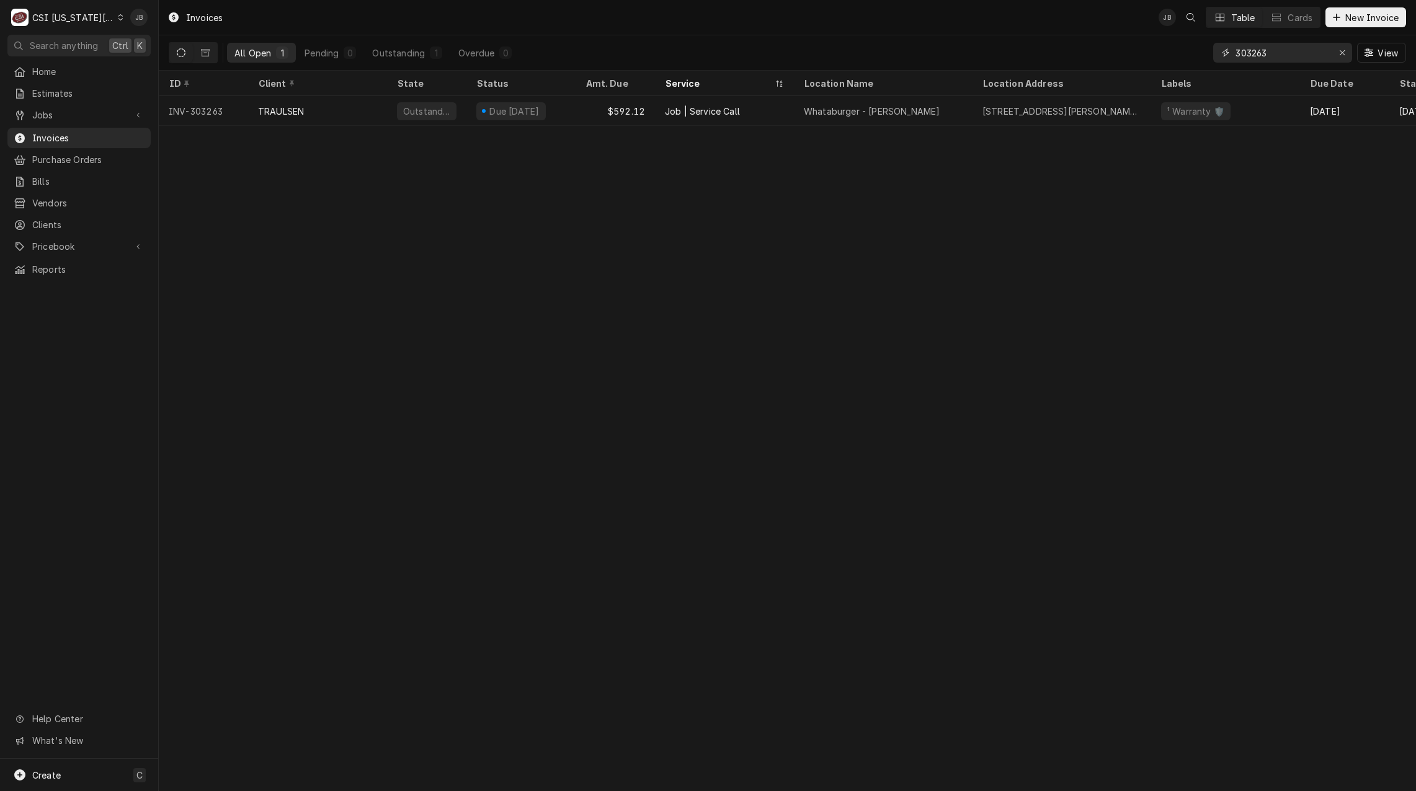
drag, startPoint x: 1273, startPoint y: 54, endPoint x: 1029, endPoint y: 35, distance: 244.5
click at [1049, 49] on div "All Open 1 Pending 0 Outstanding 1 Overdue 0 303263 View" at bounding box center [787, 52] width 1237 height 35
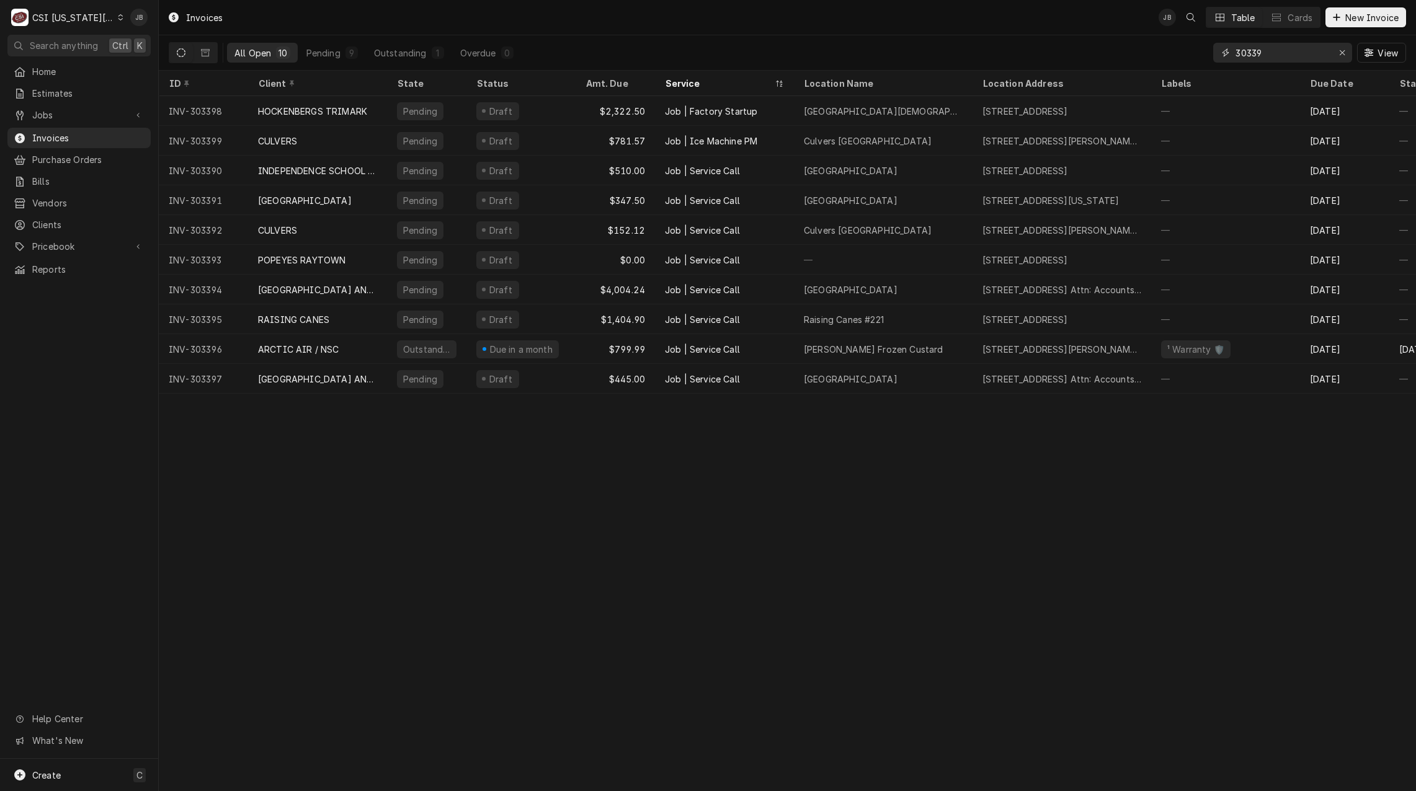
click at [1253, 53] on input "30339" at bounding box center [1281, 53] width 93 height 20
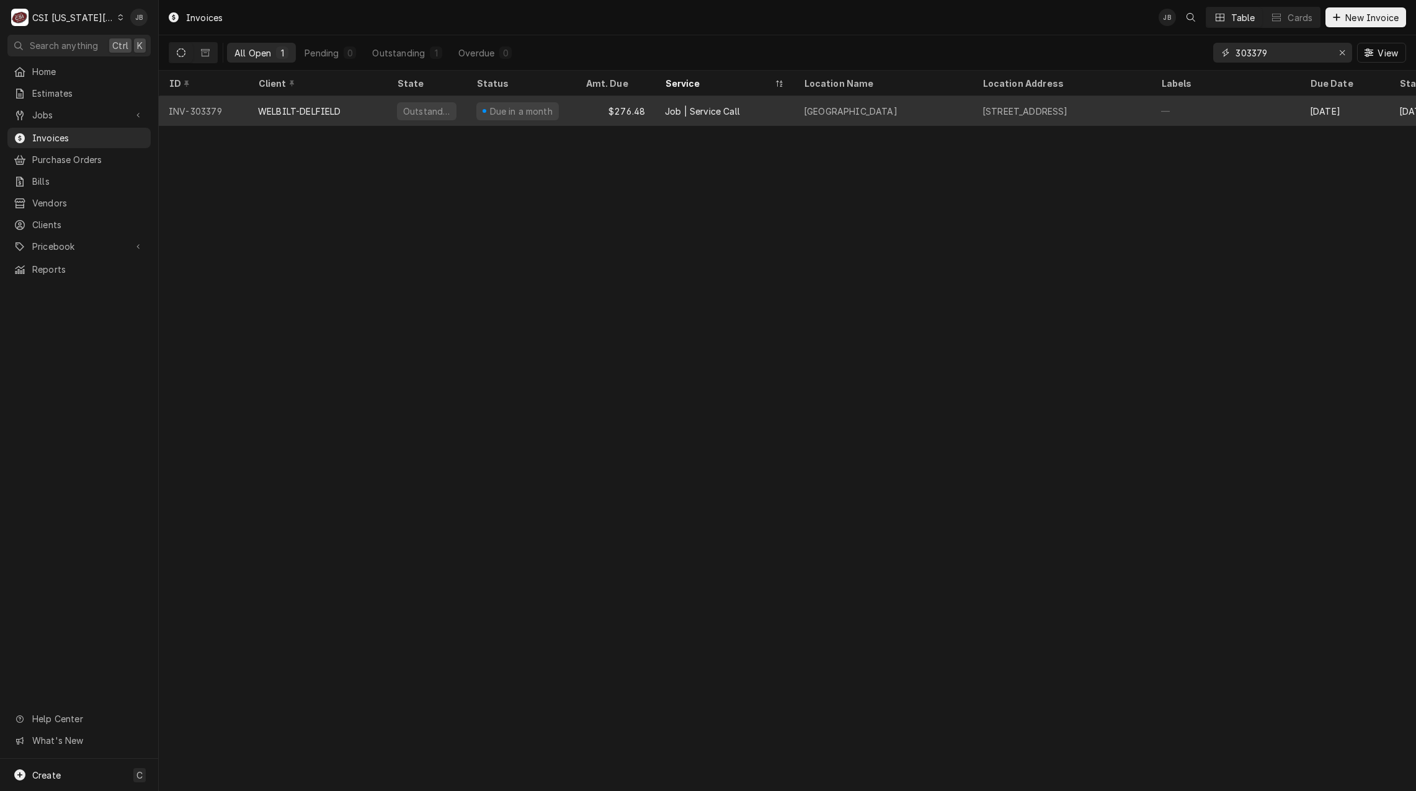
type input "303379"
click at [498, 118] on div "Due in a month" at bounding box center [520, 111] width 109 height 30
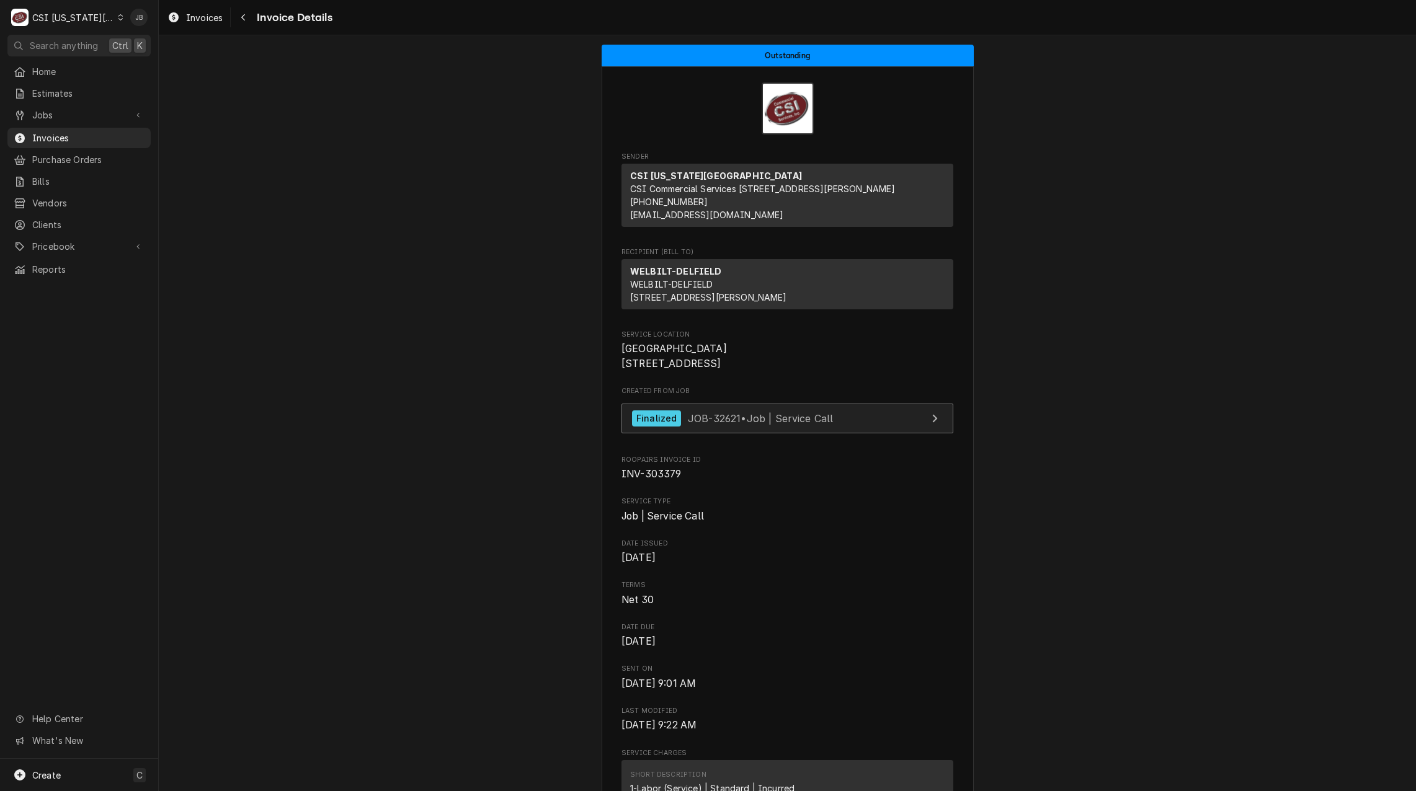
click at [680, 427] on div "Finalized JOB-32621 • Job | Service Call" at bounding box center [732, 419] width 201 height 17
click at [758, 524] on span "Job | Service Call" at bounding box center [787, 516] width 332 height 15
click at [742, 427] on div "Finalized JOB-32621 • Job | Service Call" at bounding box center [732, 419] width 201 height 17
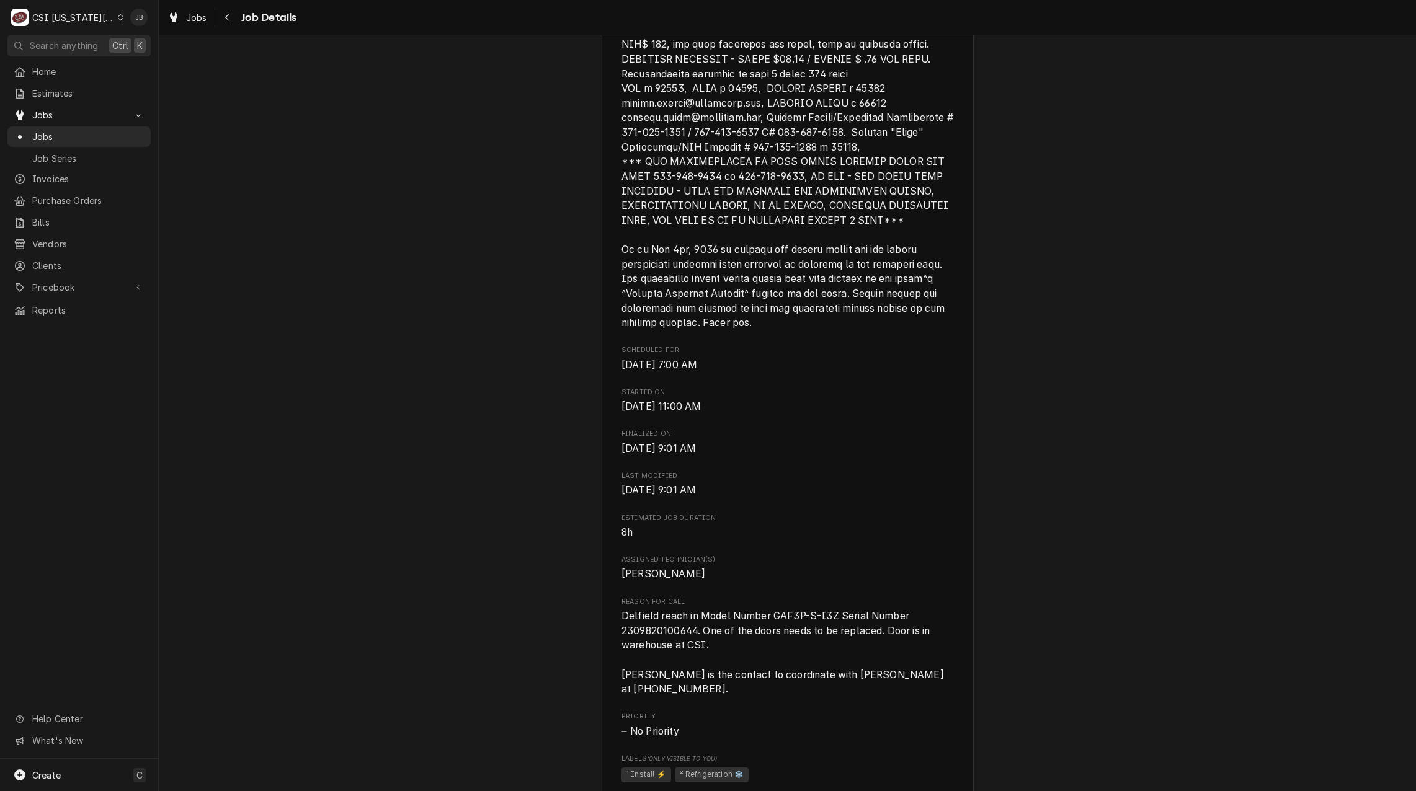
scroll to position [744, 0]
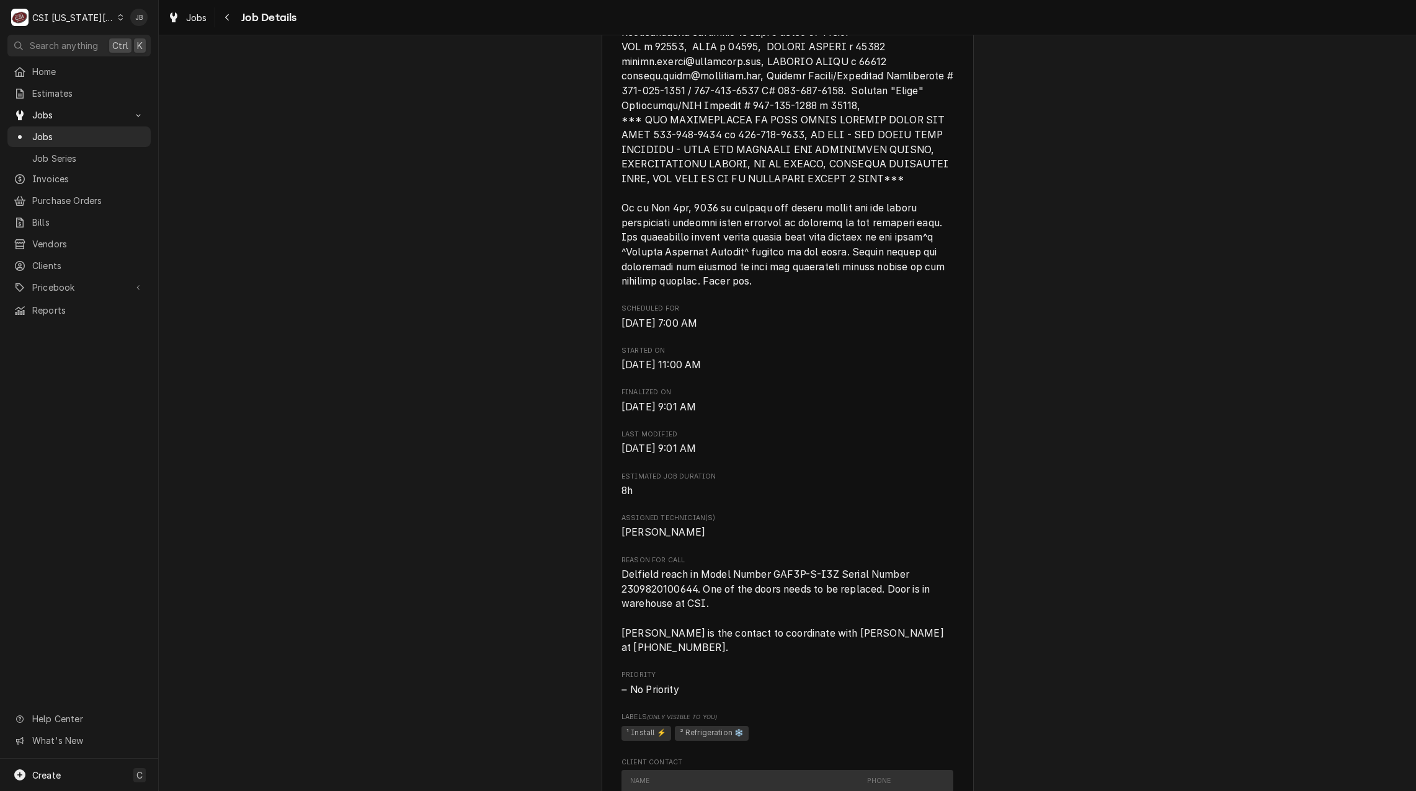
click at [729, 617] on span "Delfield reach in Model Number GAF3P-S-I3Z Serial Number 2309820100644. One of …" at bounding box center [787, 611] width 332 height 88
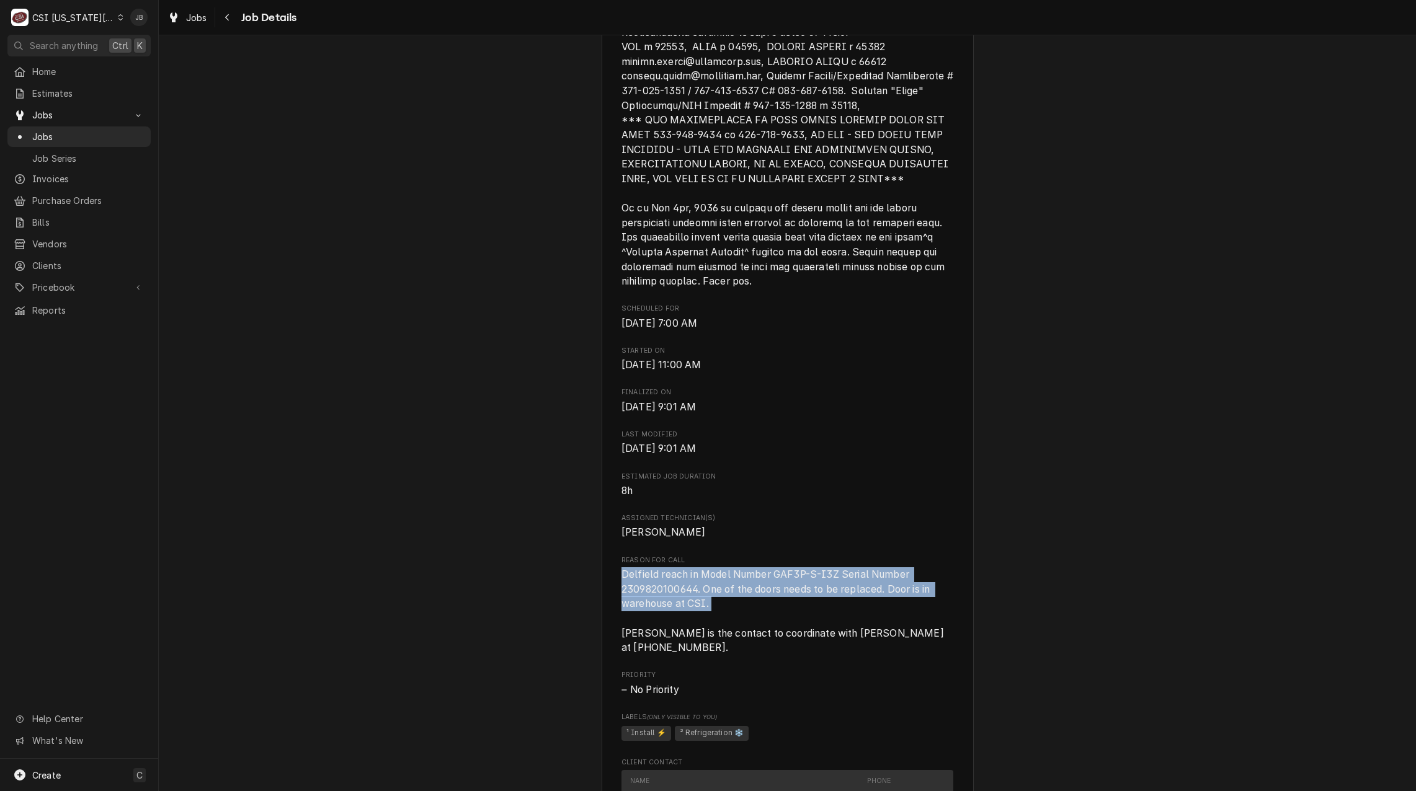
drag, startPoint x: 732, startPoint y: 623, endPoint x: 581, endPoint y: 593, distance: 153.7
click at [581, 593] on div "Completed and Invoiced [GEOGRAPHIC_DATA] / [STREET_ADDRESS] Open in Maps Roopai…" at bounding box center [787, 238] width 1257 height 1869
drag, startPoint x: 581, startPoint y: 593, endPoint x: 771, endPoint y: 626, distance: 192.6
click at [771, 626] on span "Delfield reach in Model Number GAF3P-S-I3Z Serial Number 2309820100644. One of …" at bounding box center [787, 611] width 332 height 88
drag, startPoint x: 884, startPoint y: 608, endPoint x: 540, endPoint y: 593, distance: 344.5
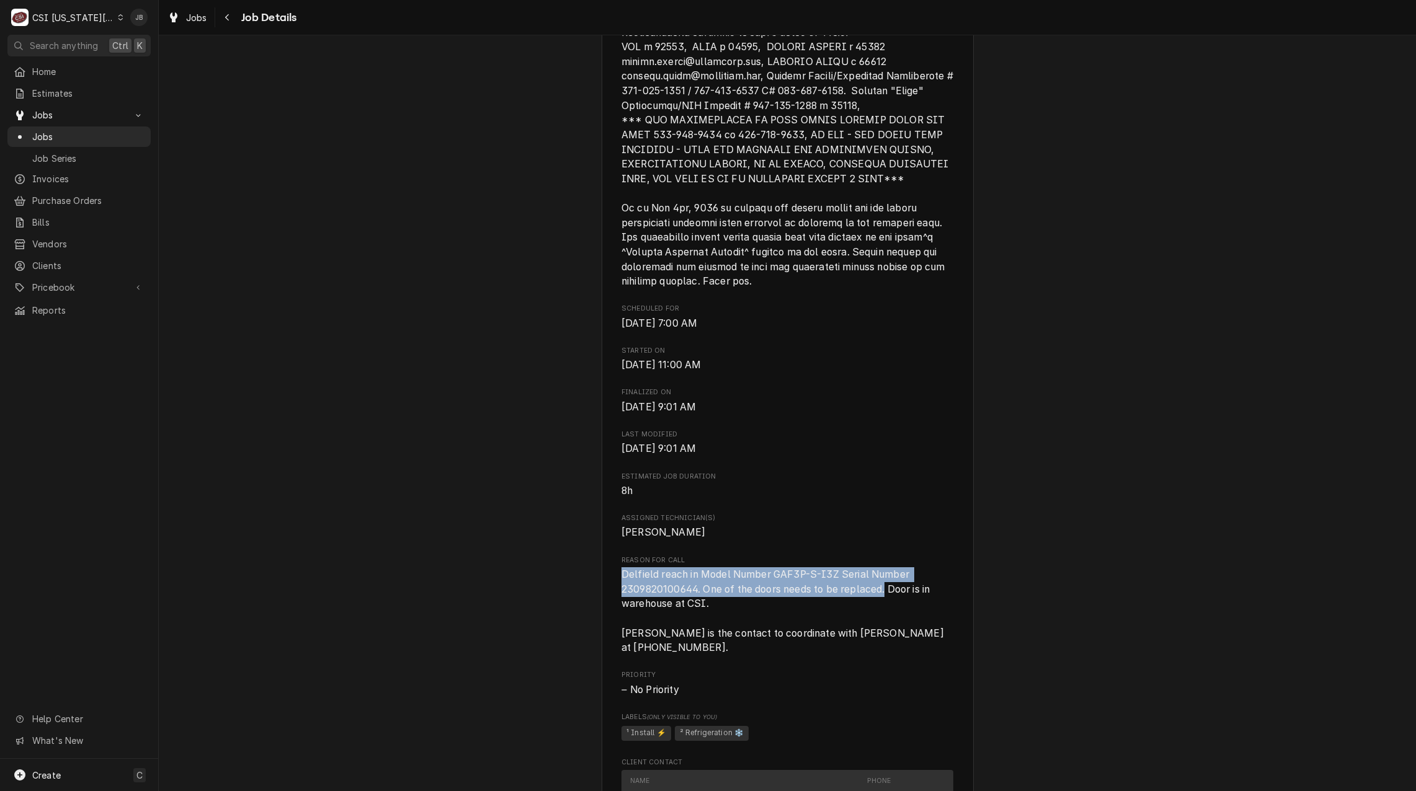
click at [540, 593] on div "Completed and Invoiced [GEOGRAPHIC_DATA] / [STREET_ADDRESS] Open in Maps Roopai…" at bounding box center [787, 238] width 1257 height 1869
copy span "Delfield reach in Model Number GAF3P-S-I3Z Serial Number 2309820100644. One of …"
click at [820, 606] on span "Delfield reach in Model Number GAF3P-S-I3Z Serial Number 2309820100644. One of …" at bounding box center [783, 611] width 325 height 85
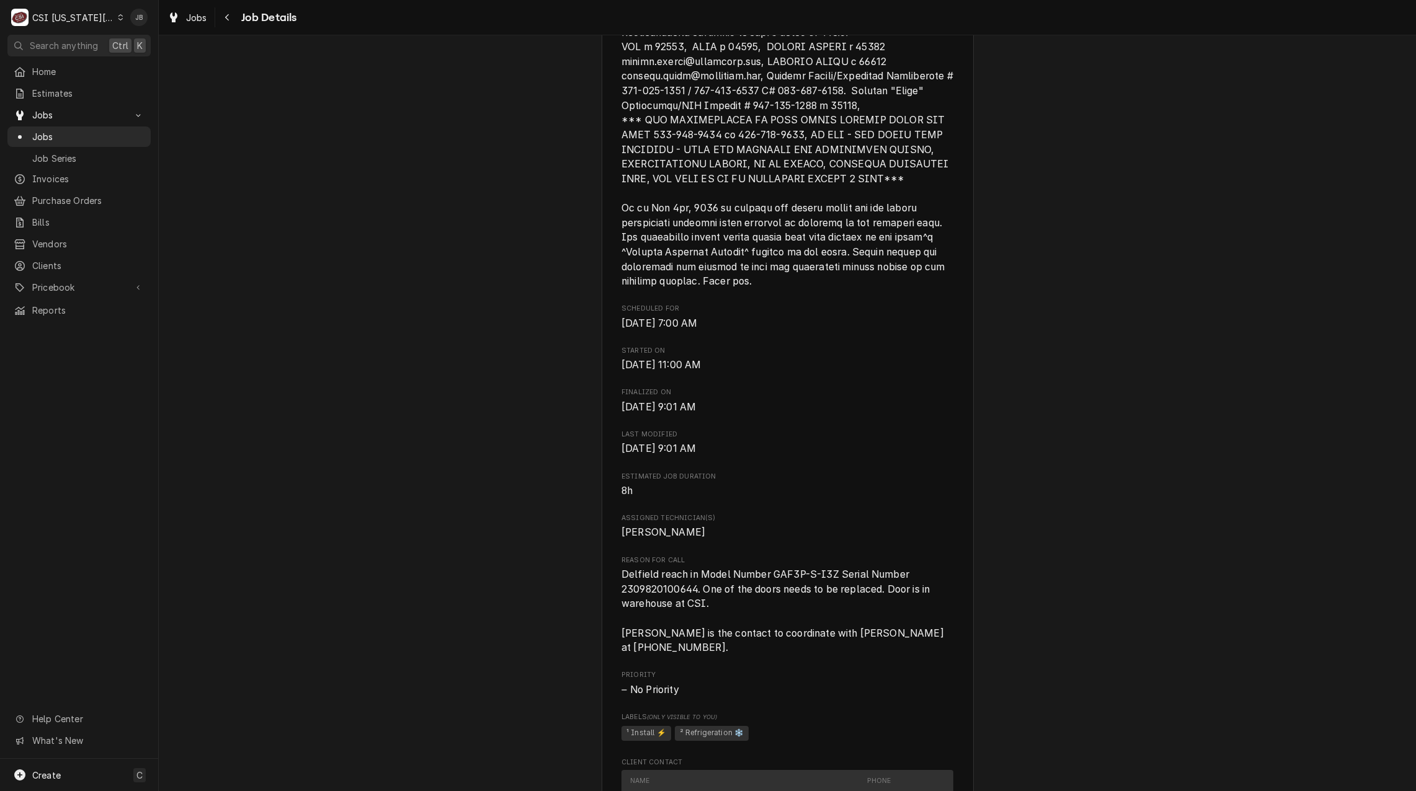
click at [729, 642] on span "Delfield reach in Model Number GAF3P-S-I3Z Serial Number 2309820100644. One of …" at bounding box center [783, 611] width 325 height 85
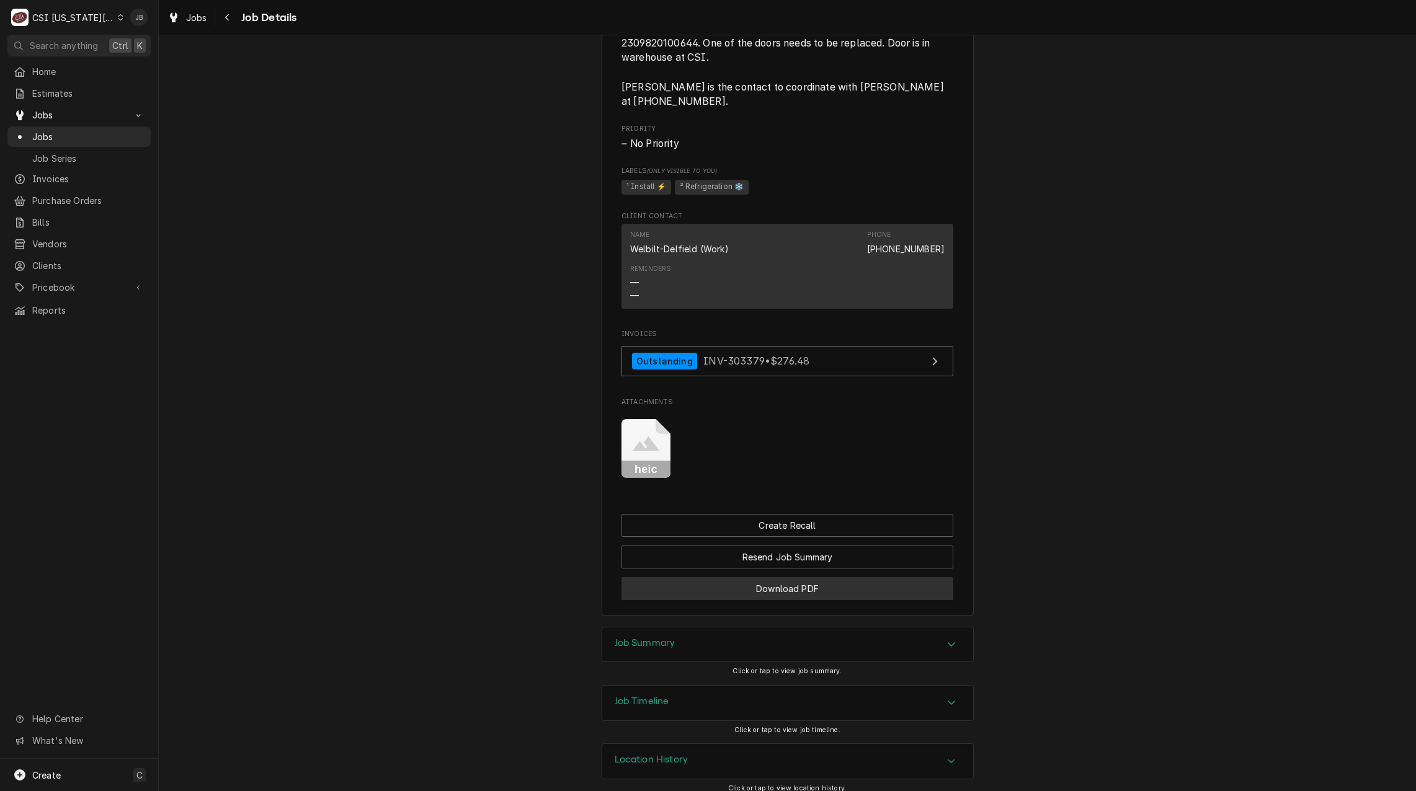
scroll to position [1302, 0]
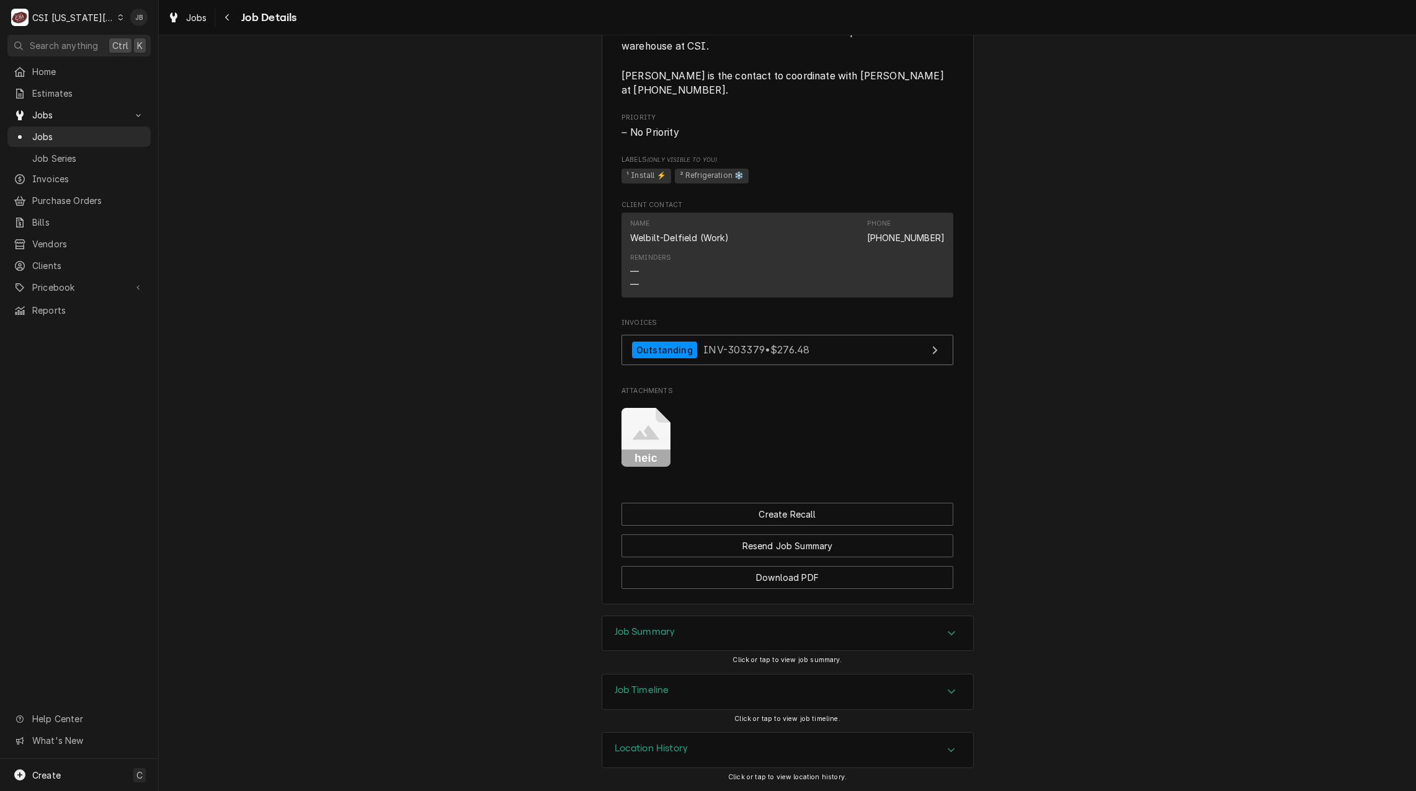
click at [649, 450] on rect "Attachments" at bounding box center [645, 458] width 49 height 17
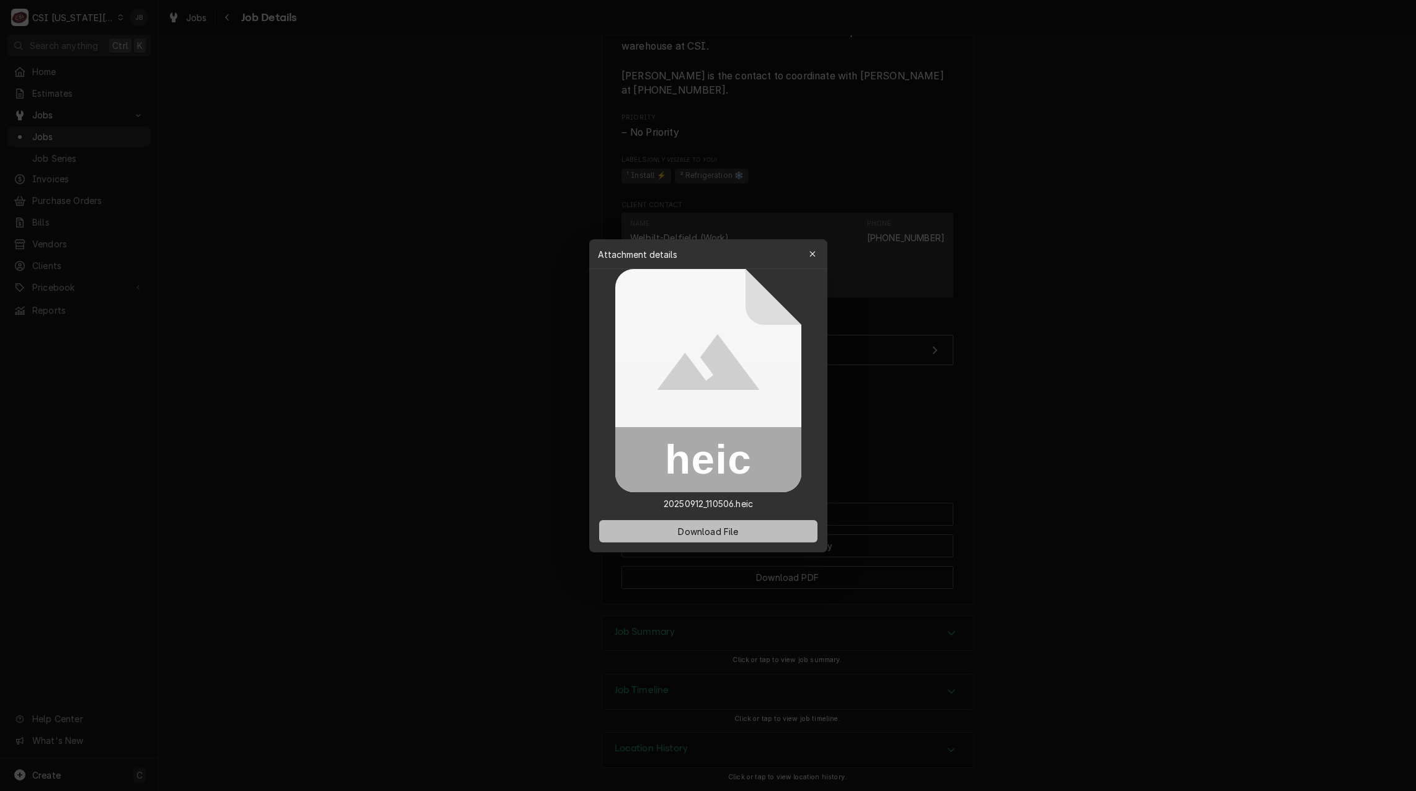
click at [717, 538] on button "Download File" at bounding box center [708, 531] width 218 height 22
click at [458, 527] on div at bounding box center [708, 395] width 1416 height 791
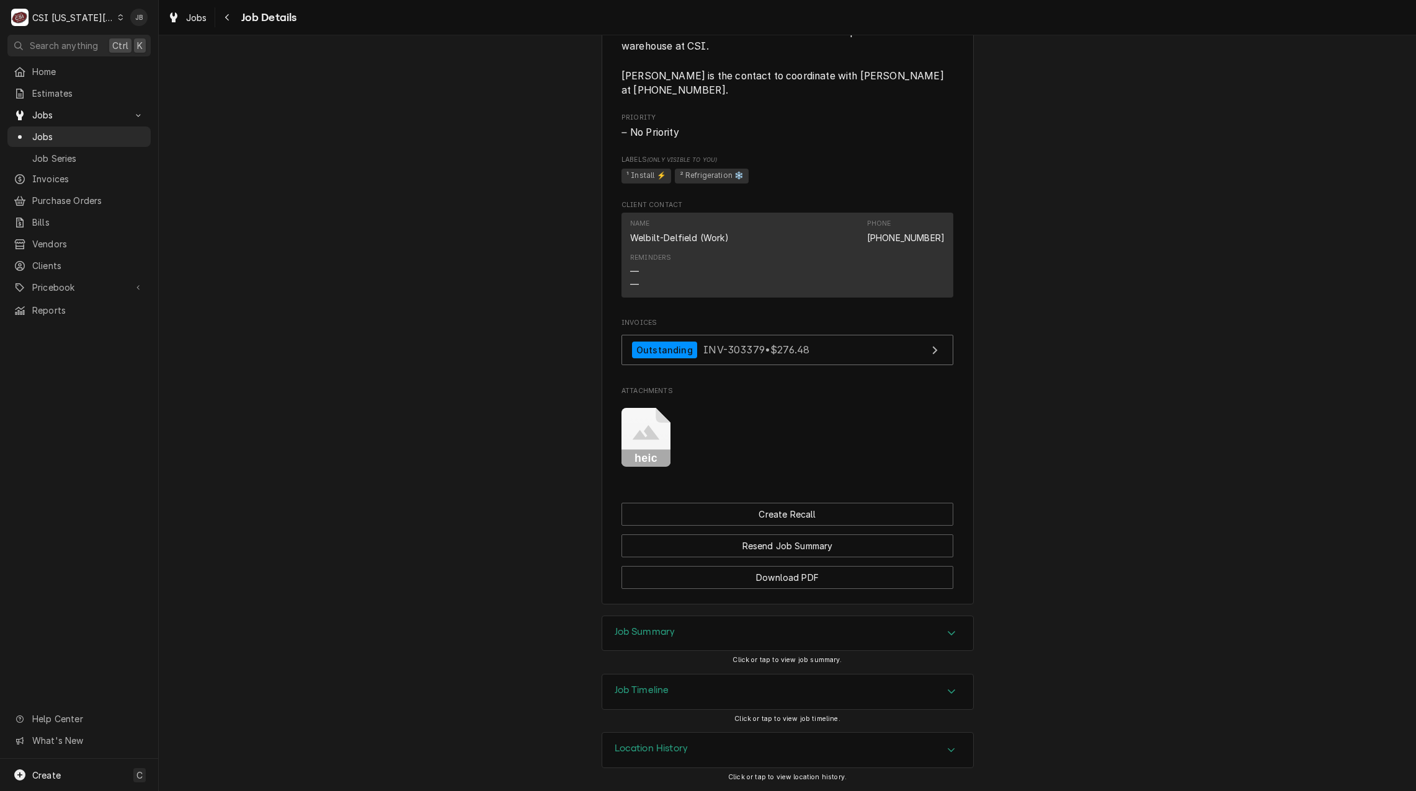
click at [696, 634] on div "Job Summary" at bounding box center [787, 633] width 371 height 35
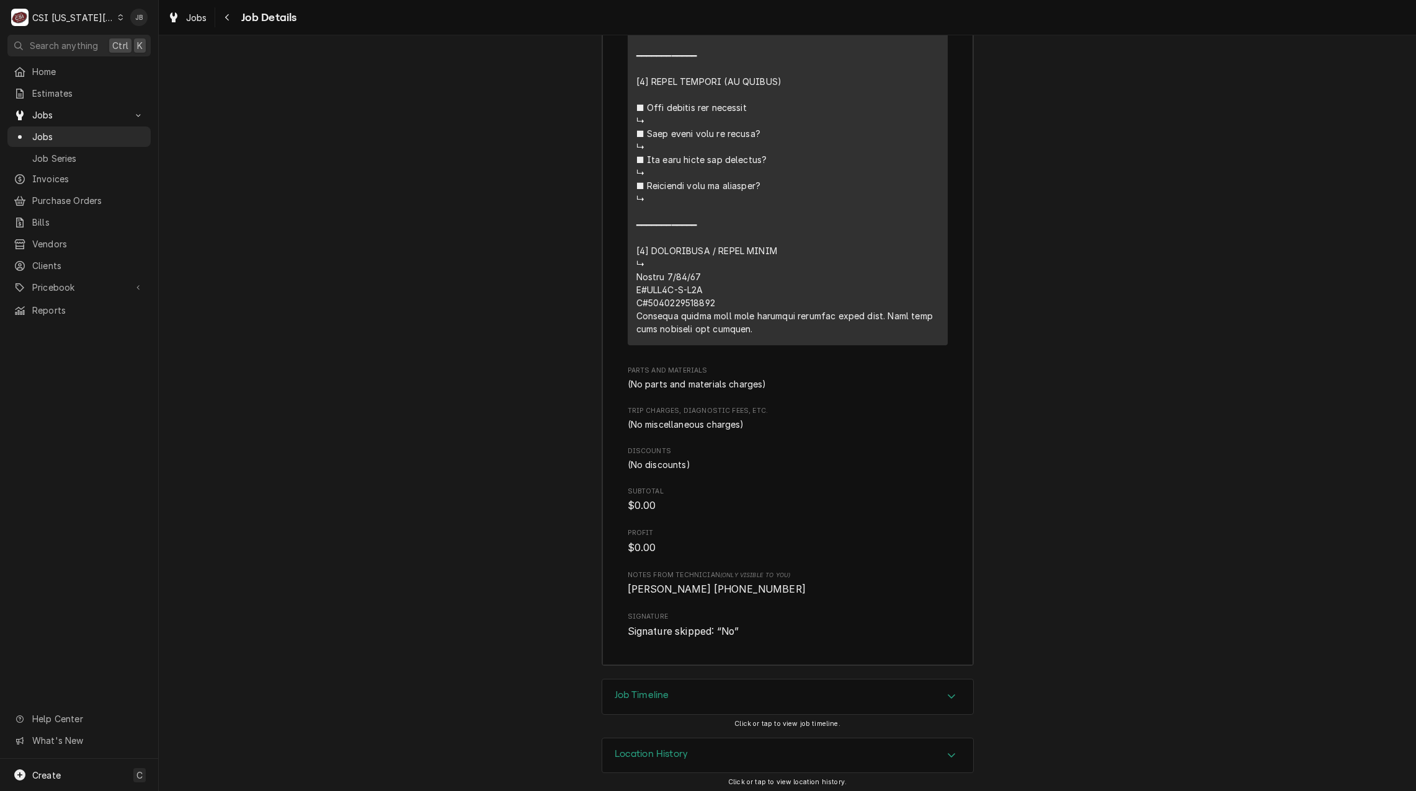
scroll to position [2949, 0]
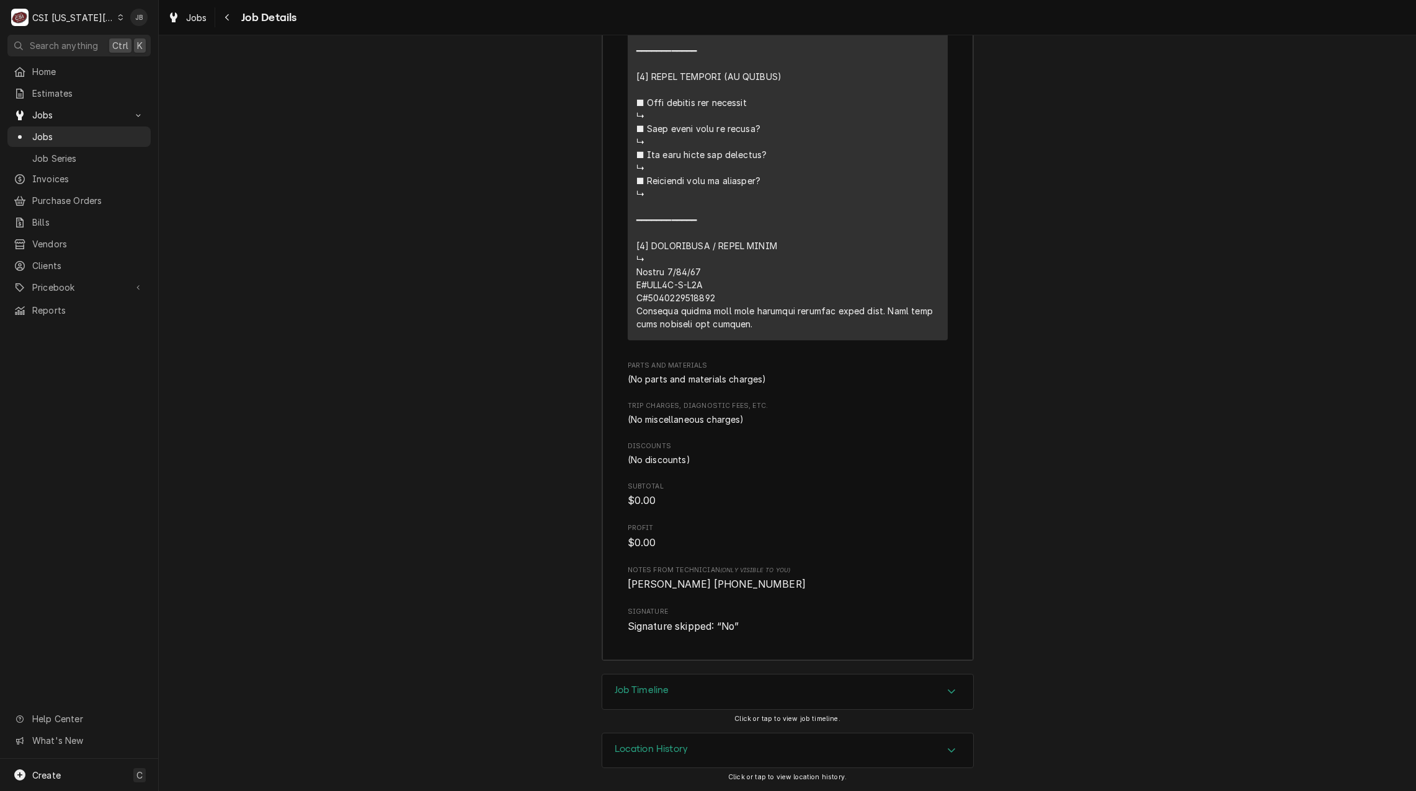
click at [704, 687] on div "Job Timeline" at bounding box center [787, 692] width 371 height 35
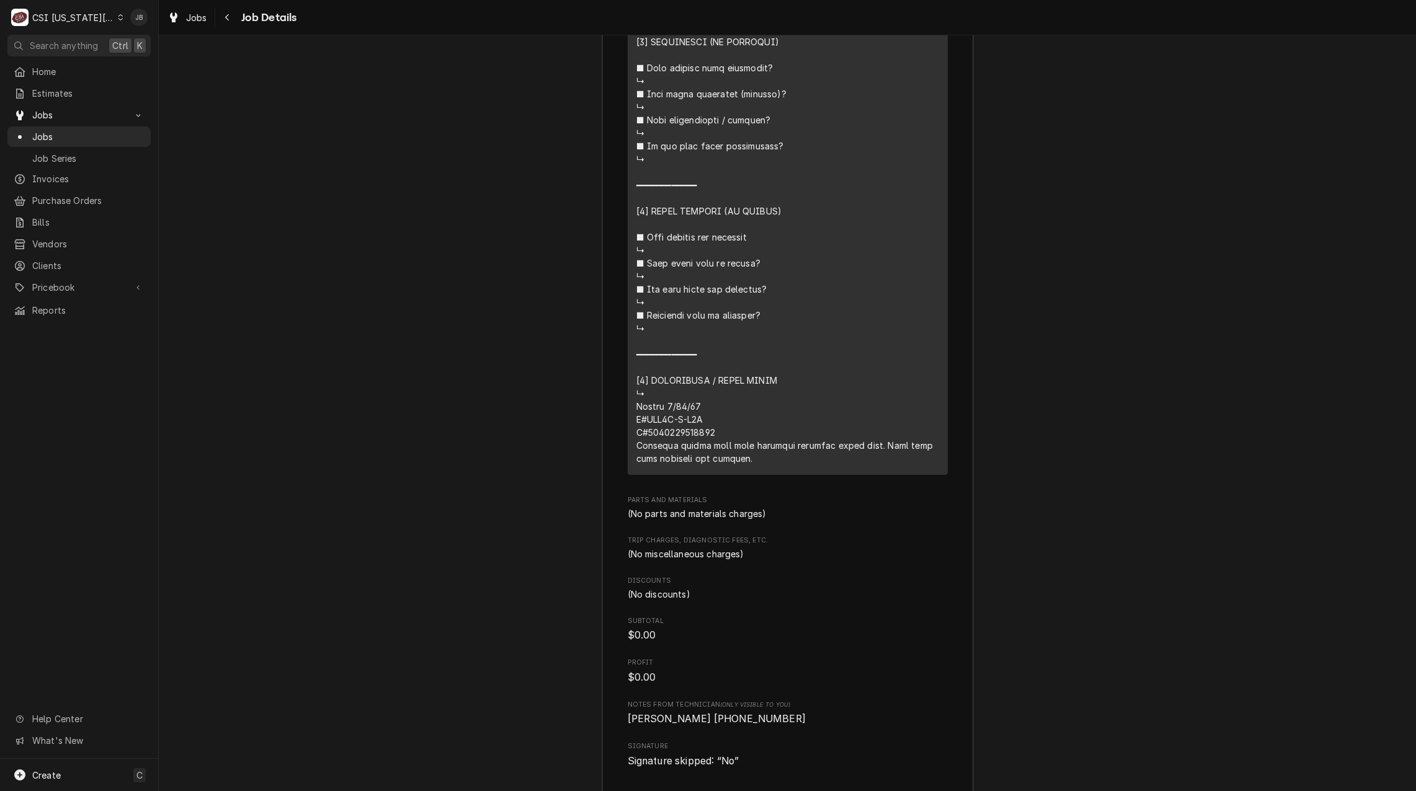
scroll to position [2528, 0]
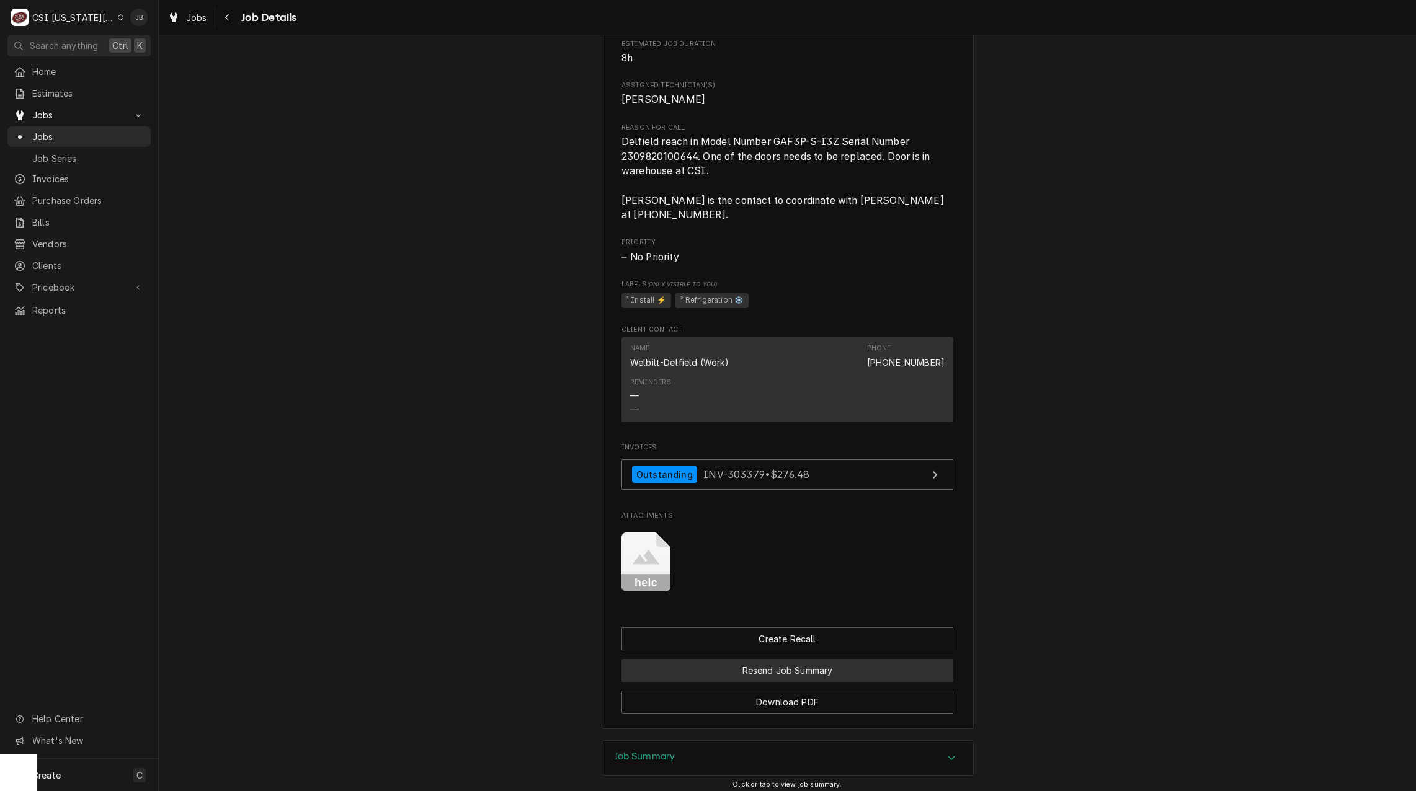
scroll to position [1302, 0]
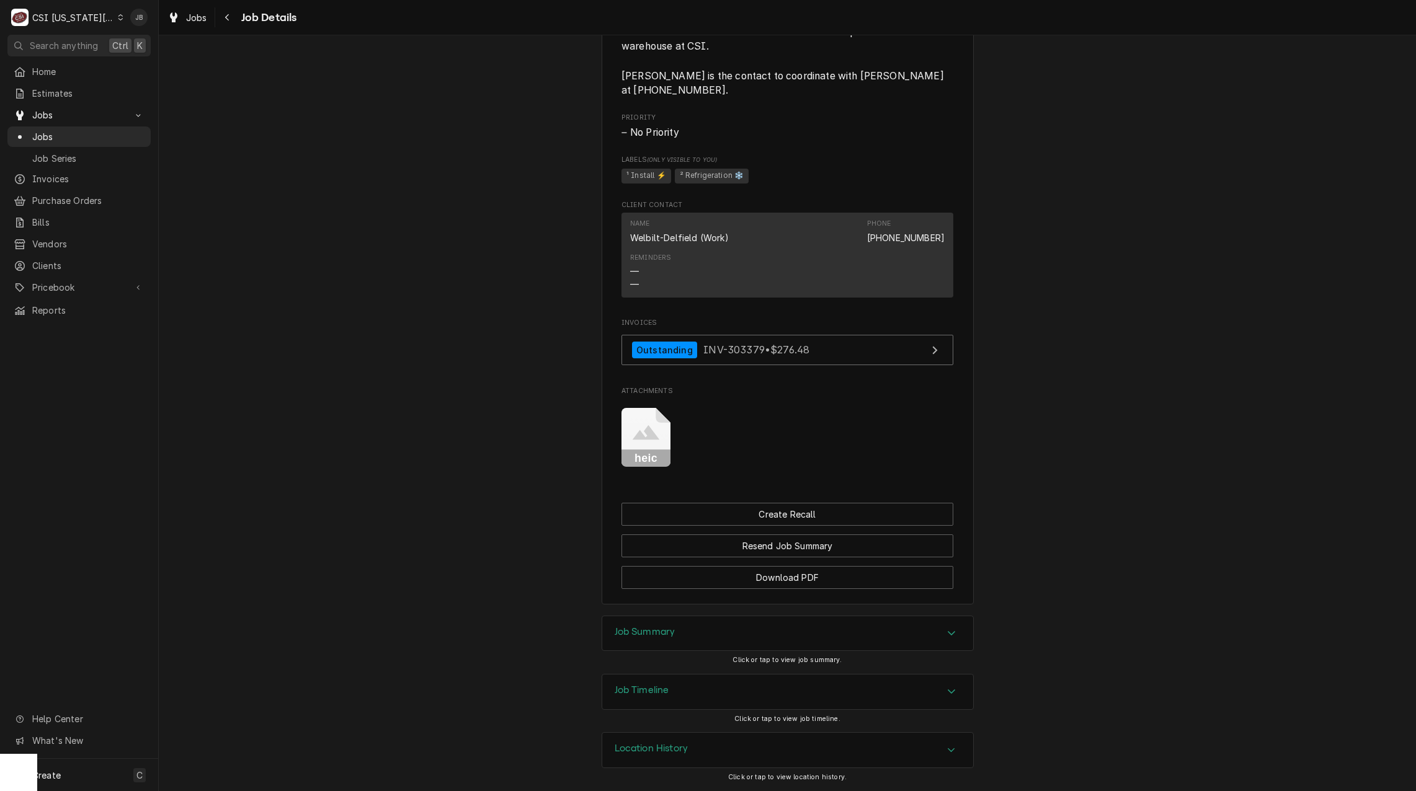
drag, startPoint x: 1397, startPoint y: 63, endPoint x: 1376, endPoint y: 57, distance: 22.4
click at [670, 698] on div "Job Timeline" at bounding box center [787, 692] width 371 height 35
